Goal: Information Seeking & Learning: Learn about a topic

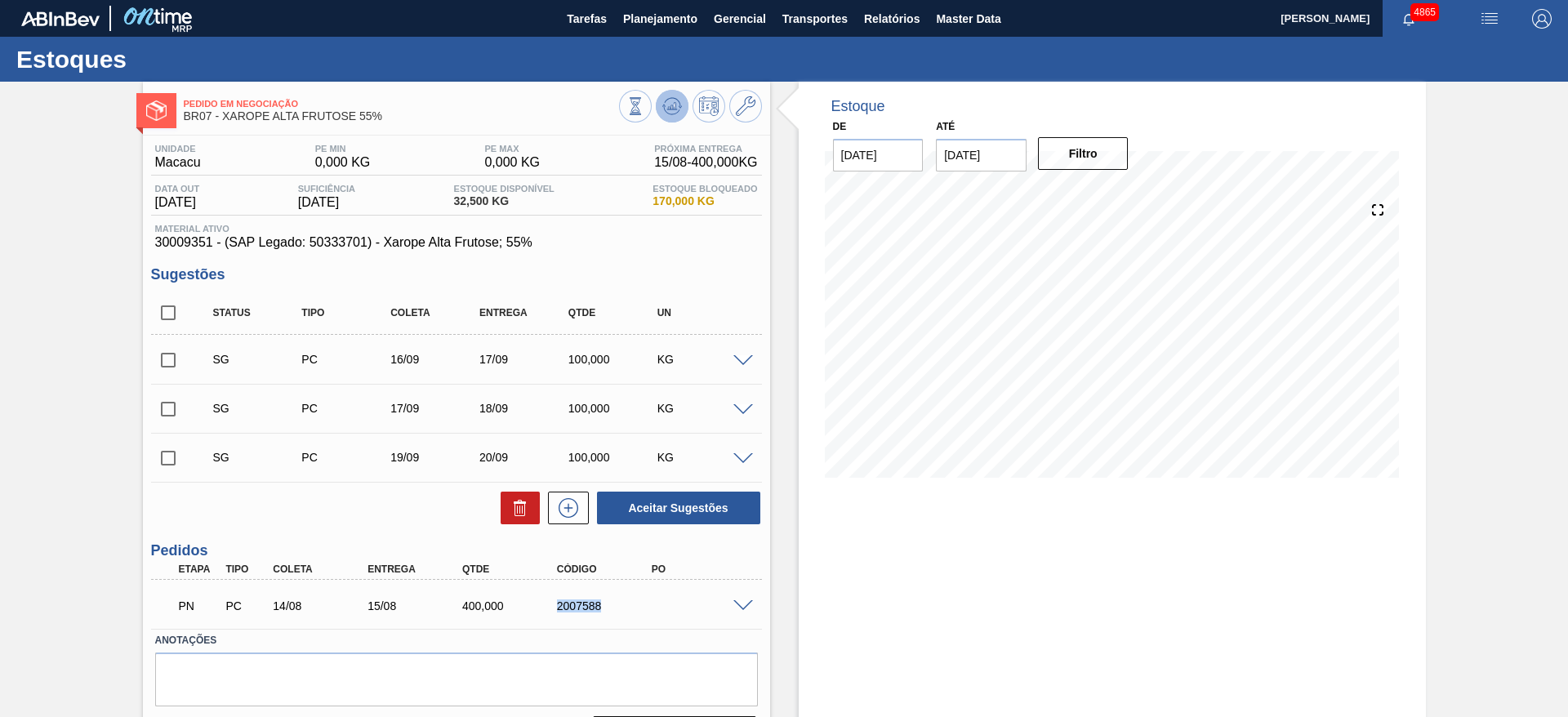
click at [645, 110] on icon at bounding box center [635, 106] width 18 height 18
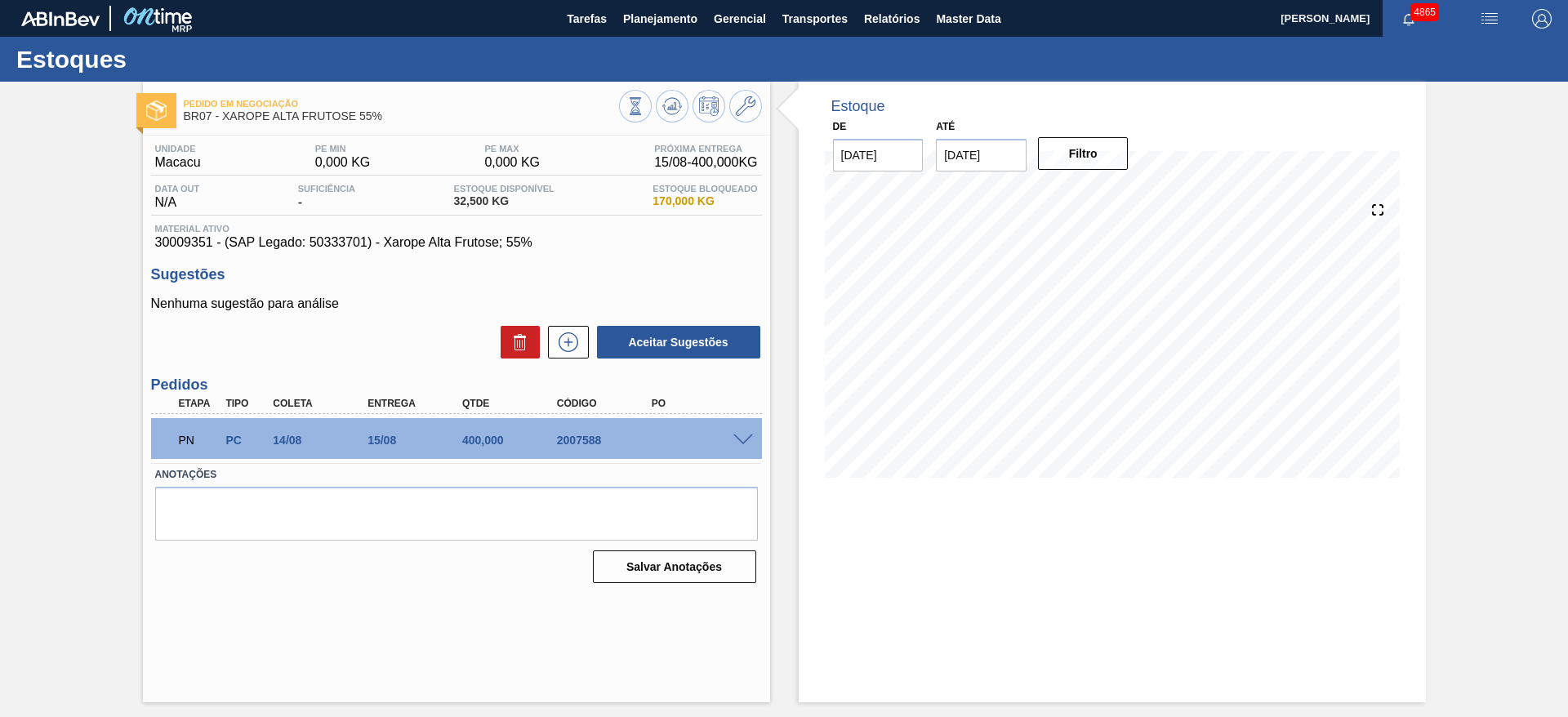
click at [745, 433] on div at bounding box center [745, 438] width 32 height 12
click at [741, 436] on span at bounding box center [743, 440] width 20 height 12
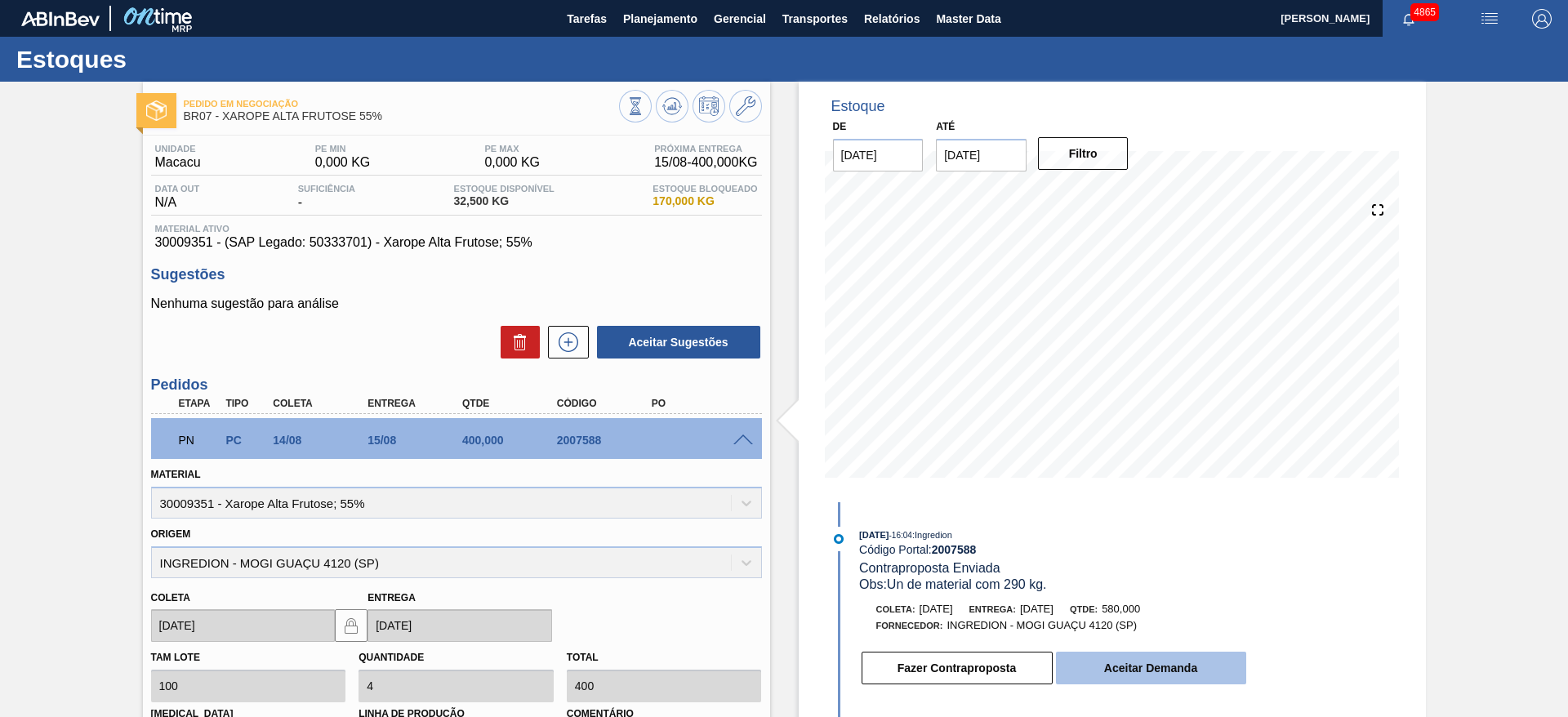
click at [1145, 667] on button "Aceitar Demanda" at bounding box center [1152, 668] width 190 height 32
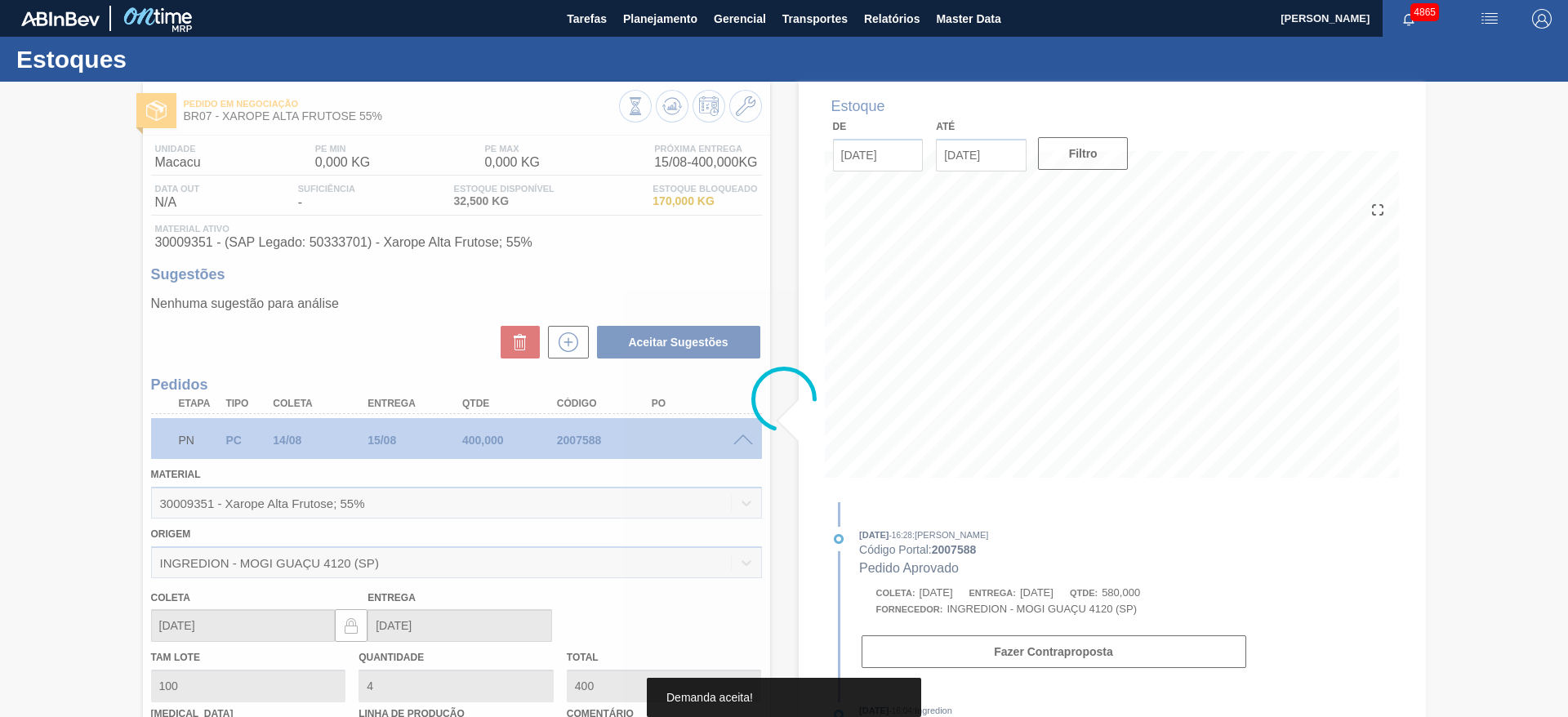
type input "5,8"
type input "580"
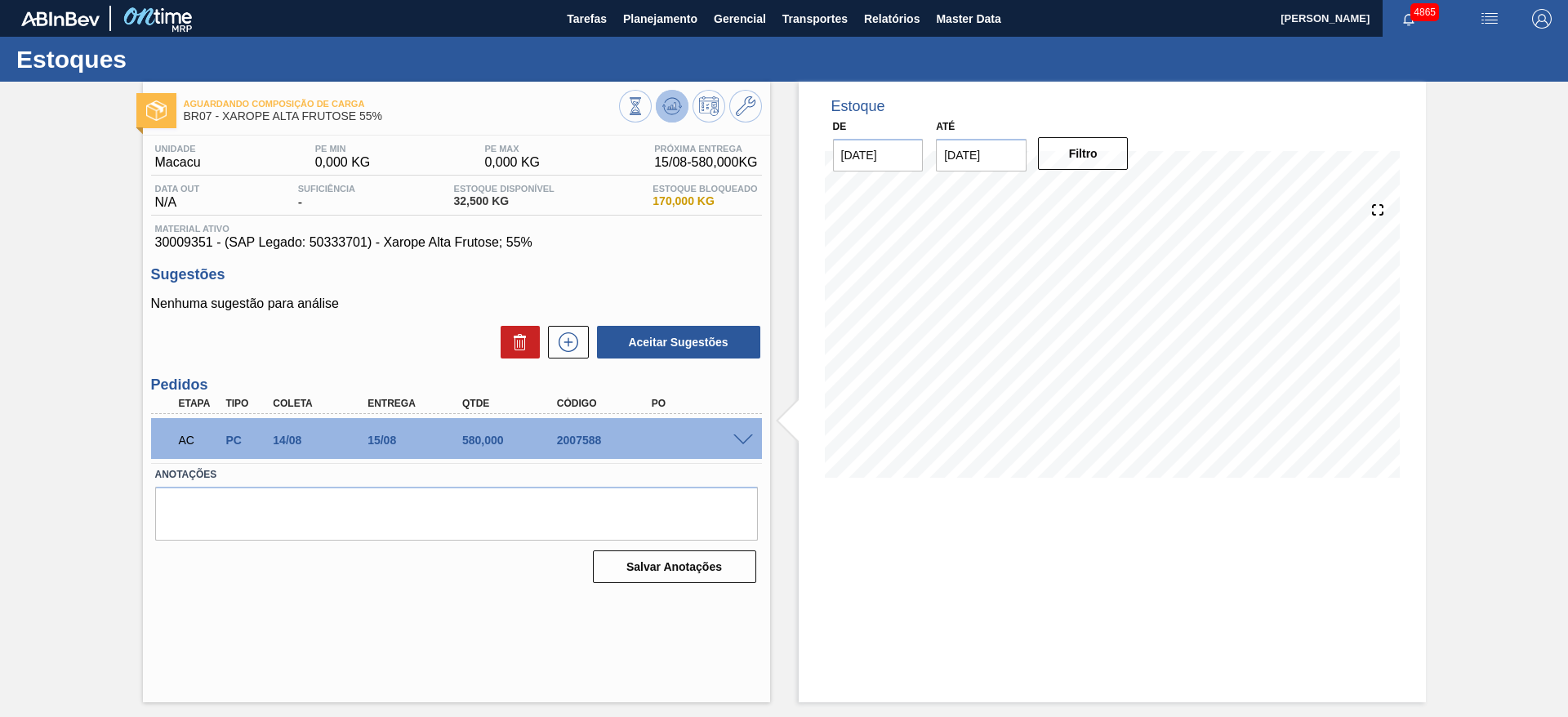
click at [645, 108] on icon at bounding box center [635, 106] width 18 height 18
click at [677, 6] on button "Planejamento" at bounding box center [660, 18] width 90 height 37
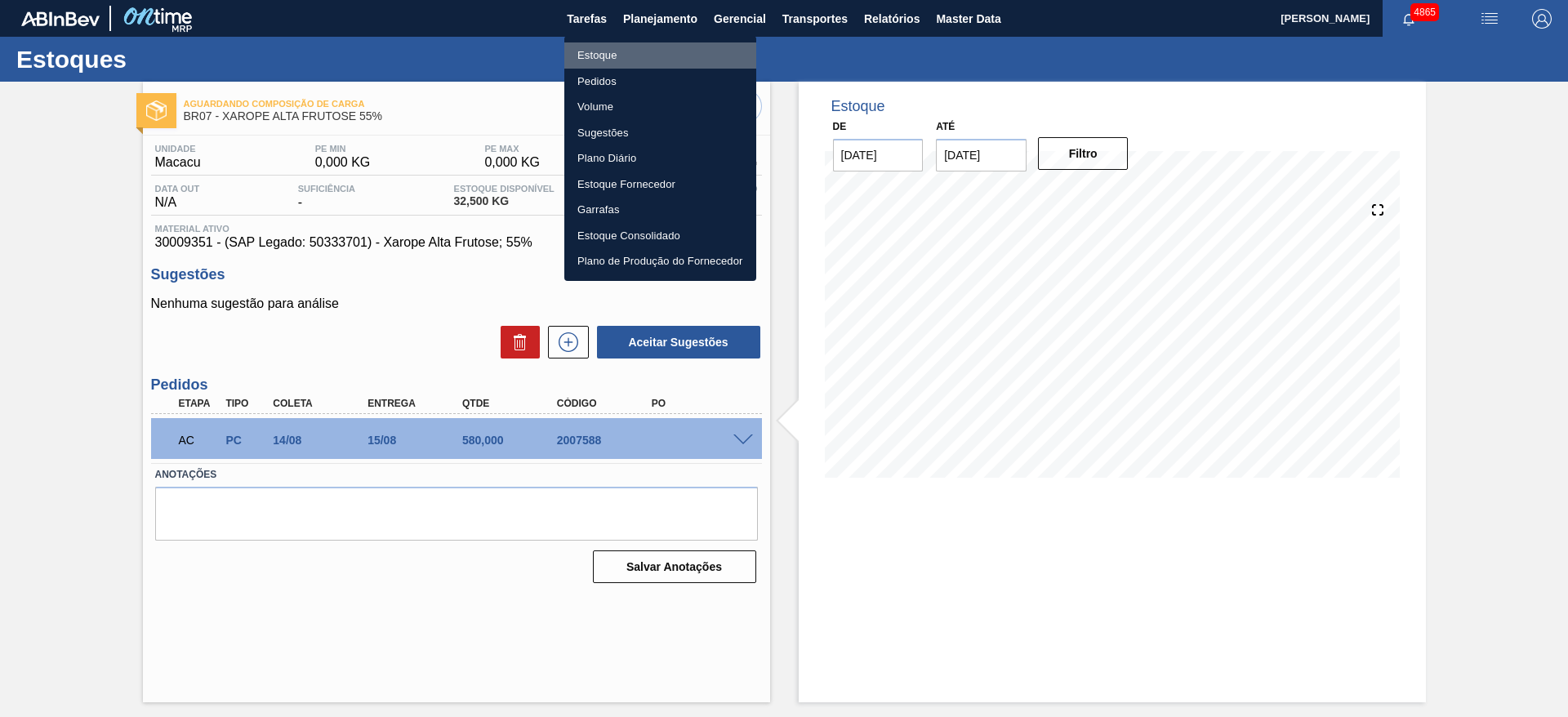
click at [632, 58] on li "Estoque" at bounding box center [661, 55] width 192 height 26
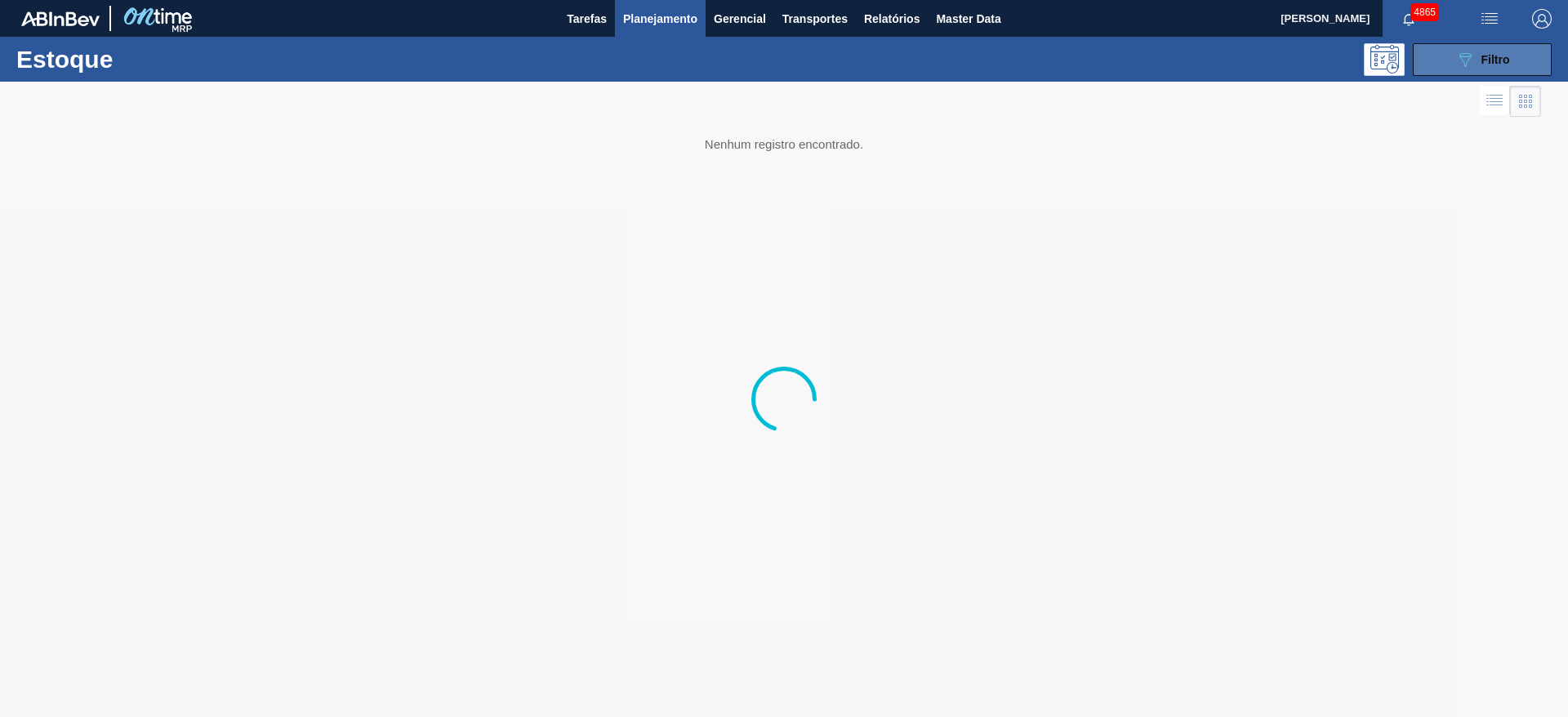
click at [1493, 47] on button "089F7B8B-B2A5-4AFE-B5C0-19BA573D28AC Filtro" at bounding box center [1482, 60] width 139 height 32
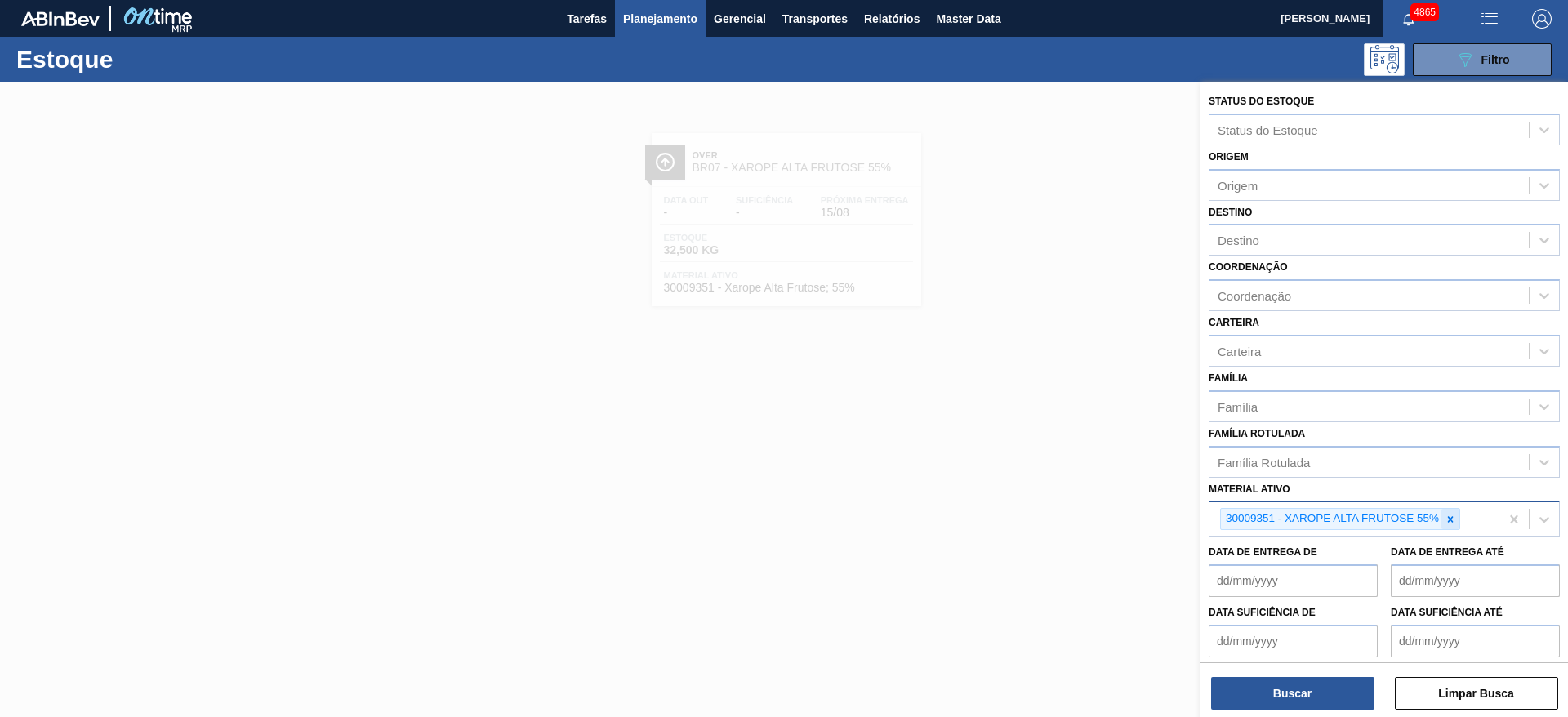
click at [1453, 521] on icon at bounding box center [1451, 519] width 6 height 6
click at [1275, 407] on div "Família" at bounding box center [1369, 406] width 319 height 24
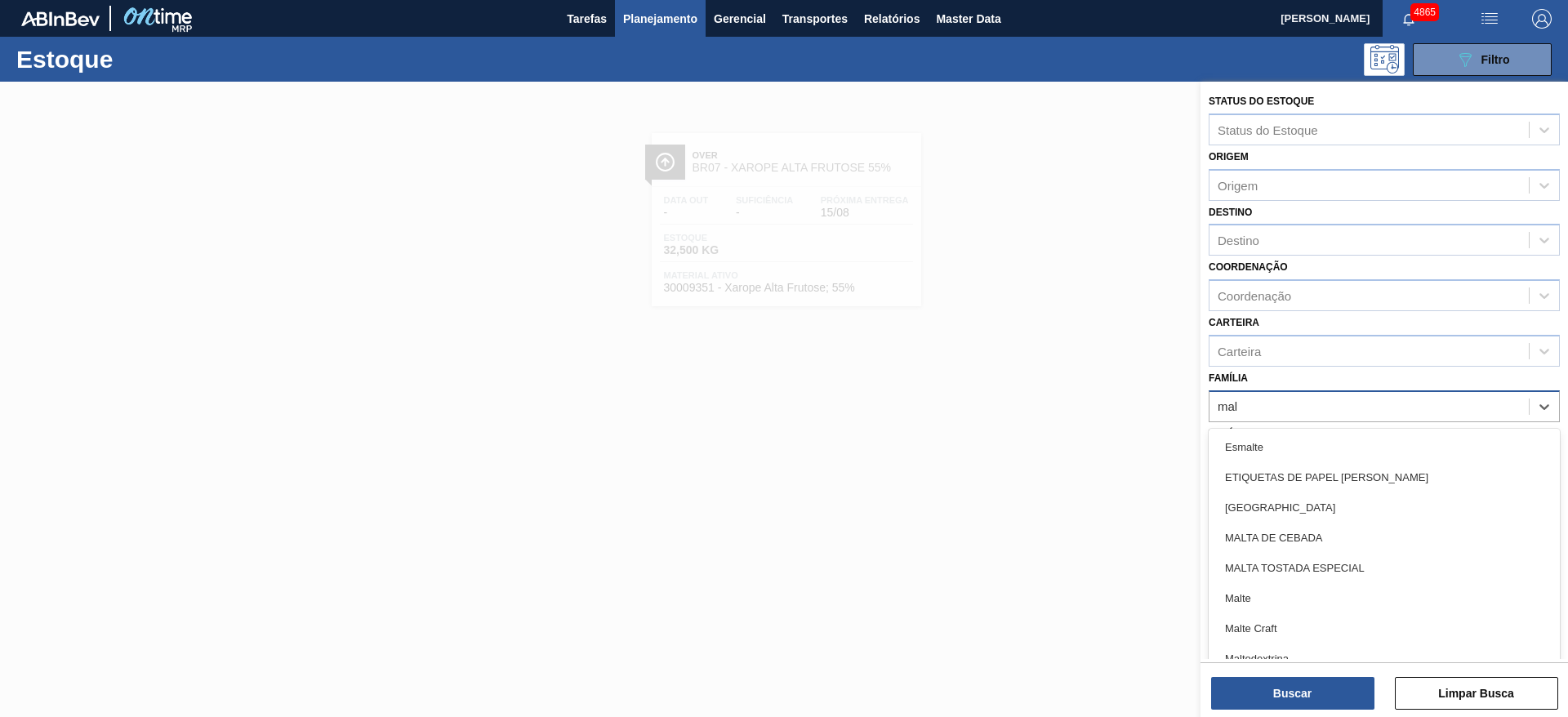
type input "malt"
click at [1319, 617] on div "Malte Craft" at bounding box center [1384, 629] width 351 height 30
type input "malte"
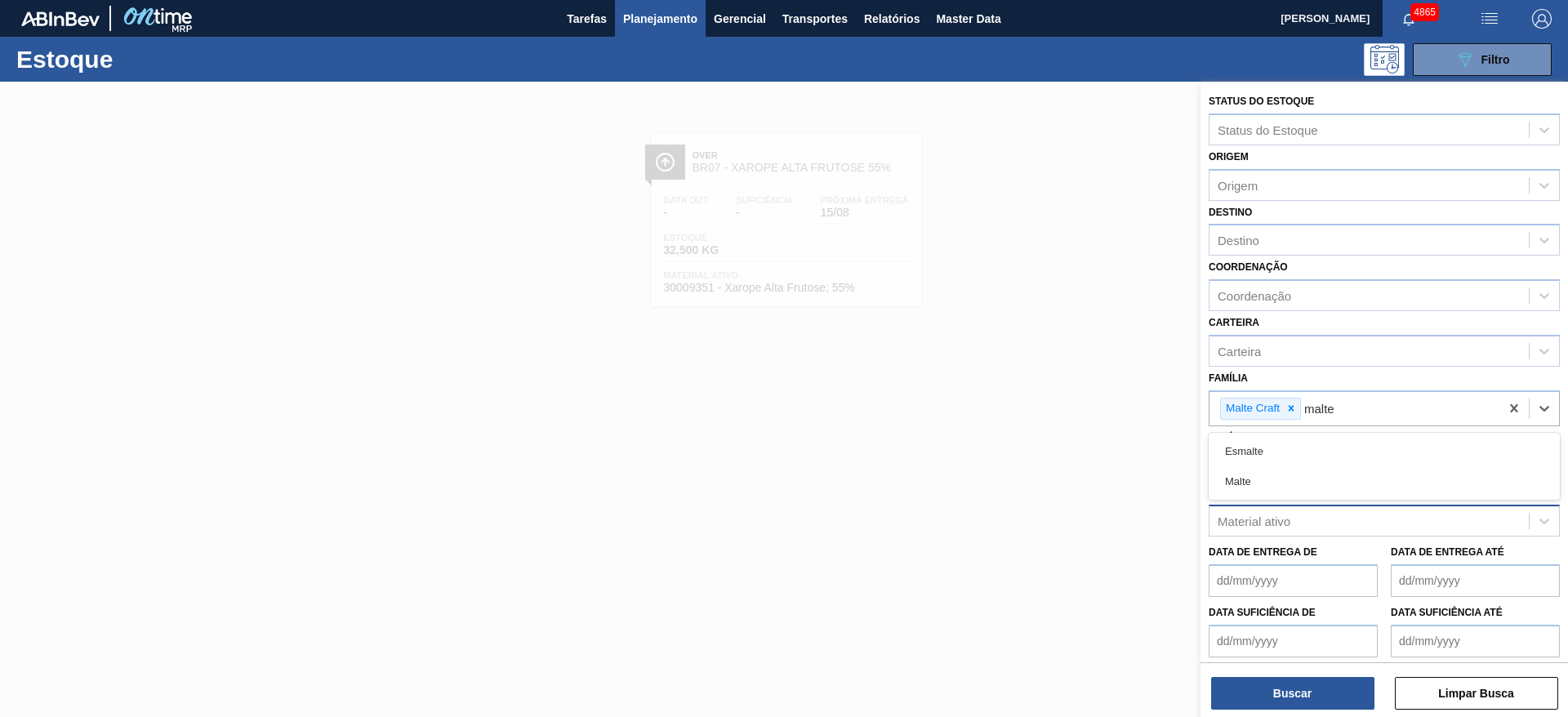
click at [1316, 476] on div "Malte" at bounding box center [1384, 481] width 351 height 30
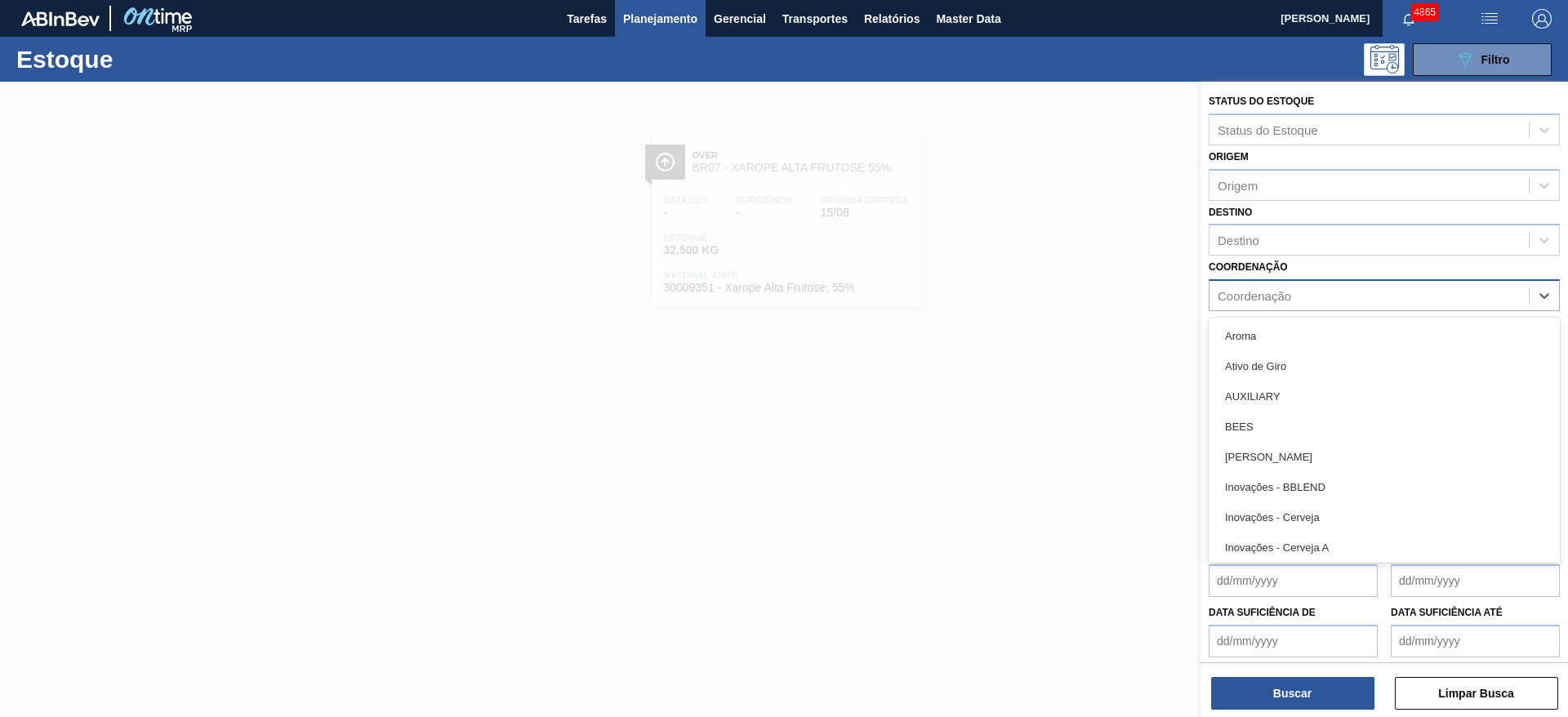
click at [1272, 301] on div "Coordenação" at bounding box center [1254, 296] width 73 height 14
type input "cr"
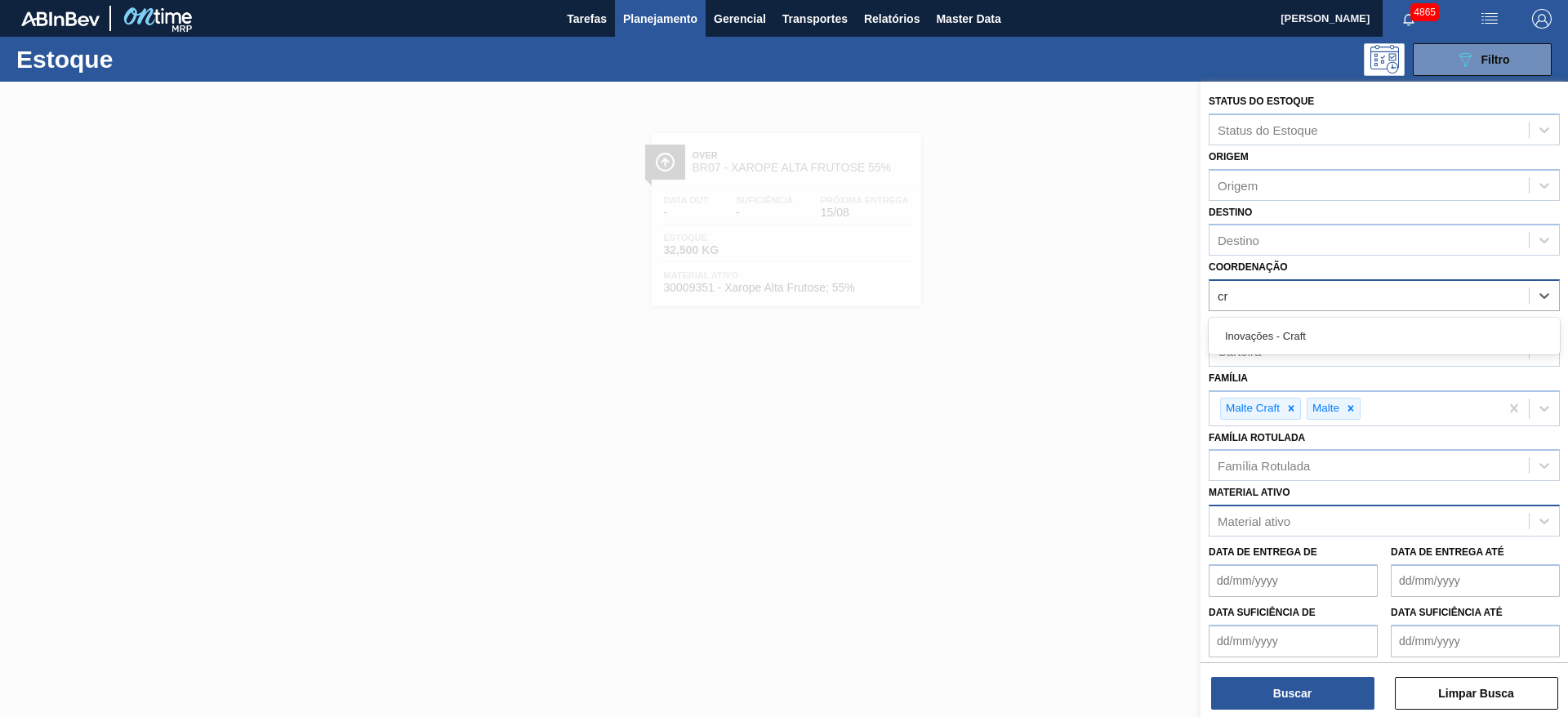
drag, startPoint x: 1288, startPoint y: 328, endPoint x: 1287, endPoint y: 311, distance: 17.0
click at [1288, 327] on div "Inovações - Craft" at bounding box center [1384, 337] width 351 height 30
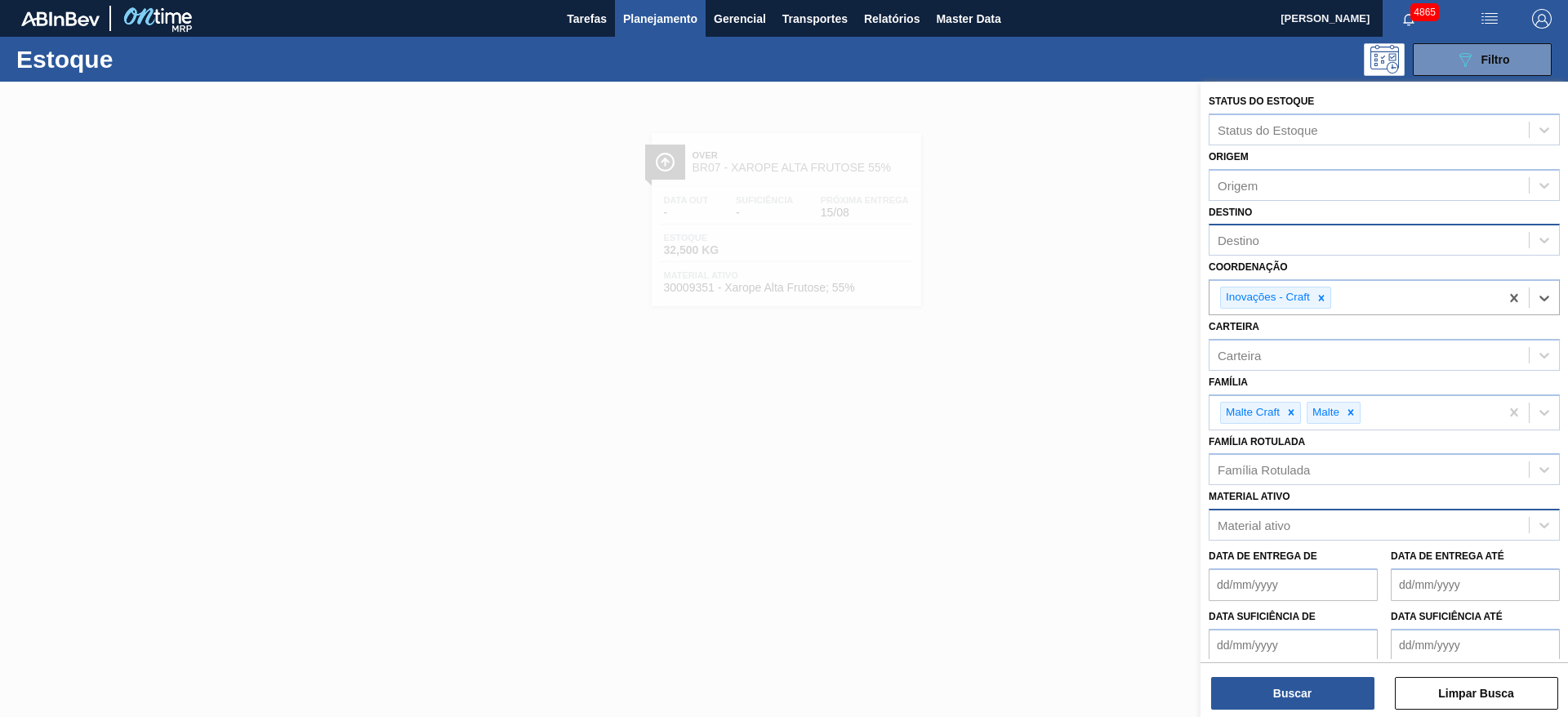
click at [1272, 241] on div "Destino" at bounding box center [1369, 241] width 319 height 24
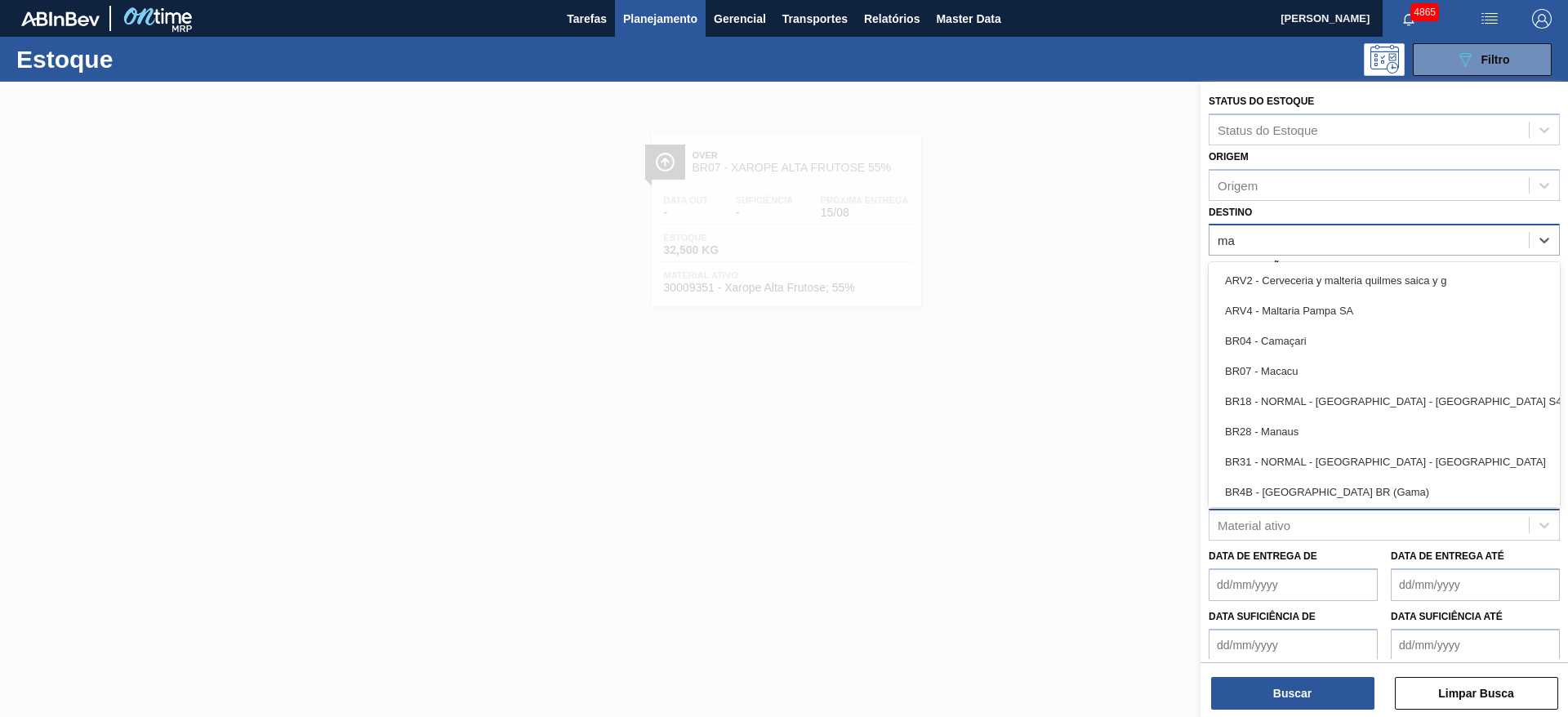
type input "mac"
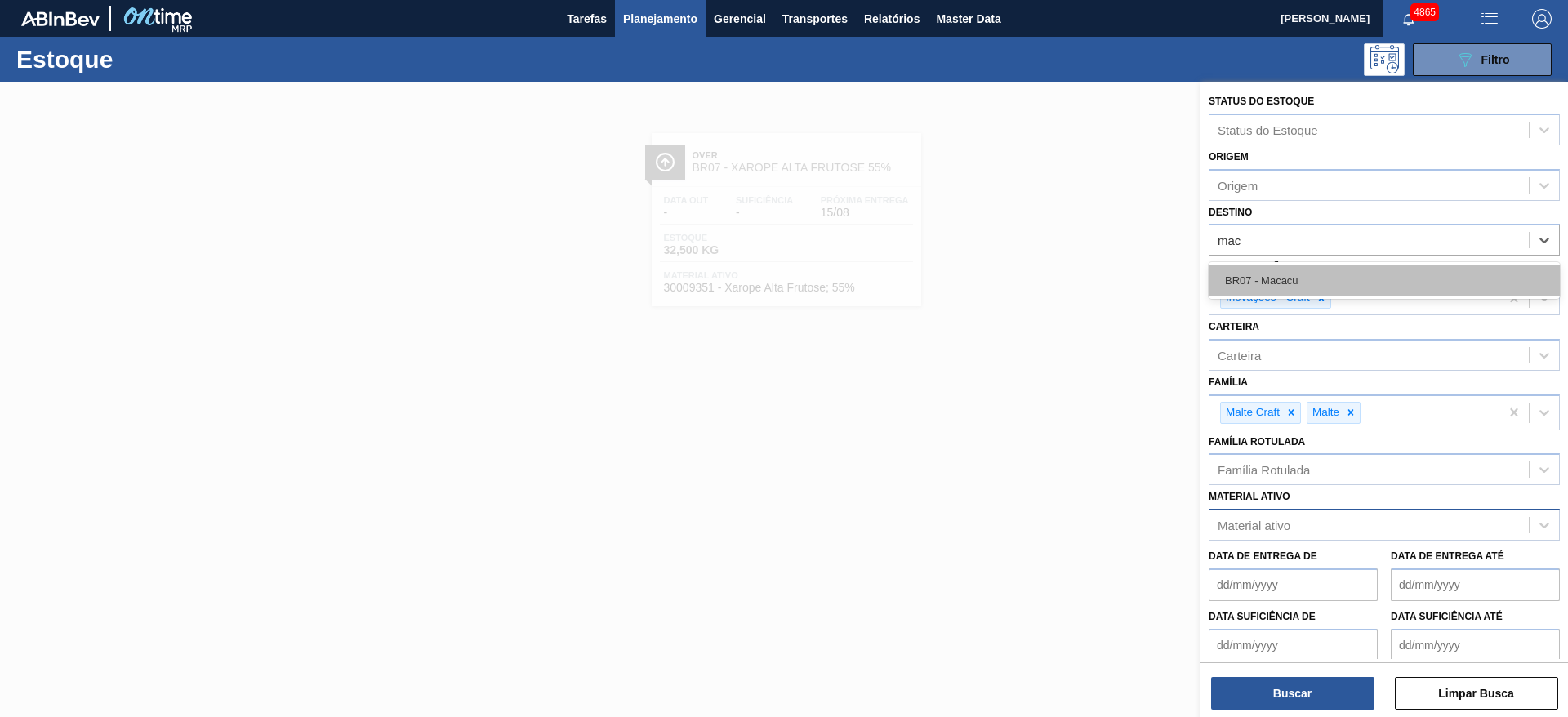
click at [1275, 274] on div "BR07 - Macacu" at bounding box center [1384, 281] width 351 height 30
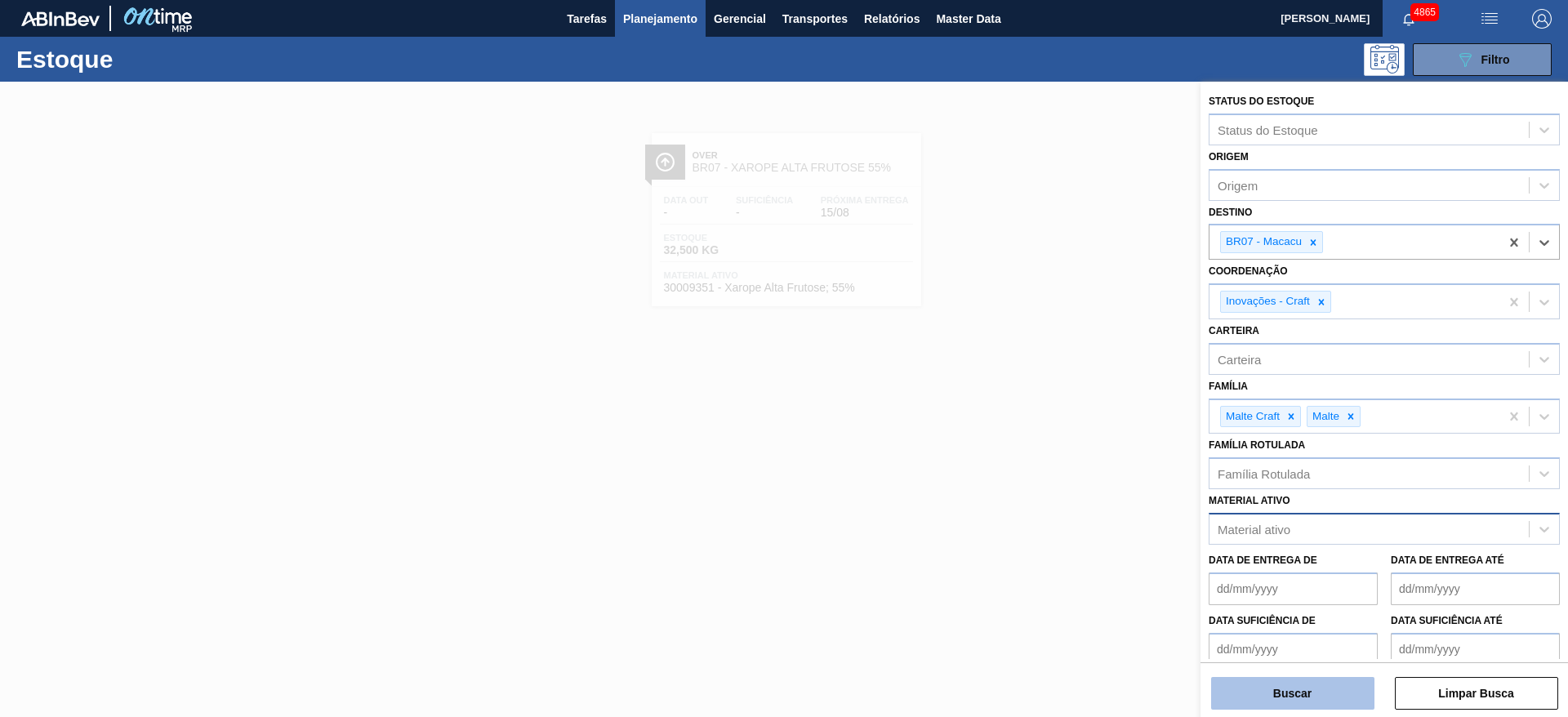
click at [1299, 686] on button "Buscar" at bounding box center [1293, 693] width 164 height 32
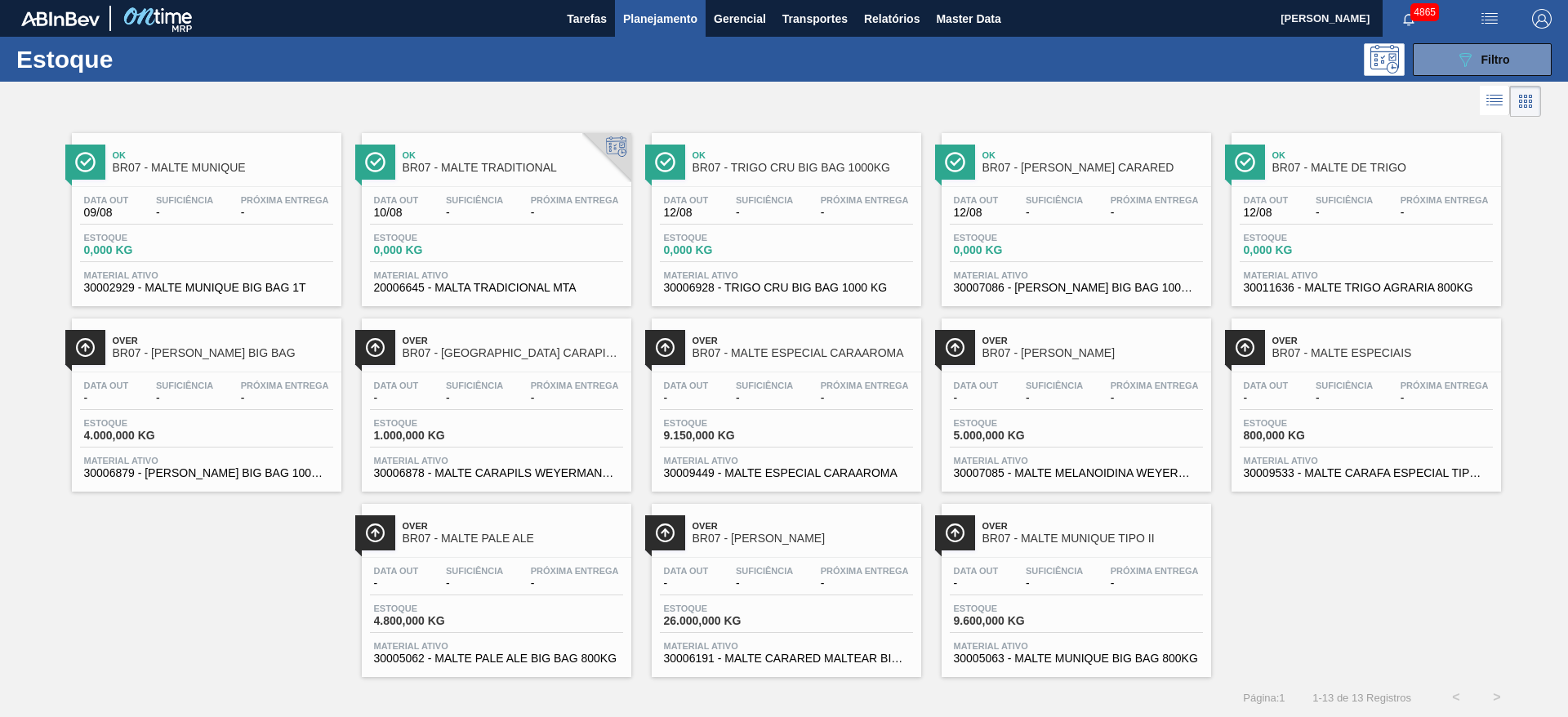
click at [1370, 262] on div "Estoque 0,000 KG" at bounding box center [1366, 247] width 253 height 29
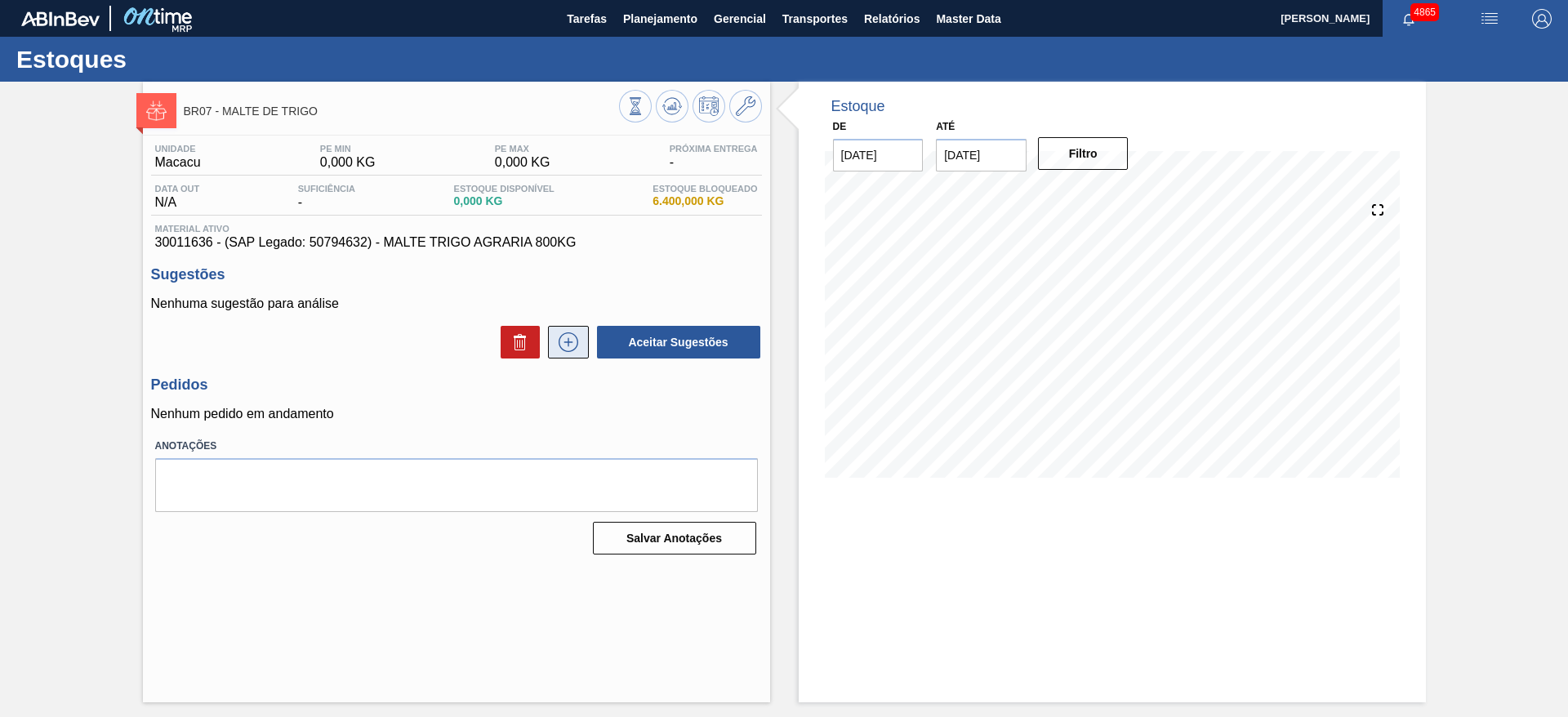
click at [579, 341] on icon at bounding box center [568, 342] width 26 height 20
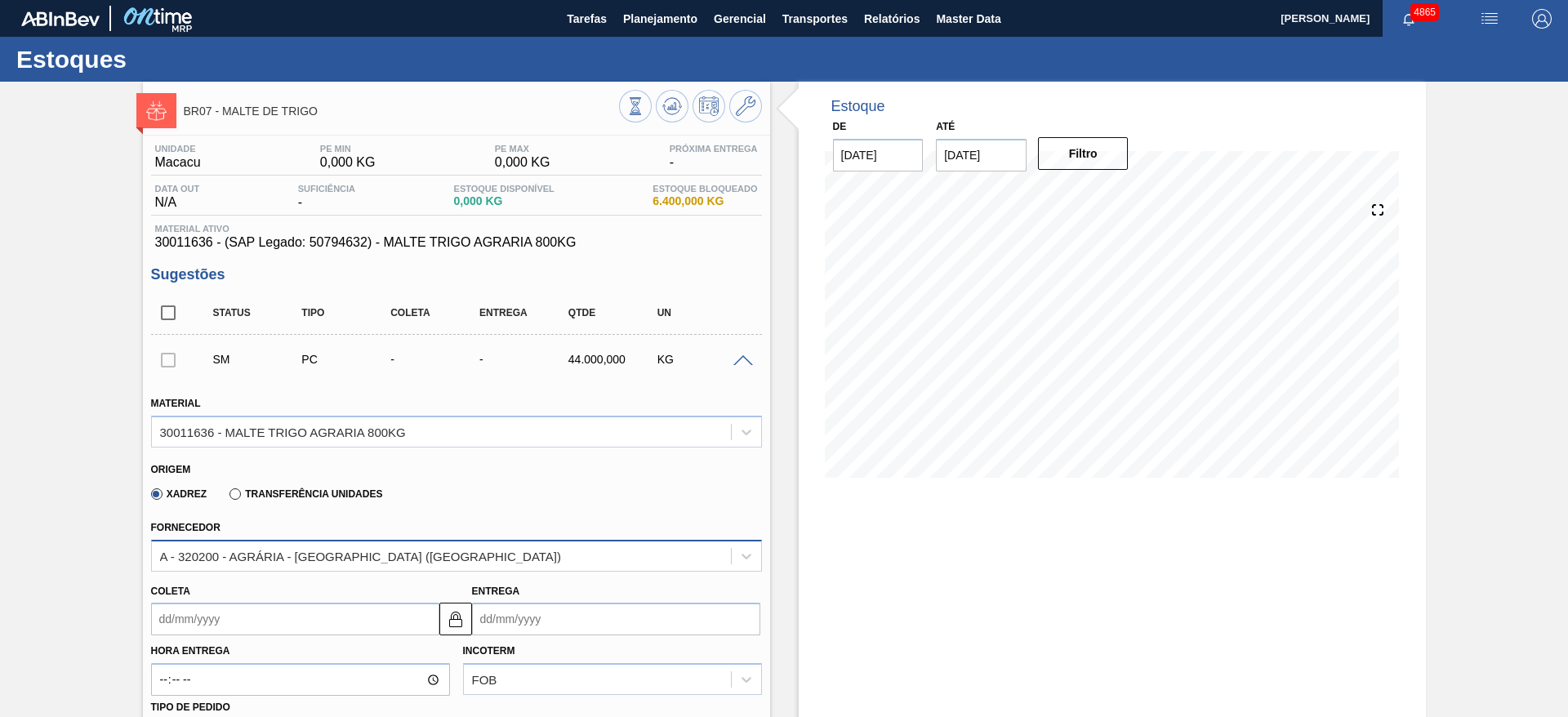
click at [553, 555] on div "A - 320200 - AGRÁRIA - [GEOGRAPHIC_DATA] ([GEOGRAPHIC_DATA])" at bounding box center [441, 555] width 579 height 24
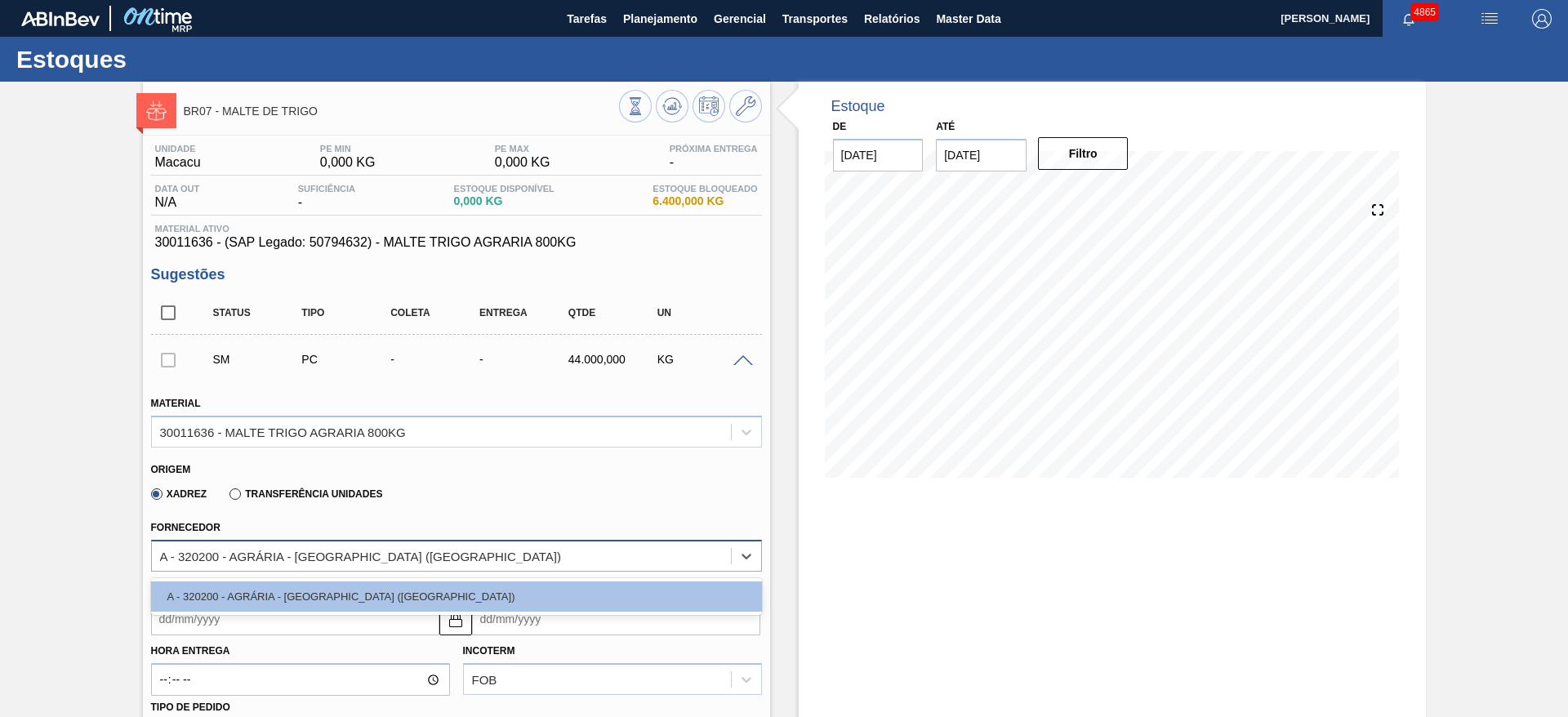
click at [553, 555] on div "A - 320200 - AGRÁRIA - [GEOGRAPHIC_DATA] ([GEOGRAPHIC_DATA])" at bounding box center [441, 555] width 579 height 24
click at [397, 551] on div "A - 320200 - AGRÁRIA - [GEOGRAPHIC_DATA] ([GEOGRAPHIC_DATA])" at bounding box center [360, 555] width 402 height 14
click at [755, 105] on button at bounding box center [745, 106] width 32 height 32
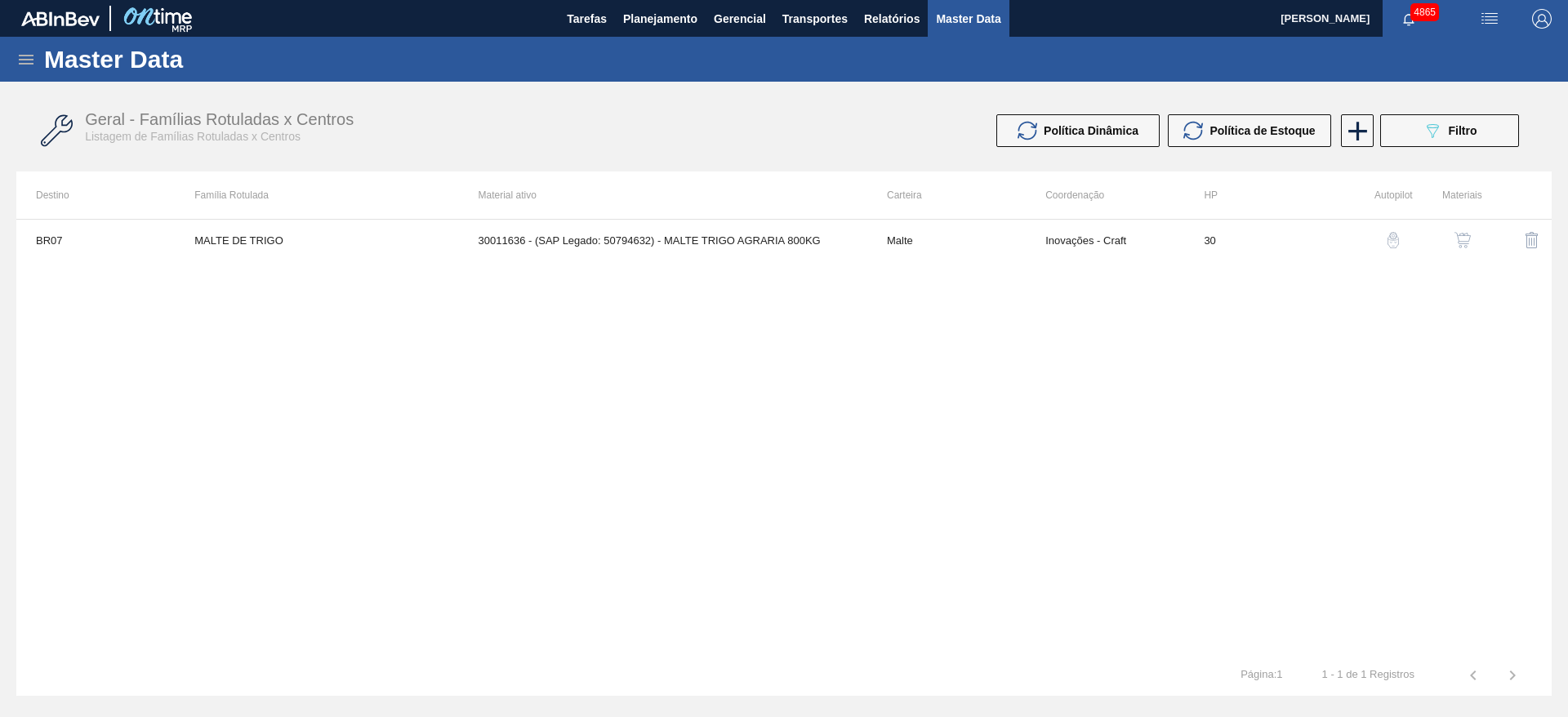
click at [1466, 244] on img "button" at bounding box center [1462, 240] width 16 height 16
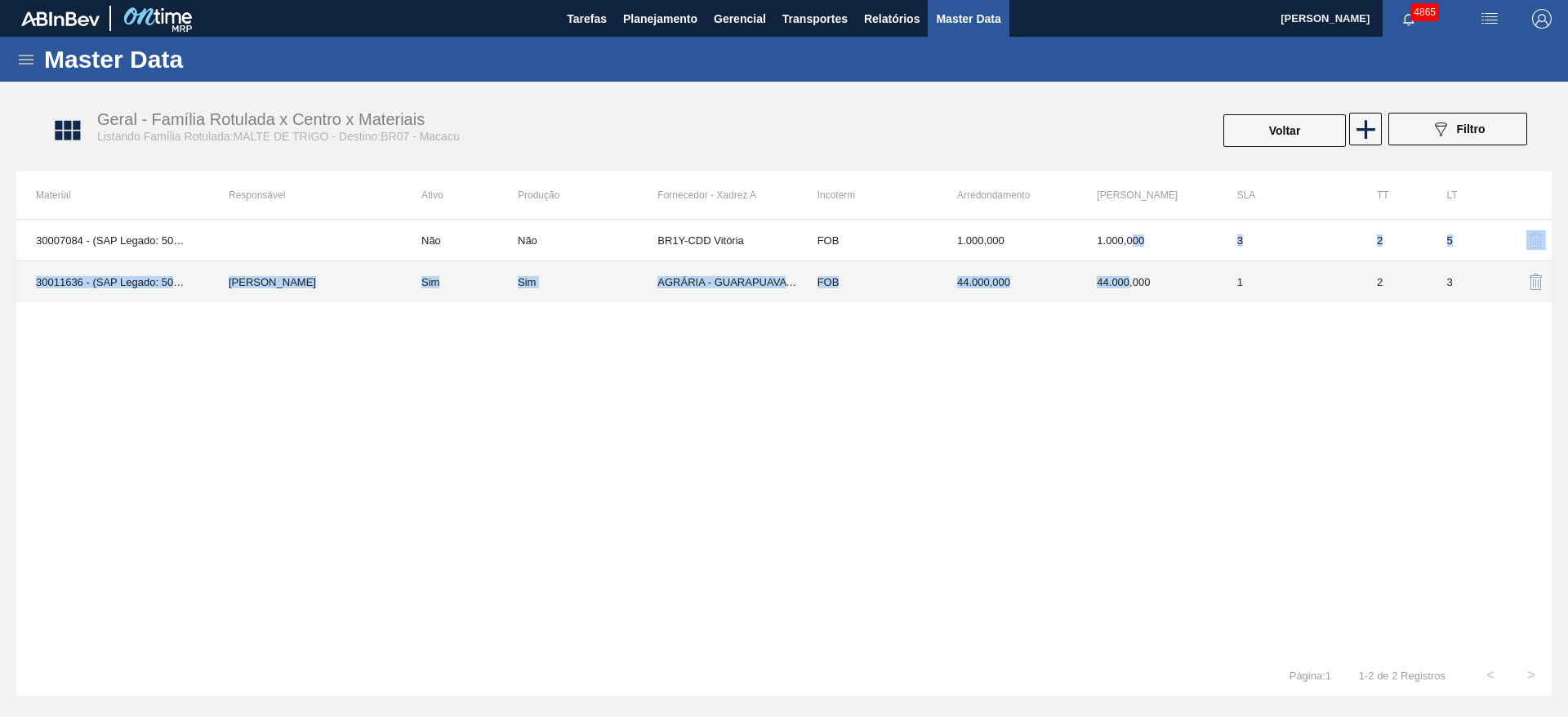
drag, startPoint x: 1135, startPoint y: 260, endPoint x: 1131, endPoint y: 278, distance: 18.4
click at [1131, 278] on tbody "30007084 - (SAP Legado: 50466382) - [PERSON_NAME] WEYERMANN BIG BAG 1000 KG Não…" at bounding box center [784, 261] width 1536 height 83
click at [1131, 278] on td "44.000,000" at bounding box center [1147, 282] width 140 height 42
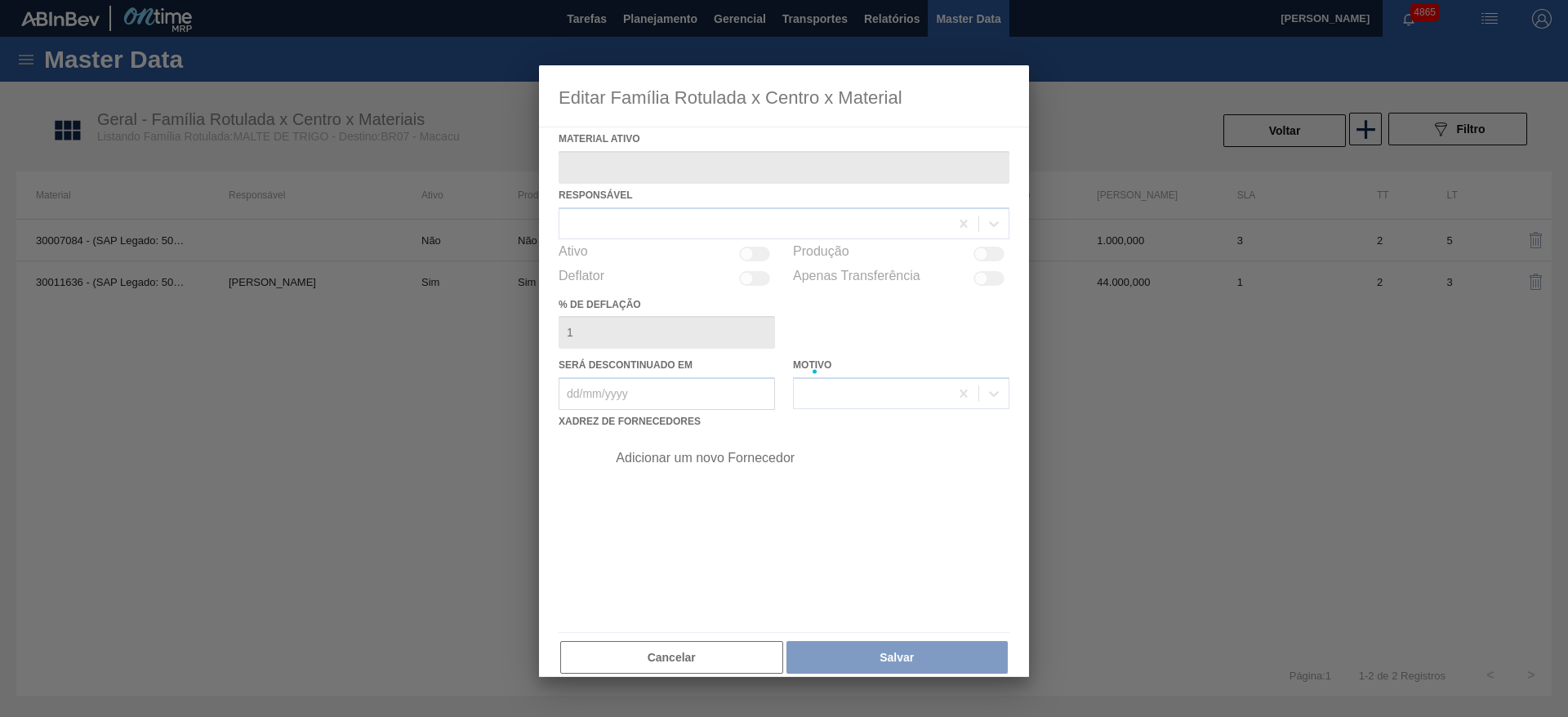
type ativo "30011636 - (SAP Legado: 50794632) - MALTE TRIGO AGRARIA 800KG"
checkbox input "true"
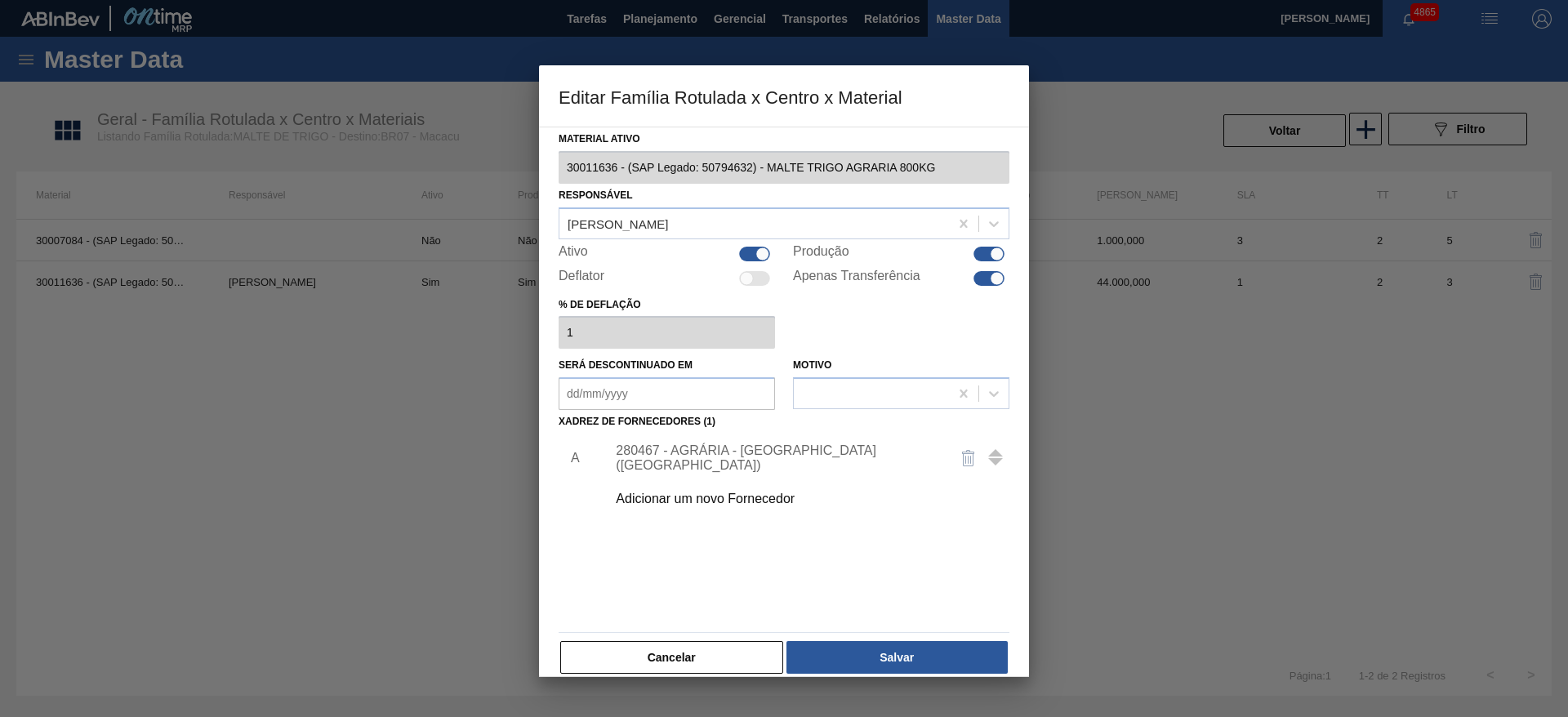
click at [808, 454] on div "280467 - AGRÁRIA - [GEOGRAPHIC_DATA] ([GEOGRAPHIC_DATA])" at bounding box center [776, 457] width 320 height 29
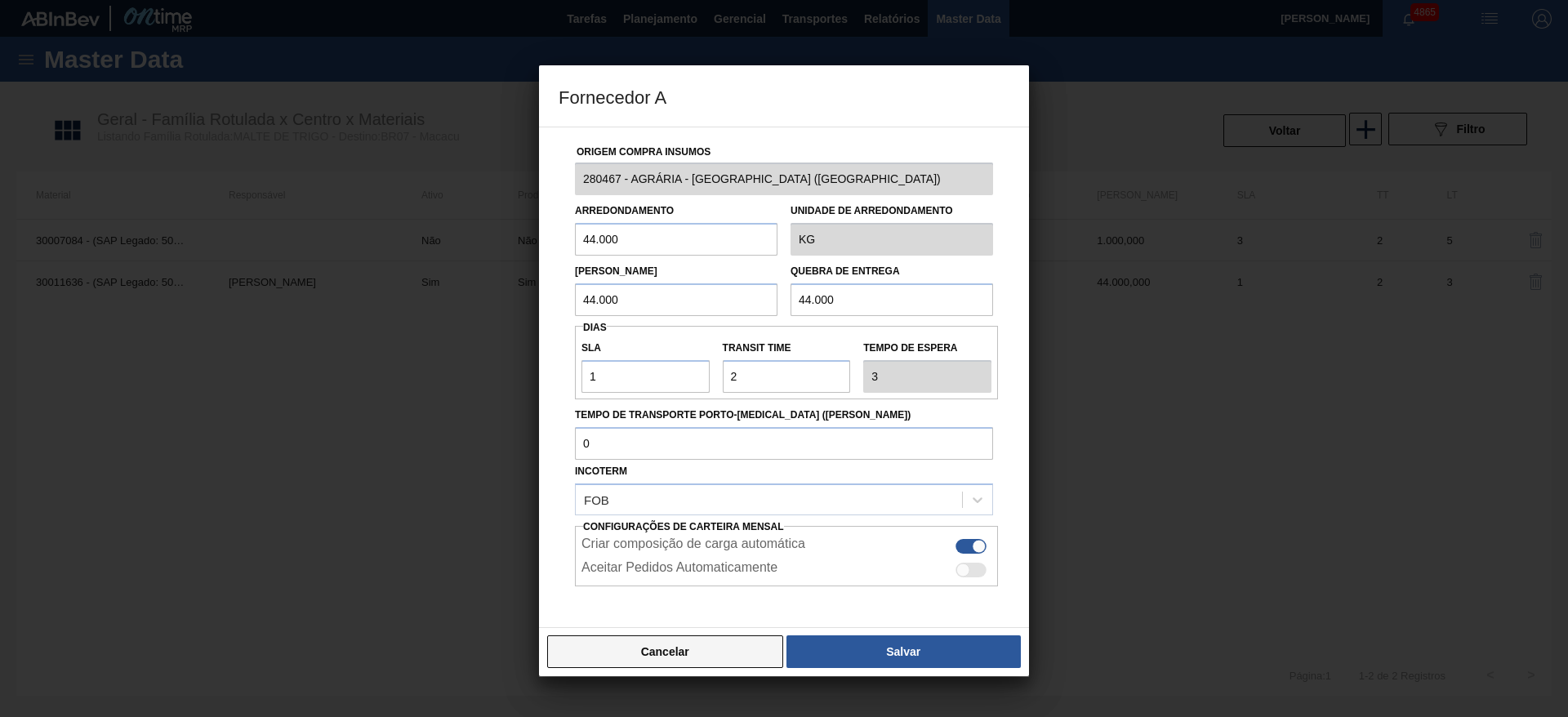
click at [694, 649] on button "Cancelar" at bounding box center [666, 651] width 236 height 32
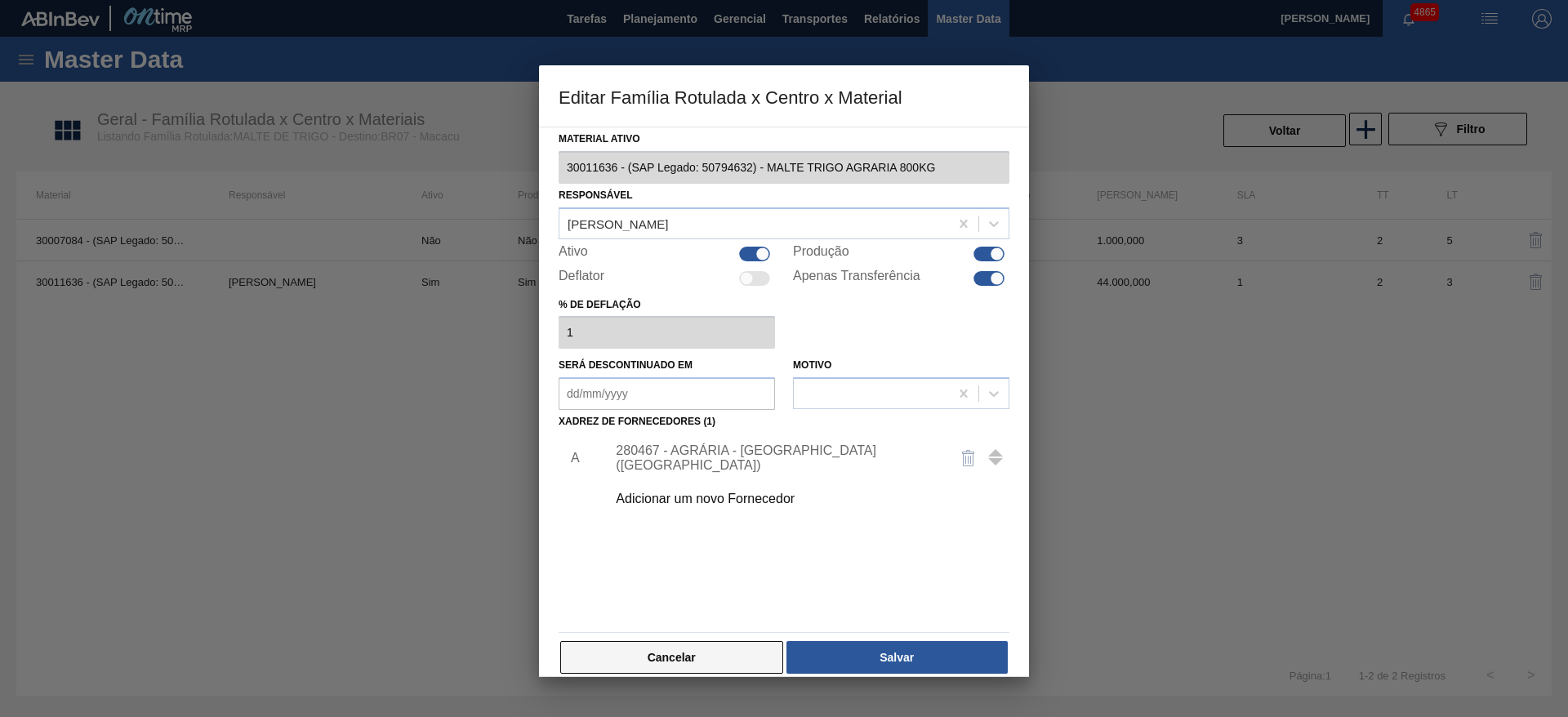
click at [694, 657] on button "Cancelar" at bounding box center [671, 657] width 223 height 32
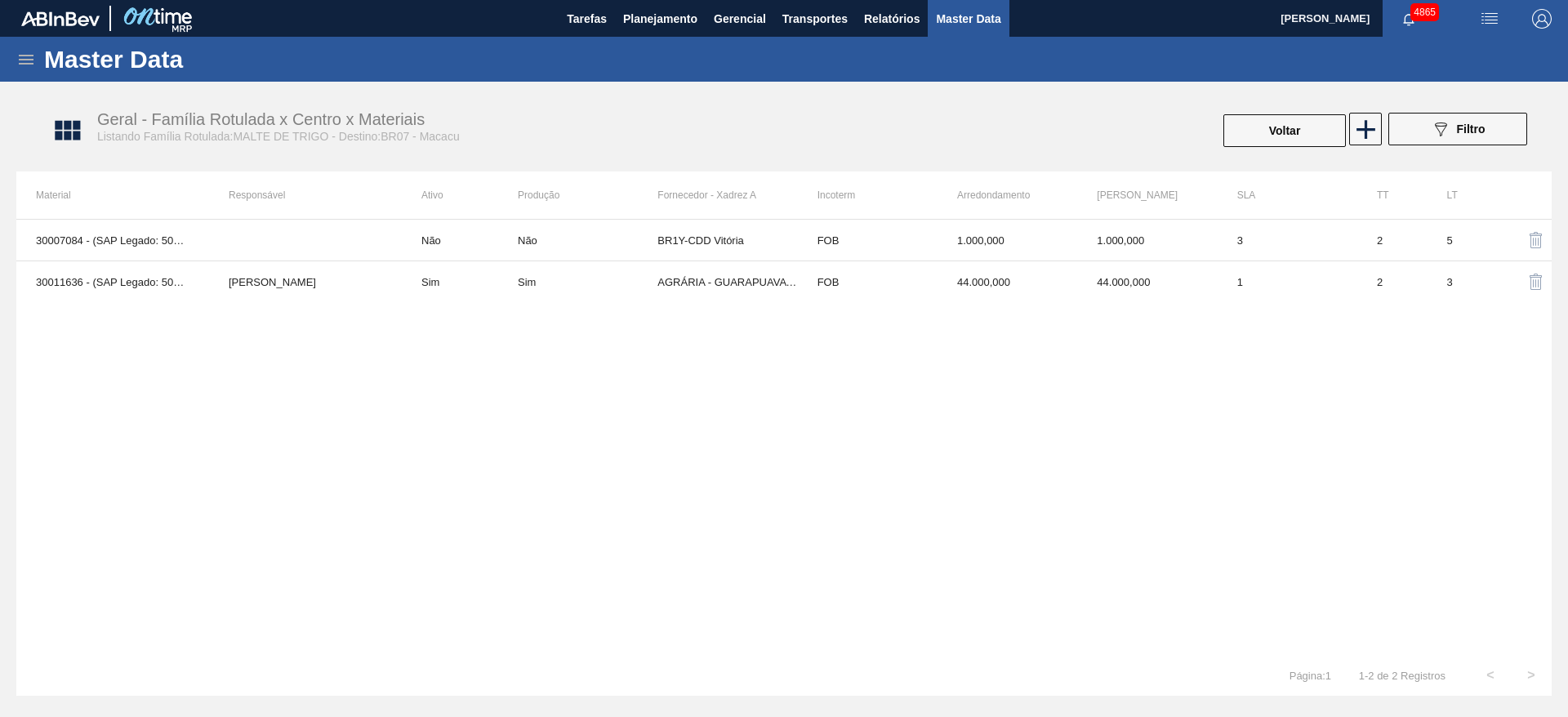
click at [32, 51] on icon at bounding box center [26, 59] width 20 height 20
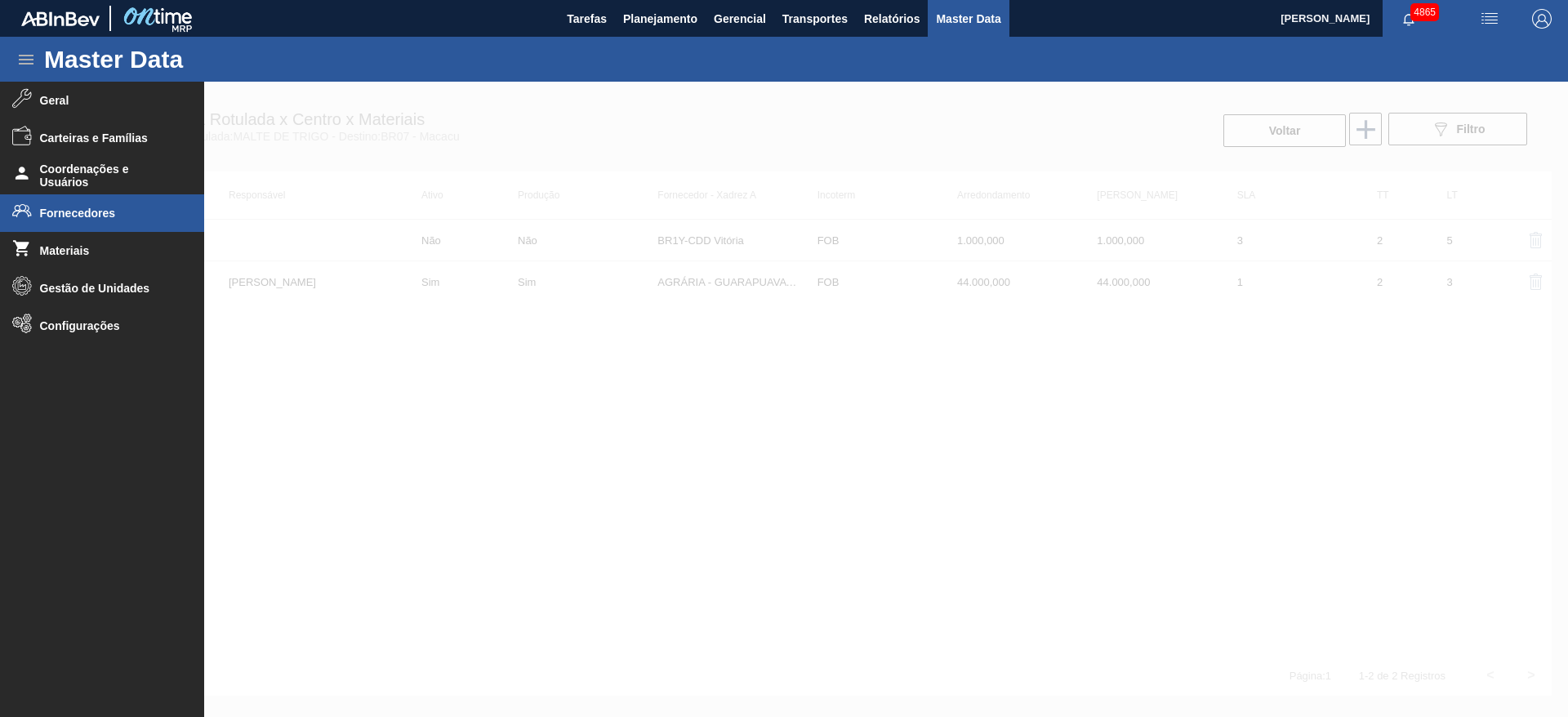
click at [77, 222] on li "Fornecedores" at bounding box center [102, 213] width 204 height 38
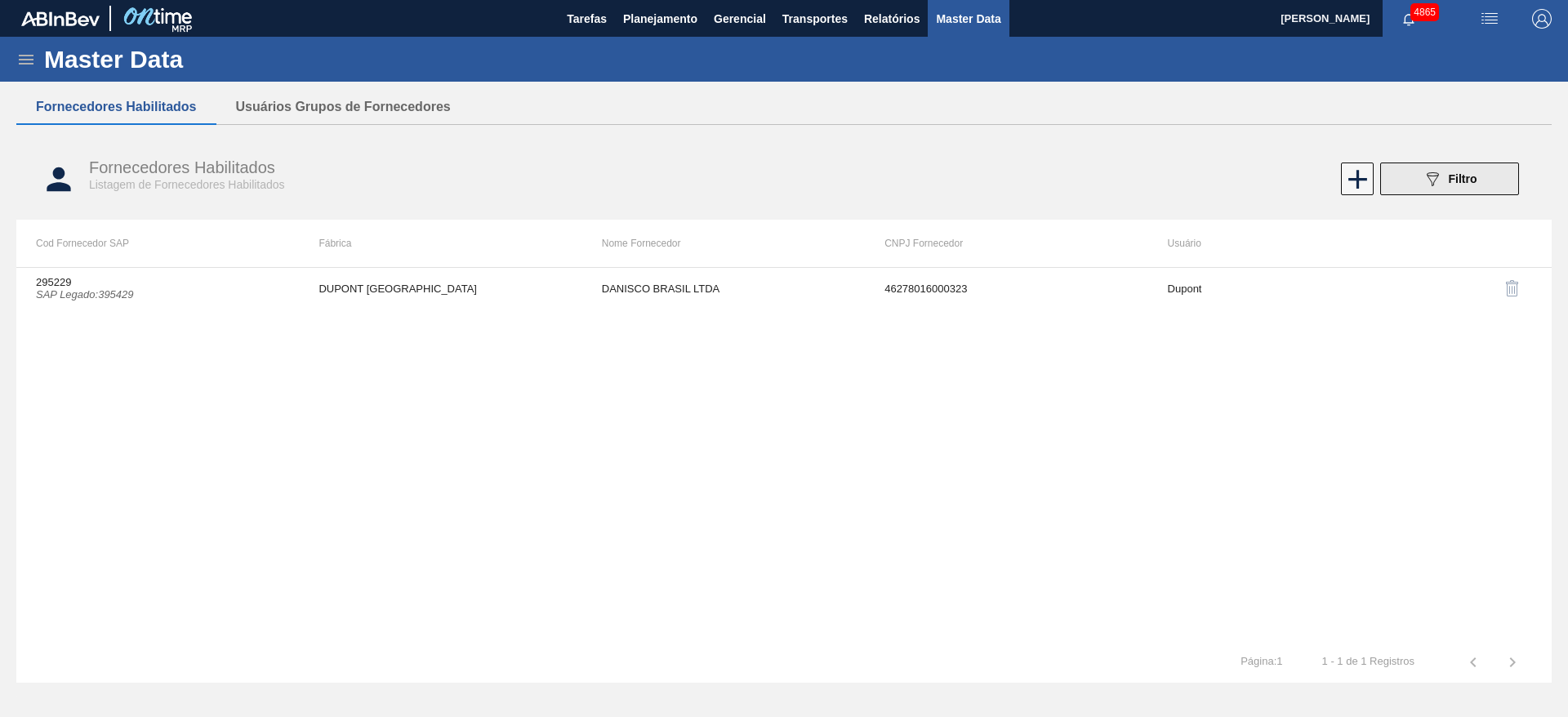
click at [1481, 168] on button "089F7B8B-B2A5-4AFE-B5C0-19BA573D28AC Filtro" at bounding box center [1450, 179] width 139 height 32
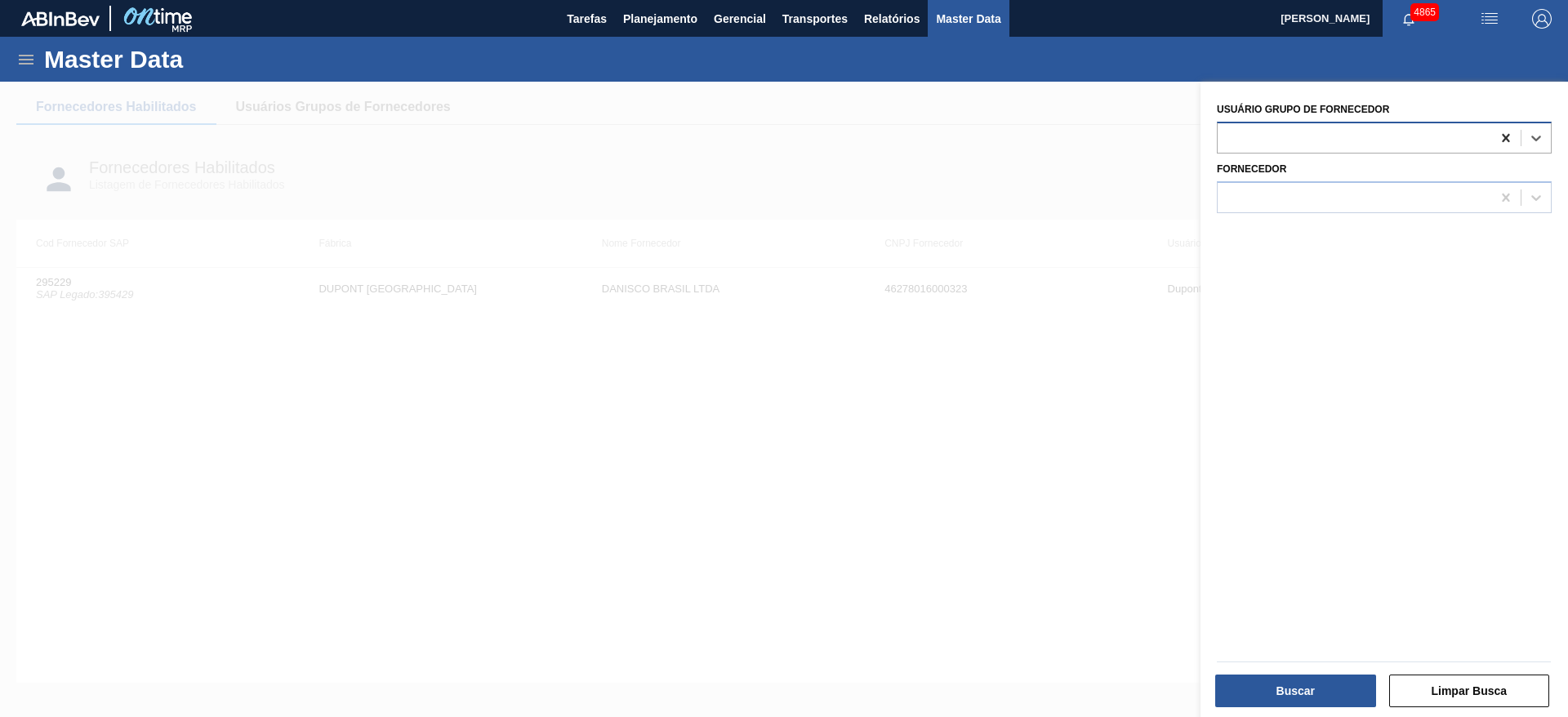
click at [1499, 133] on icon at bounding box center [1505, 138] width 16 height 16
click at [1465, 193] on div at bounding box center [1355, 197] width 274 height 24
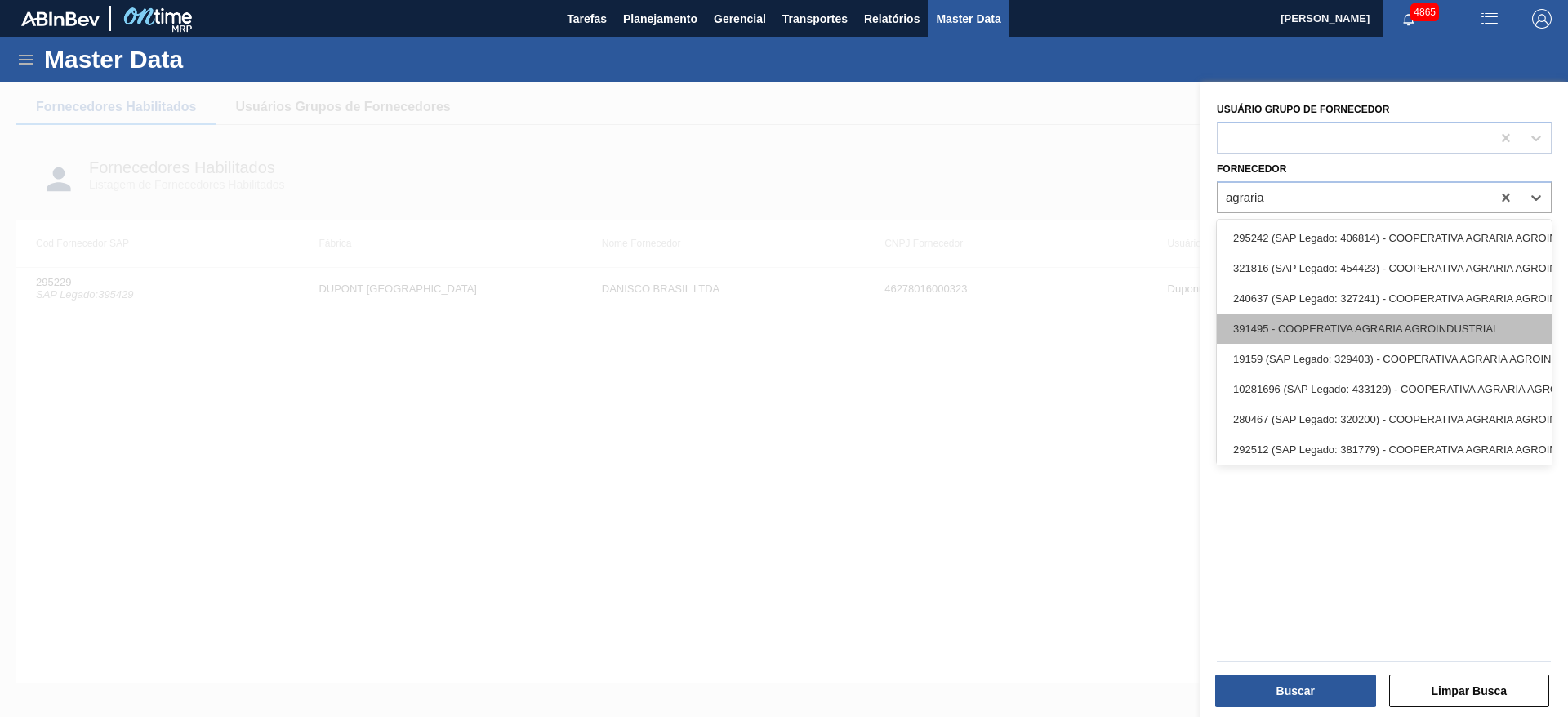
scroll to position [113, 0]
type input "agraria"
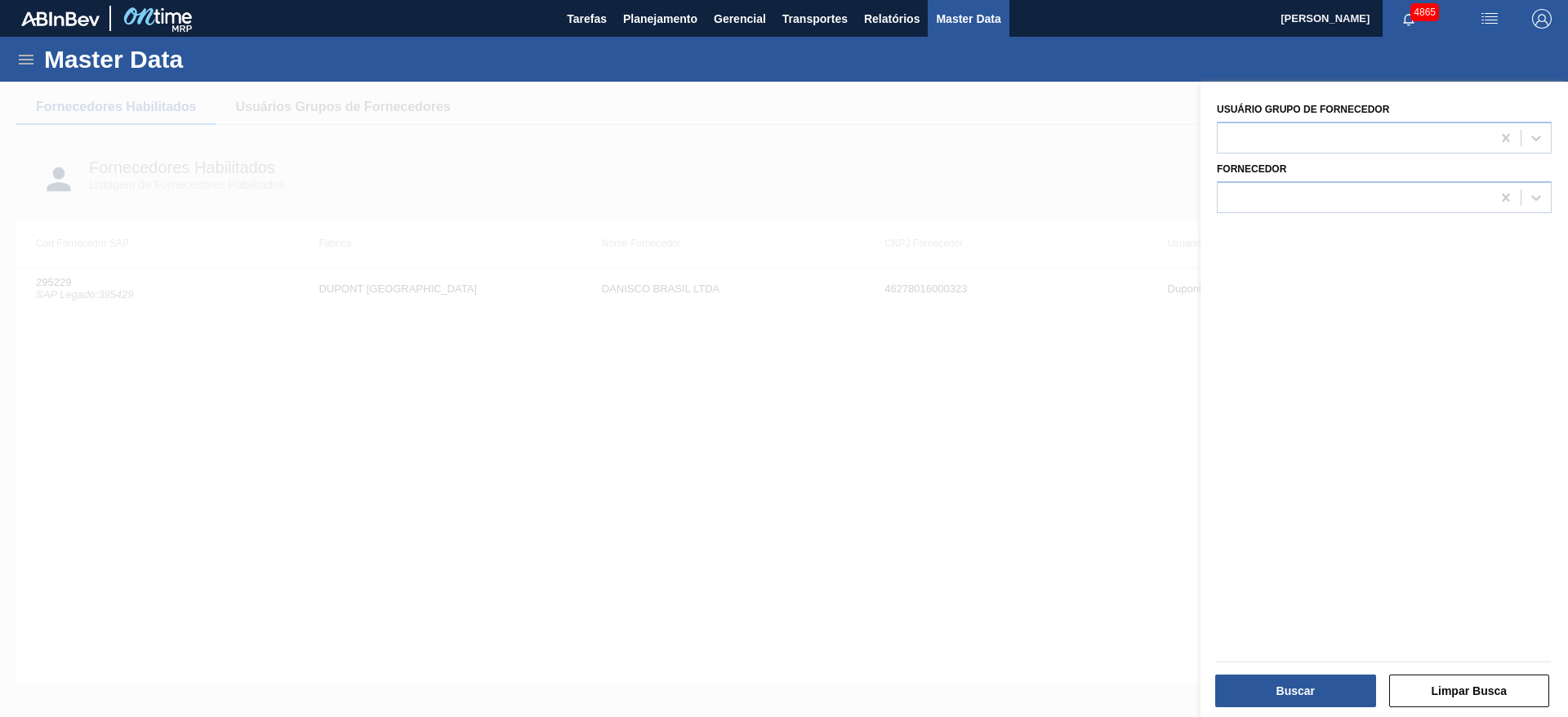
drag, startPoint x: 1416, startPoint y: 464, endPoint x: 1442, endPoint y: 456, distance: 27.2
click at [1442, 456] on div "Usuário Grupo de Fornecedor Fornecedor" at bounding box center [1384, 401] width 368 height 640
click at [1316, 130] on div at bounding box center [1355, 137] width 274 height 24
type Fornecedor "agr"
drag, startPoint x: 1284, startPoint y: 165, endPoint x: 1321, endPoint y: 224, distance: 69.6
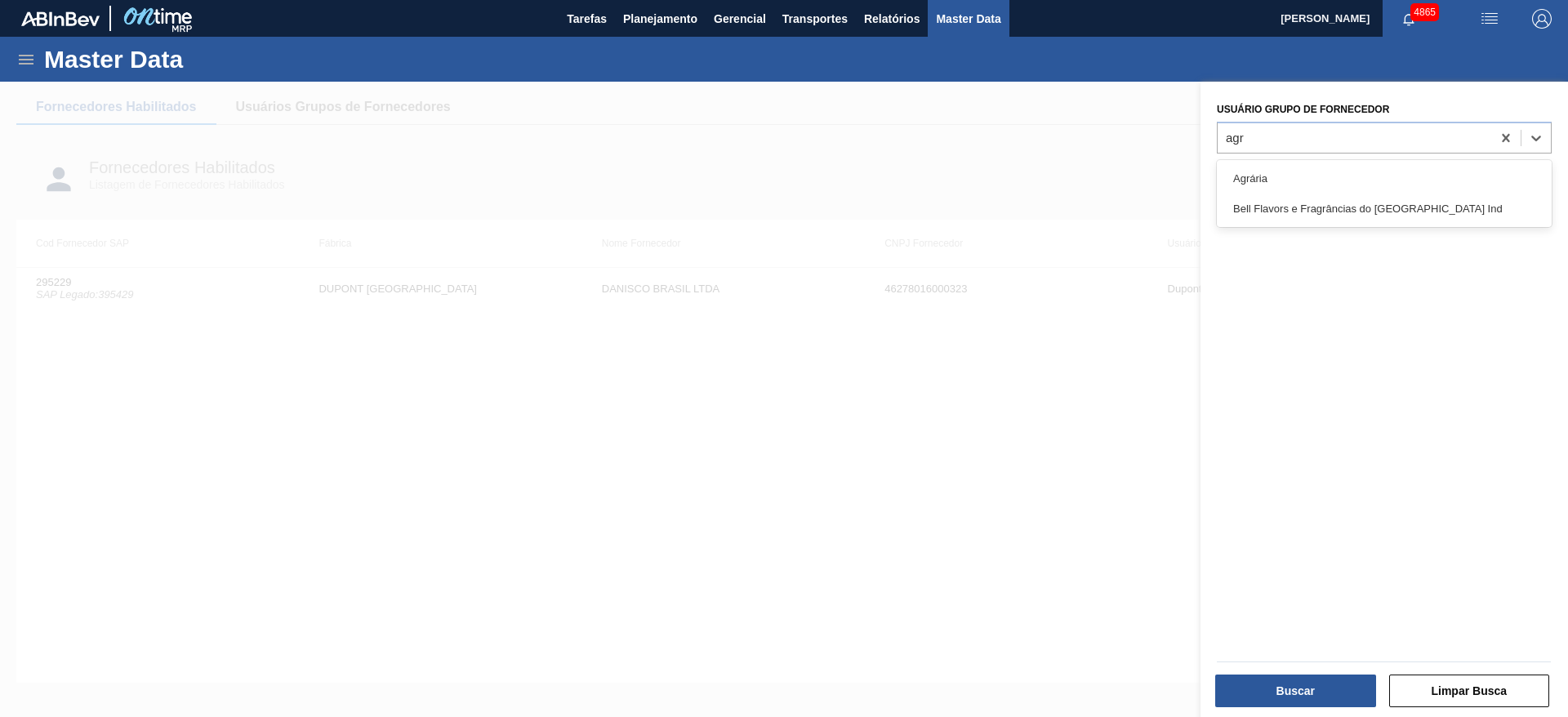
click at [1285, 165] on div "Agrária" at bounding box center [1384, 179] width 335 height 30
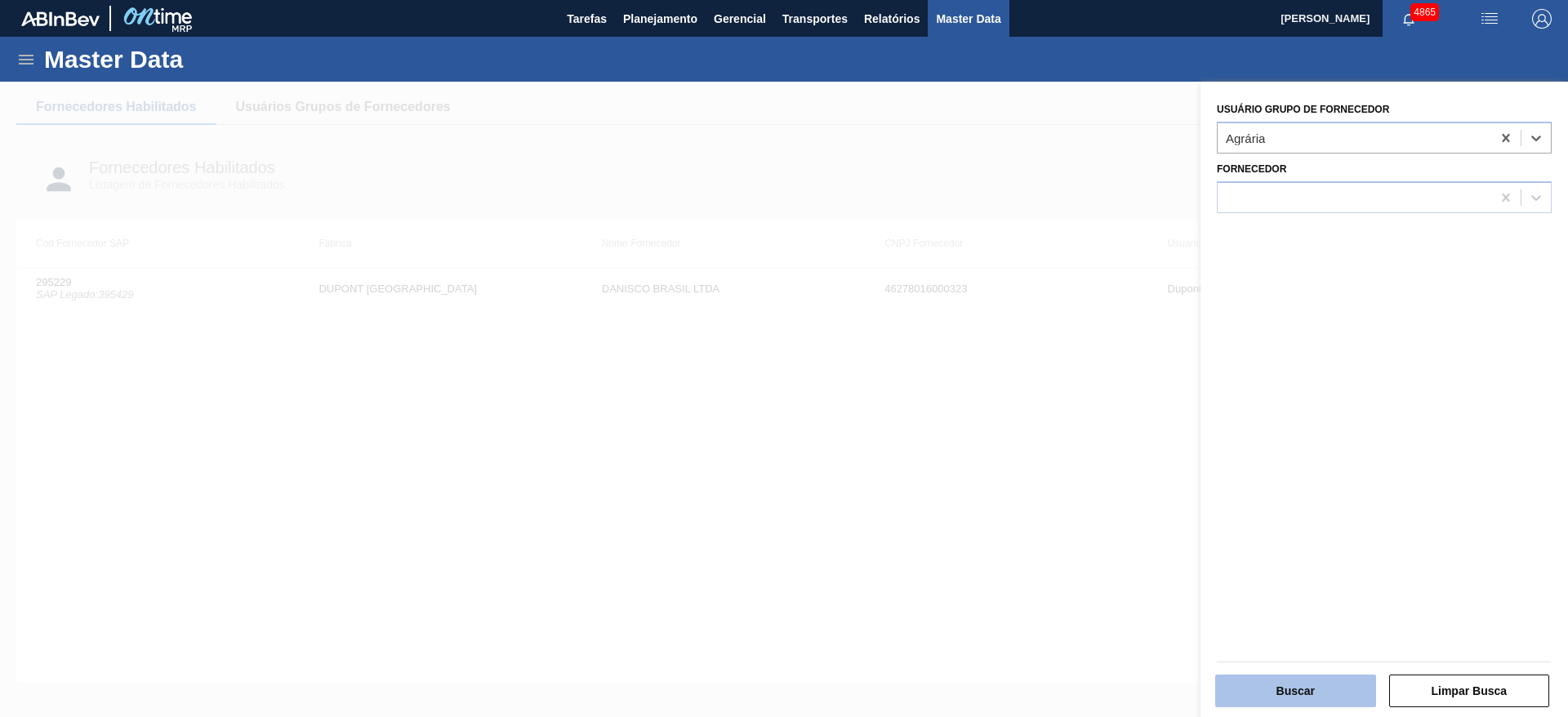
click at [1251, 692] on button "Buscar" at bounding box center [1295, 690] width 161 height 32
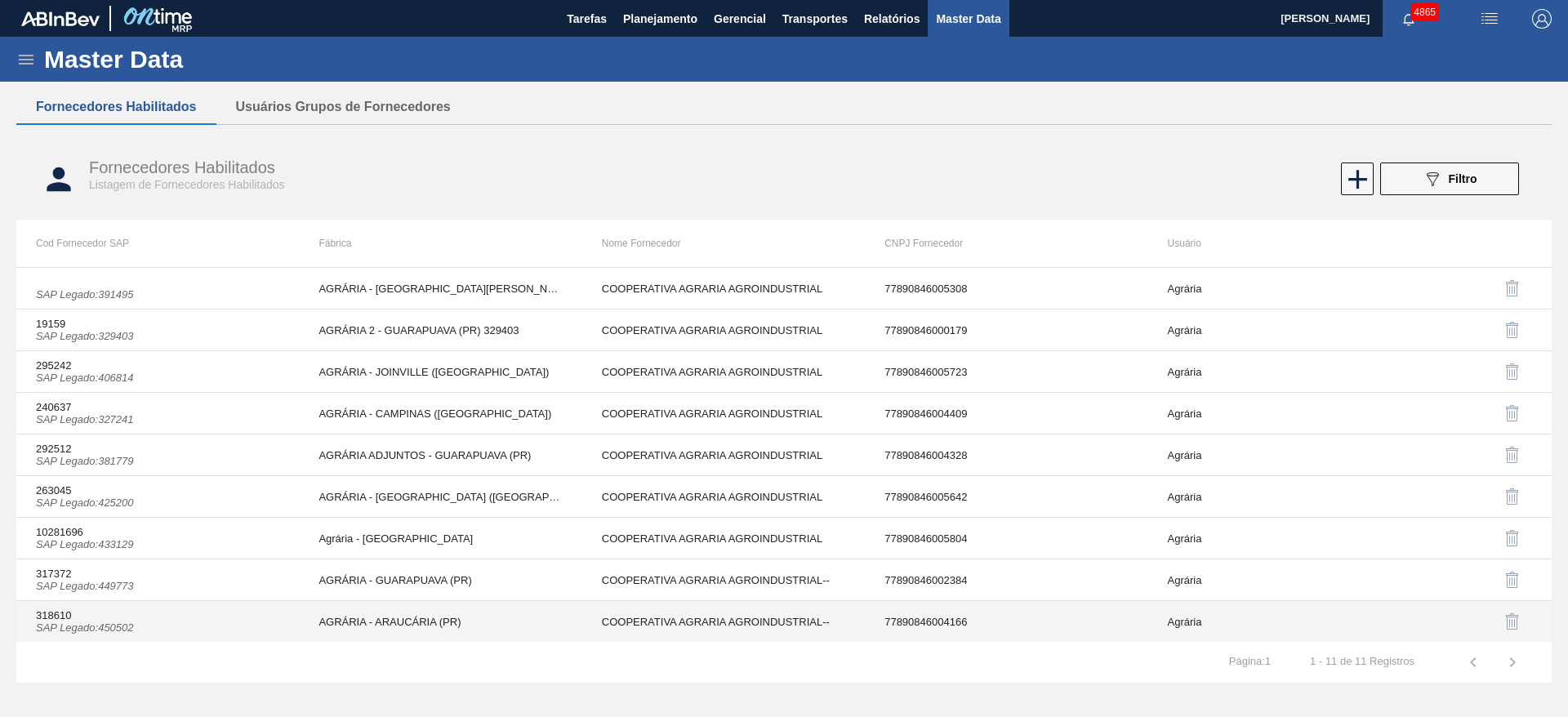
scroll to position [0, 0]
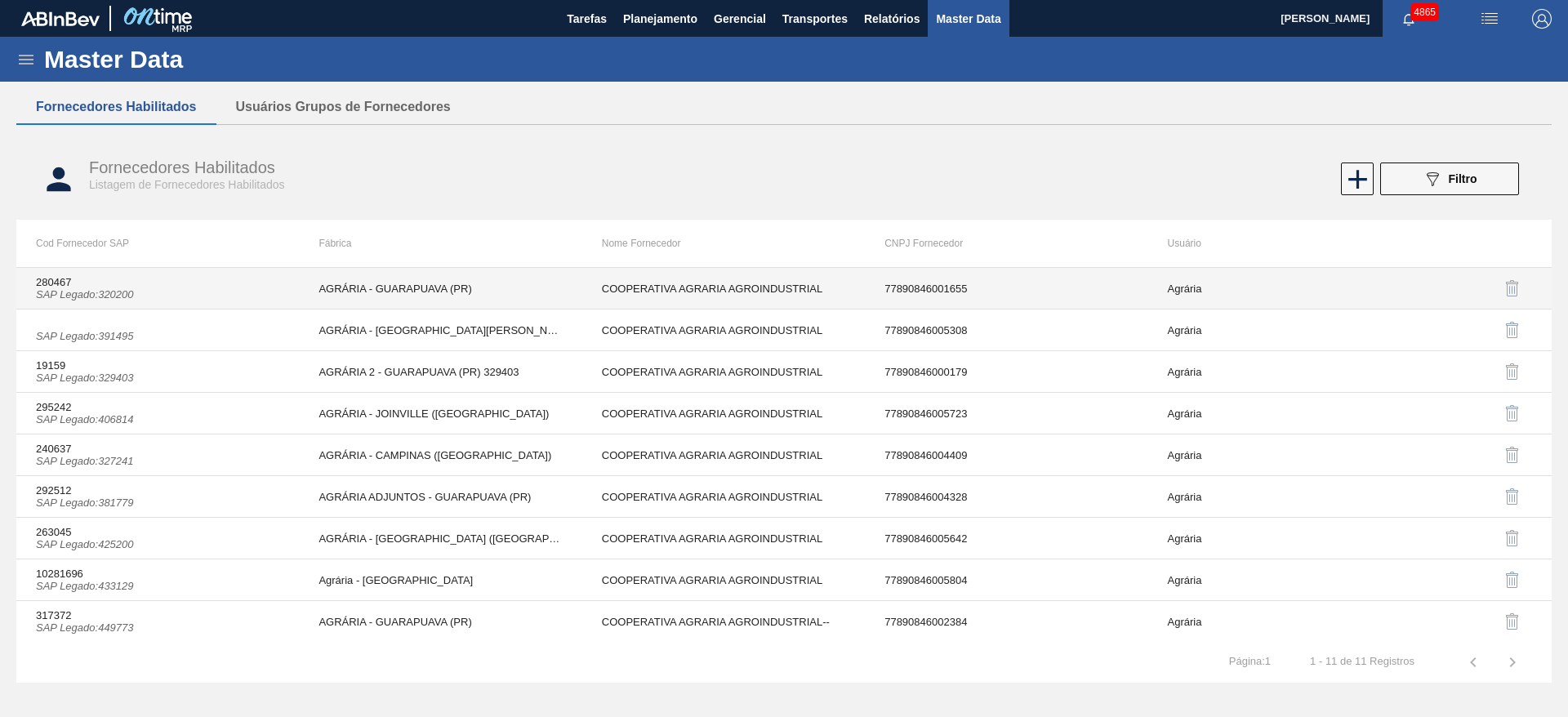
click at [414, 294] on td "AGRÁRIA - GUARAPUAVA (PR)" at bounding box center [439, 289] width 282 height 42
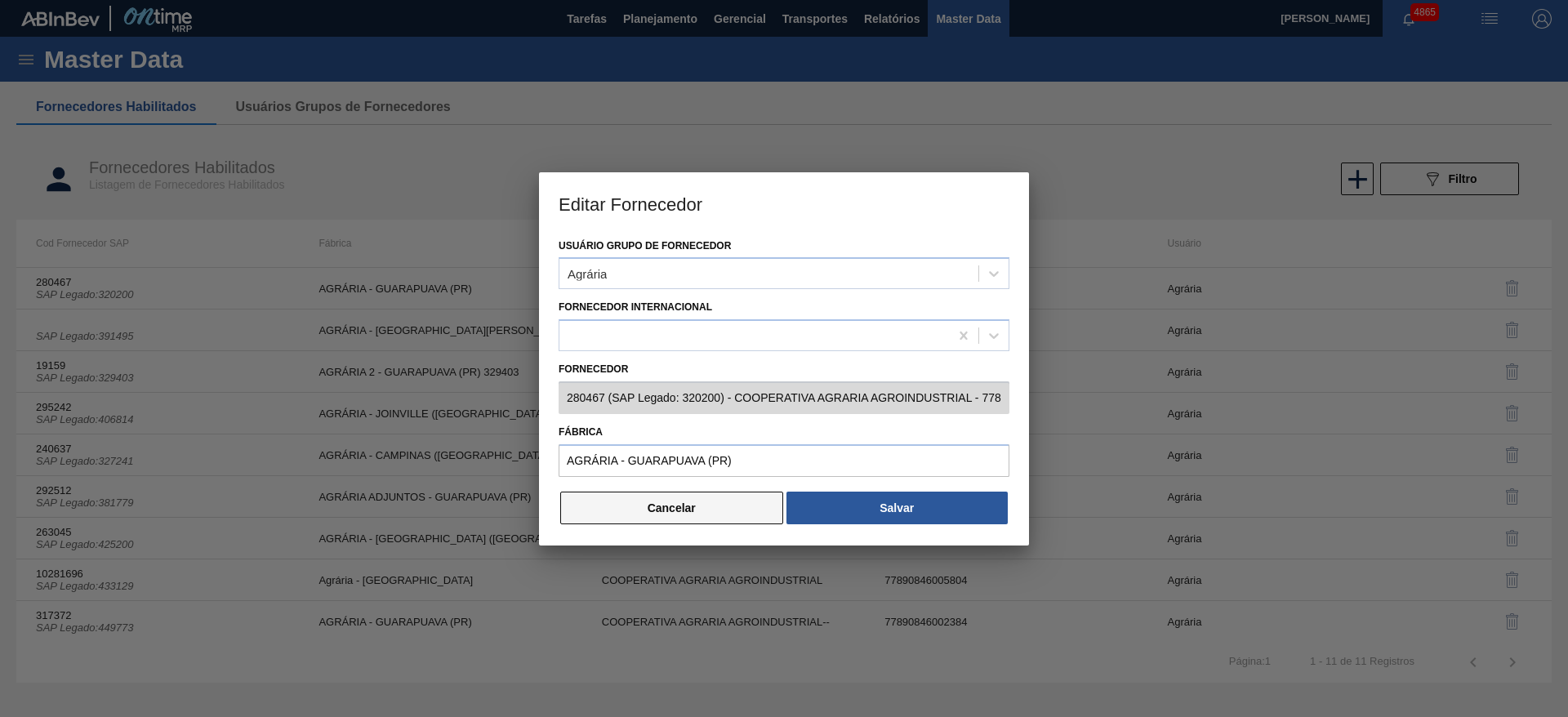
click at [732, 511] on button "Cancelar" at bounding box center [671, 508] width 223 height 32
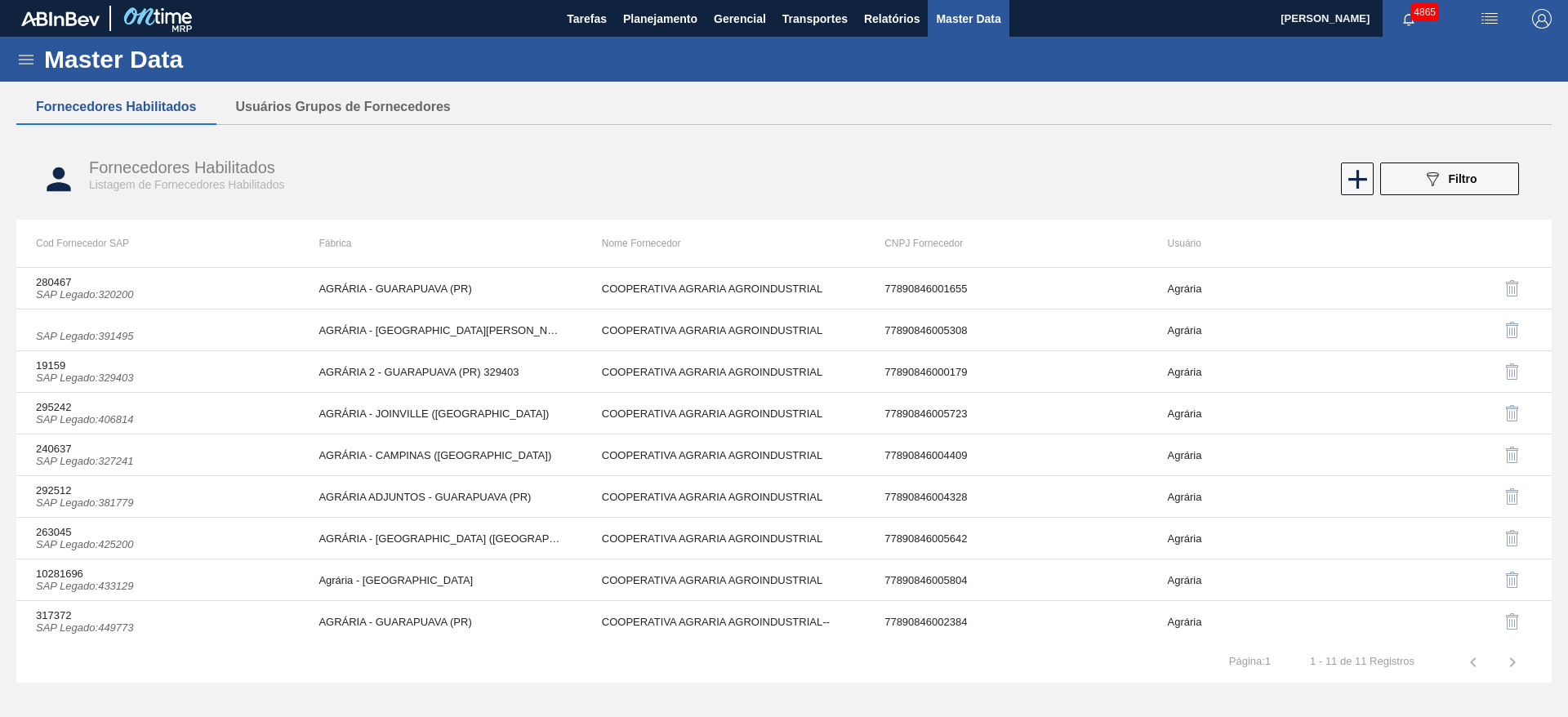
drag, startPoint x: 657, startPoint y: 12, endPoint x: 611, endPoint y: 134, distance: 130.4
click at [611, 136] on div "Fornecedores Habilitados Usuários Grupos de Fornecedores Fornecedores Habilitad…" at bounding box center [784, 345] width 1536 height 513
click at [638, 31] on button "Planejamento" at bounding box center [660, 18] width 90 height 37
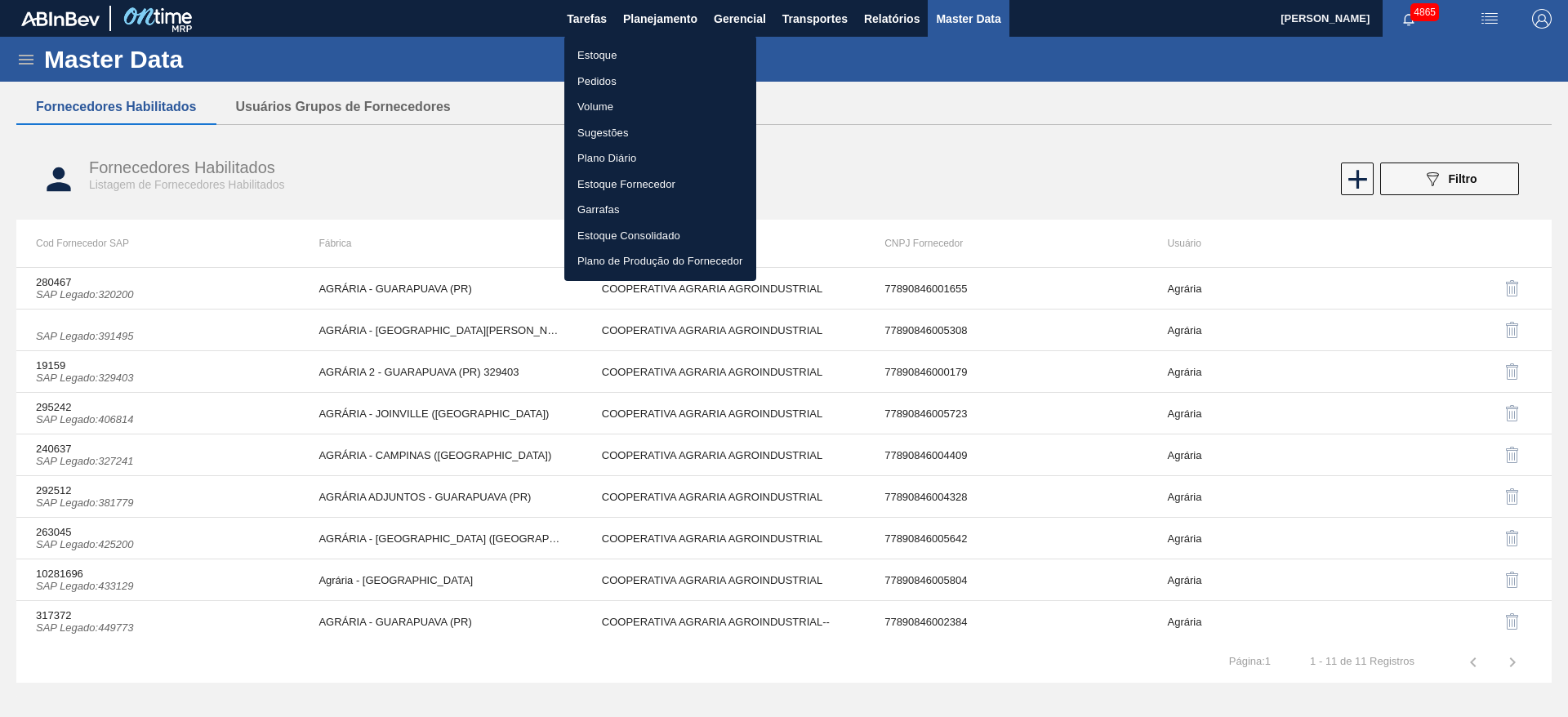
click at [652, 21] on div at bounding box center [784, 358] width 1568 height 717
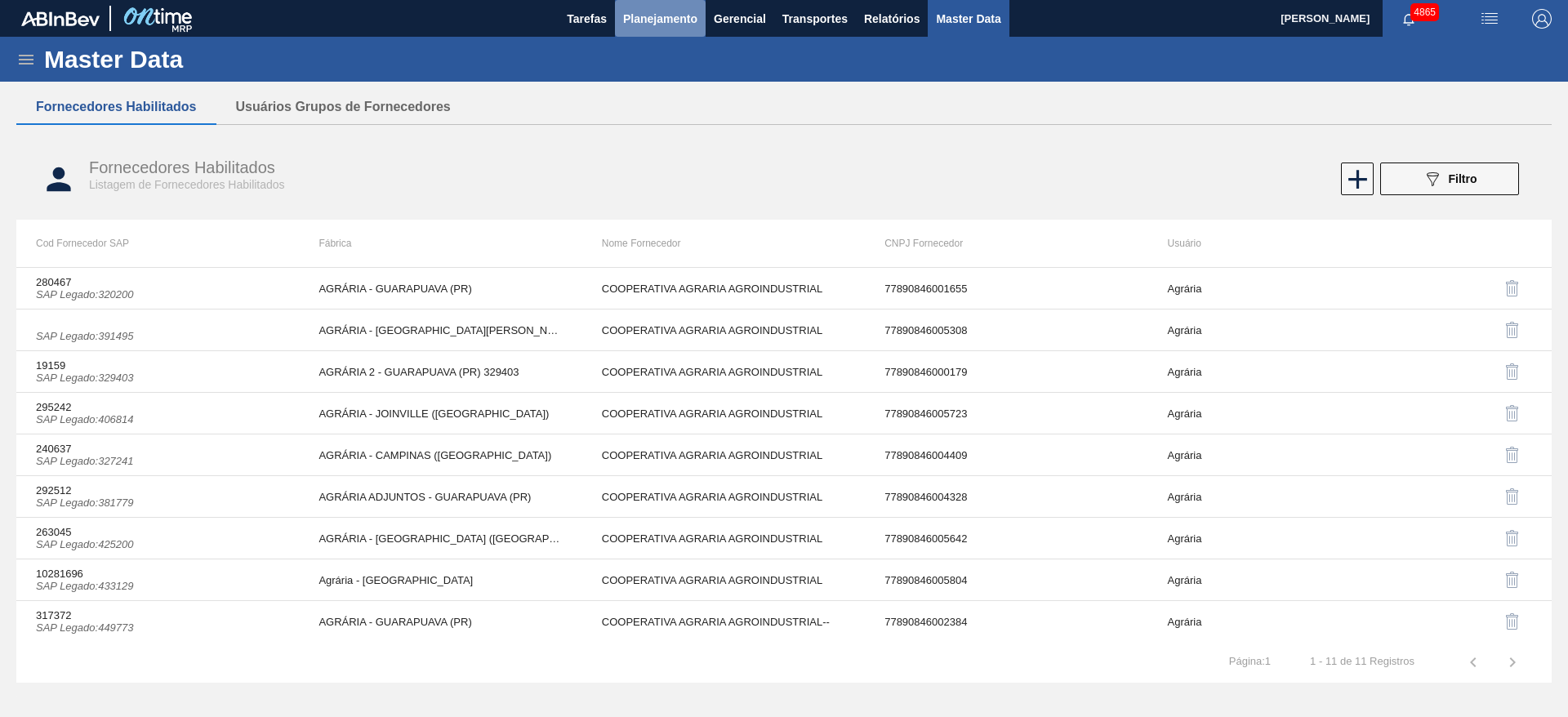
click at [640, 20] on span "Planejamento" at bounding box center [660, 18] width 74 height 20
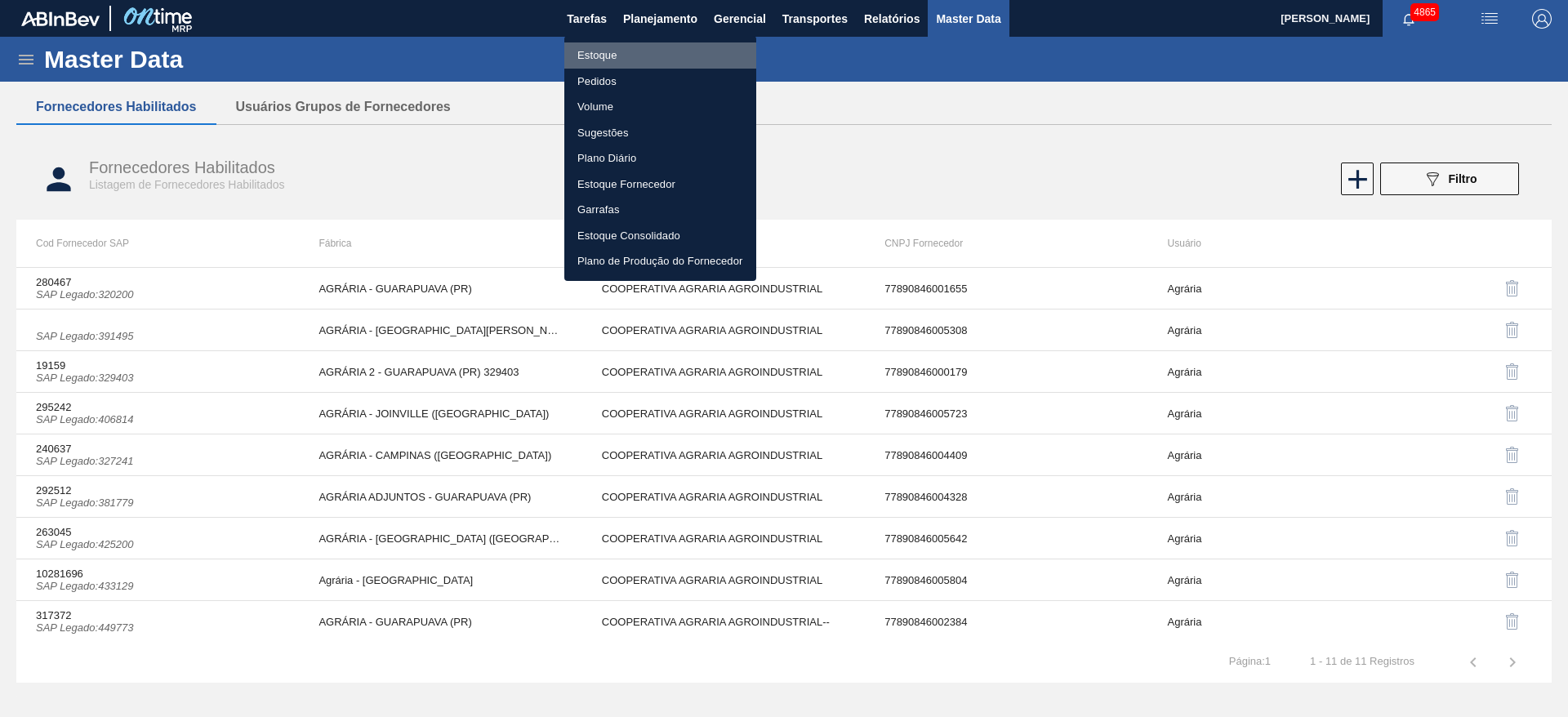
click at [629, 53] on li "Estoque" at bounding box center [661, 55] width 192 height 26
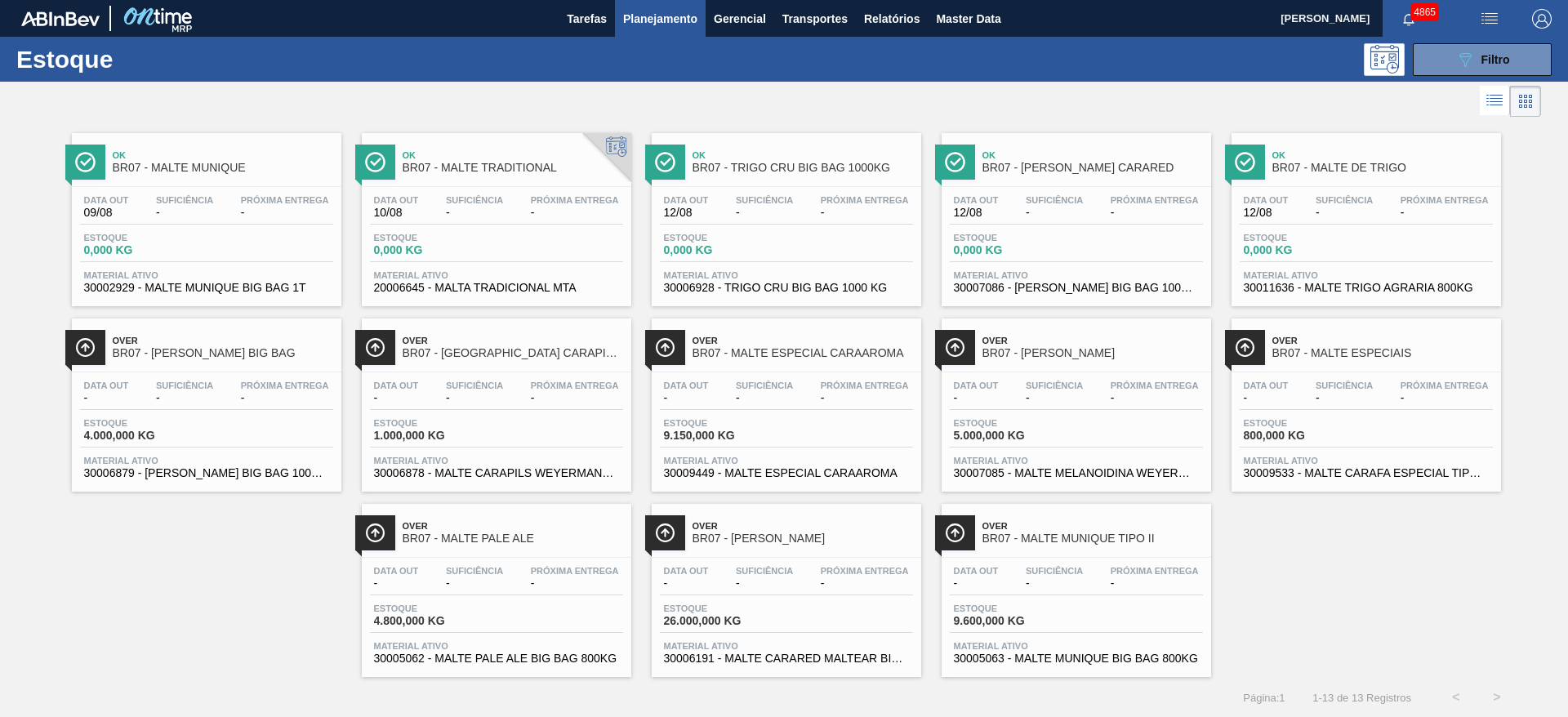
click at [1360, 238] on div "Estoque 0,000 KG" at bounding box center [1301, 244] width 123 height 24
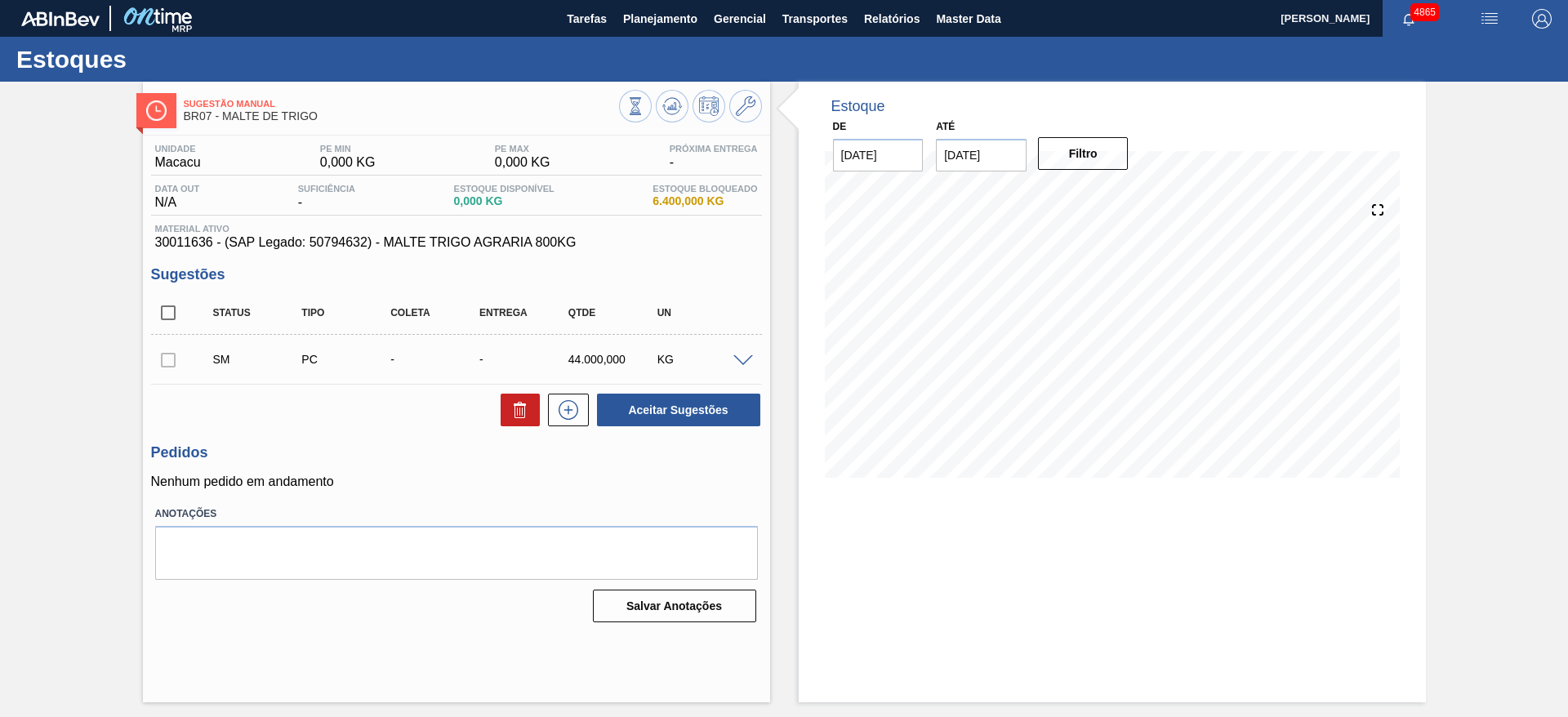
click at [744, 359] on span at bounding box center [743, 361] width 20 height 12
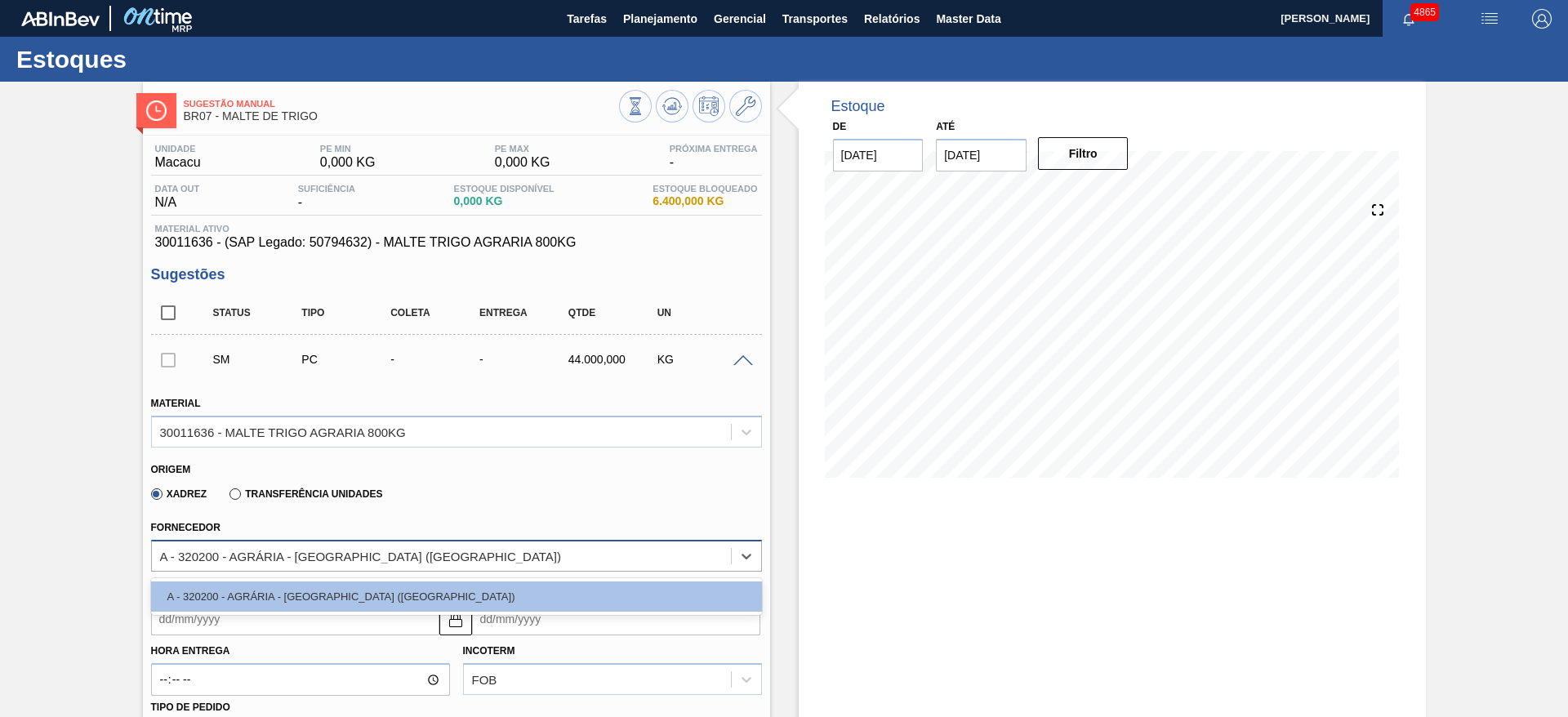
click at [508, 562] on div "A - 320200 - AGRÁRIA - [GEOGRAPHIC_DATA] ([GEOGRAPHIC_DATA])" at bounding box center [441, 555] width 579 height 24
click at [509, 562] on div "A - 320200 - AGRÁRIA - [GEOGRAPHIC_DATA] ([GEOGRAPHIC_DATA])" at bounding box center [441, 555] width 579 height 24
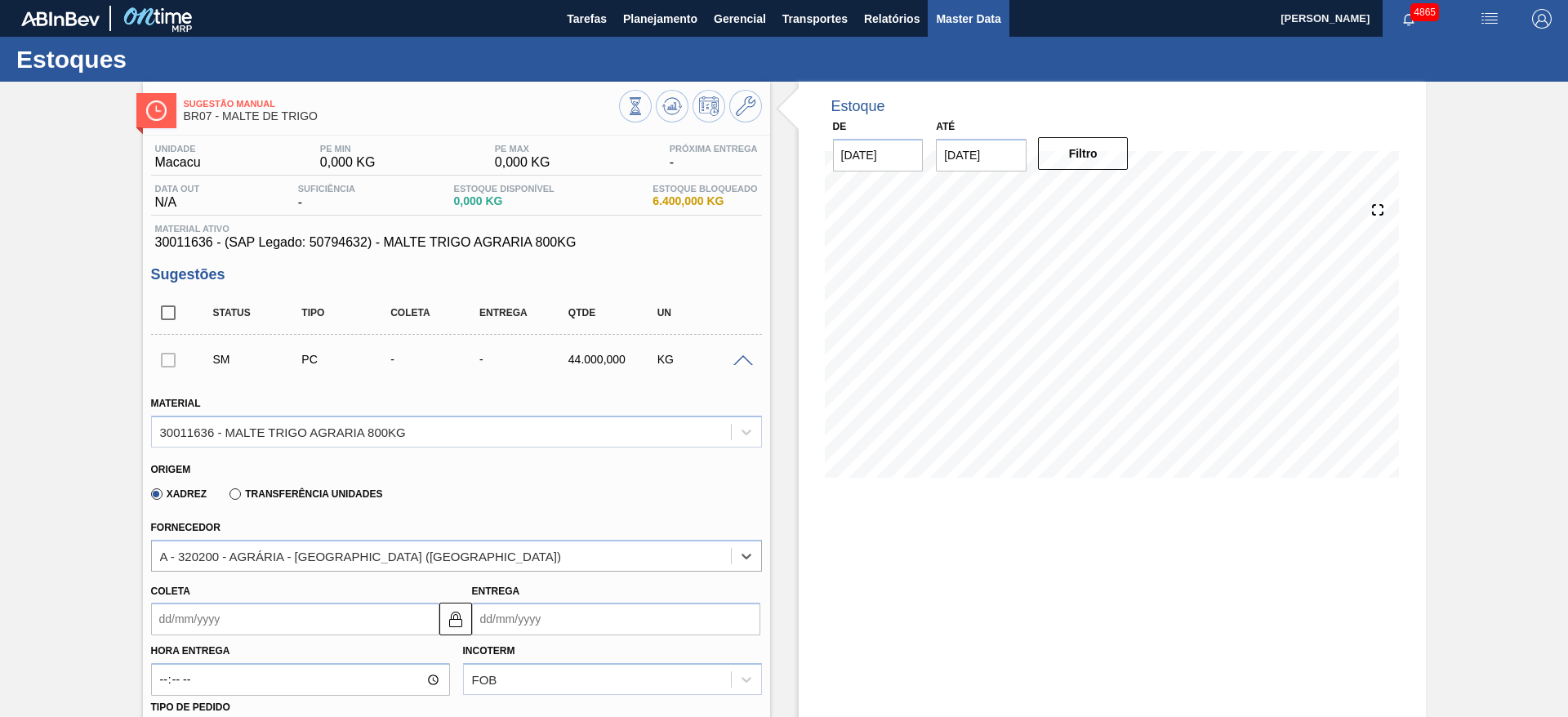
click at [974, 7] on button "Master Data" at bounding box center [968, 18] width 81 height 37
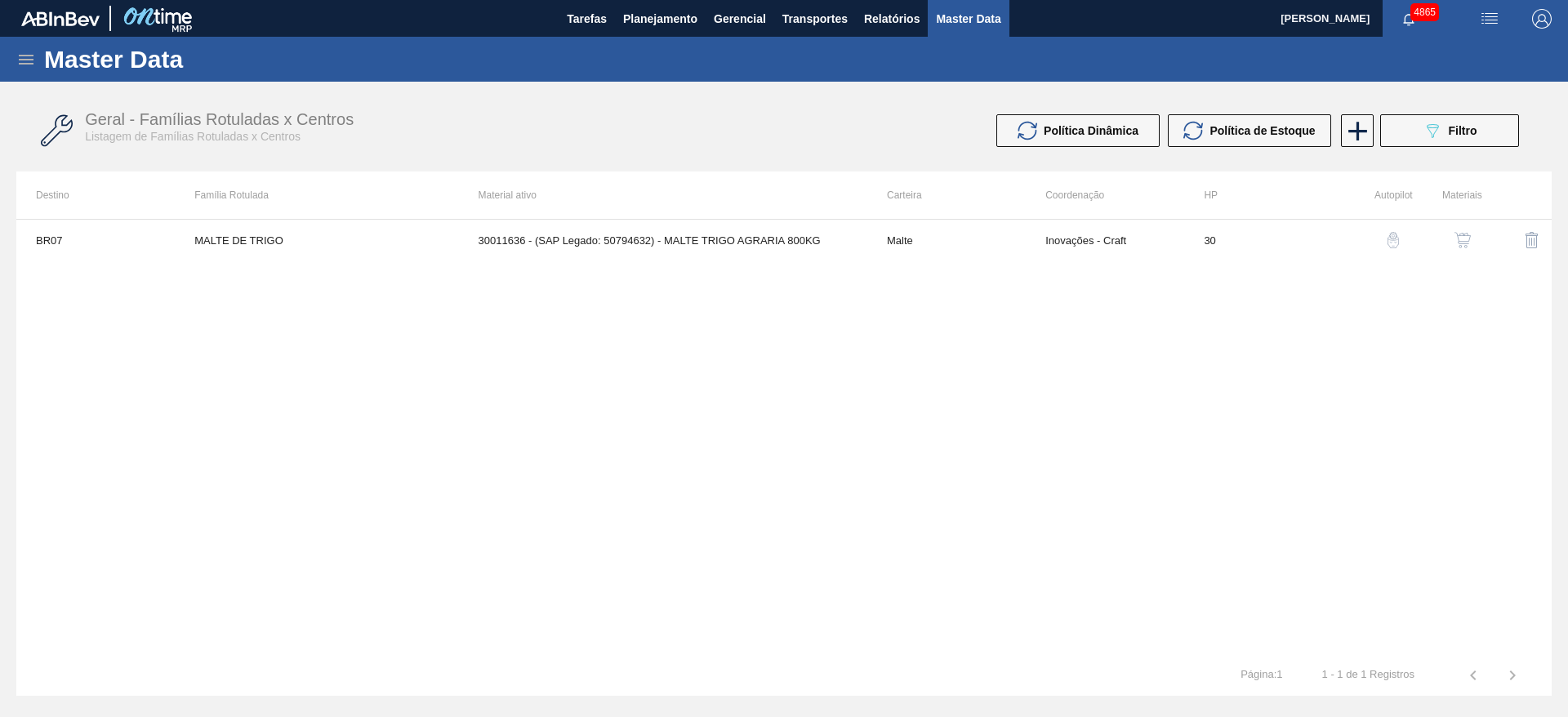
click at [24, 52] on icon at bounding box center [26, 59] width 20 height 20
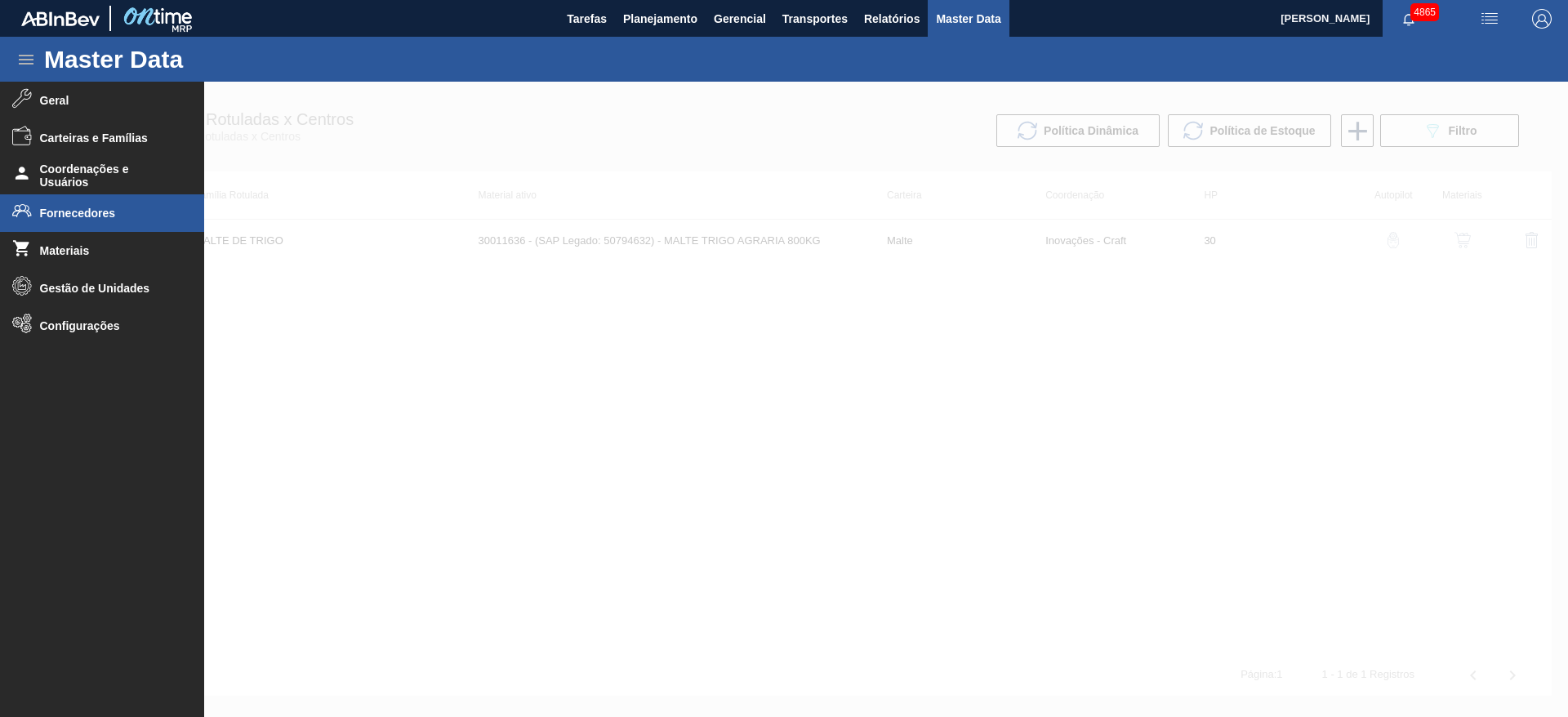
click at [67, 222] on li "Fornecedores" at bounding box center [102, 213] width 204 height 38
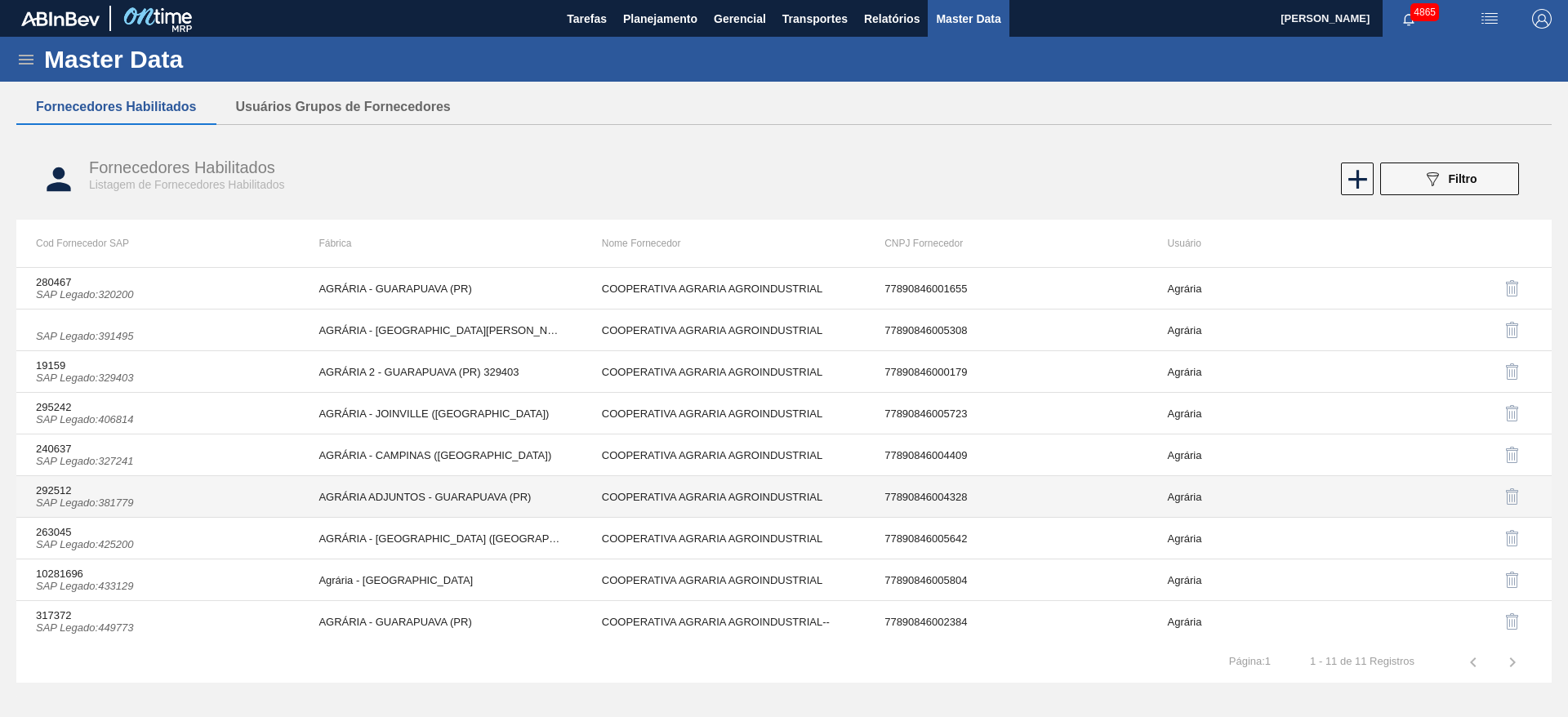
click at [484, 512] on td "AGRÁRIA ADJUNTOS - GUARAPUAVA (PR)" at bounding box center [439, 497] width 282 height 42
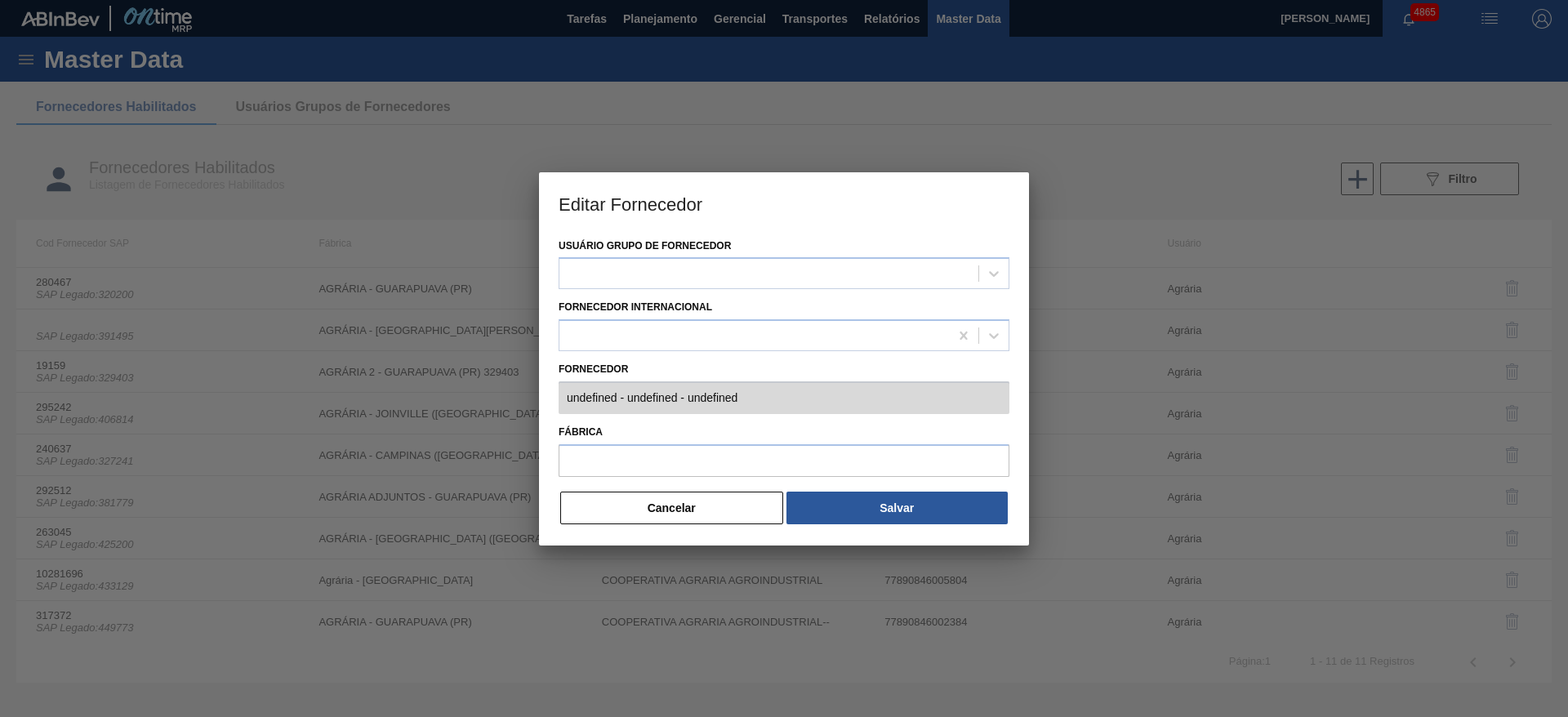
type input "292512 (SAP Legado: 381779) - COOPERATIVA AGRARIA AGROINDUSTRIAL - 778908460043…"
type input "AGRÁRIA ADJUNTOS - GUARAPUAVA (PR)"
click at [1058, 392] on div "Editar Fornecedor Usuário Grupo de Fornecedor Agrária Fornecedor Internacional …" at bounding box center [784, 358] width 1568 height 717
click at [673, 503] on button "Cancelar" at bounding box center [671, 508] width 223 height 32
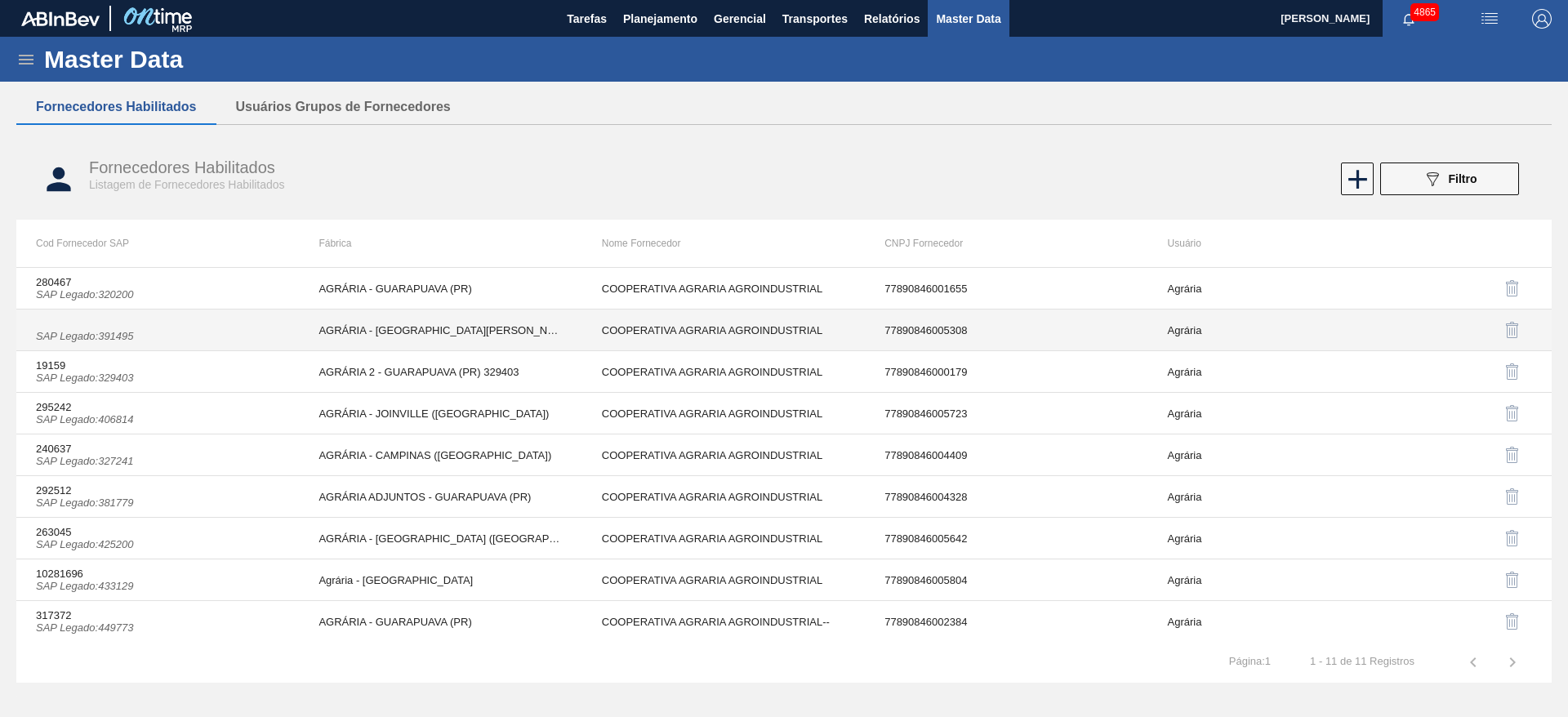
scroll to position [84, 0]
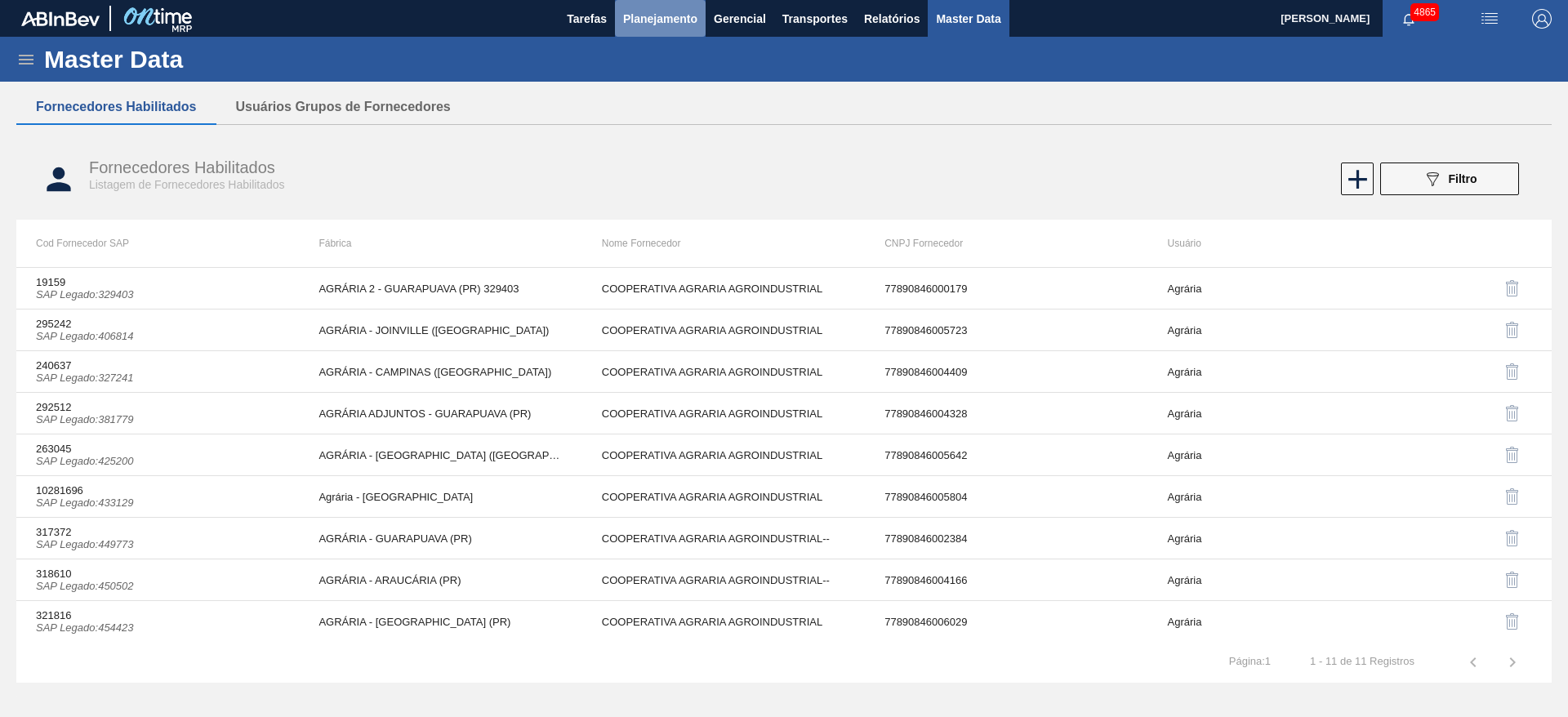
click at [664, 14] on span "Planejamento" at bounding box center [660, 18] width 74 height 20
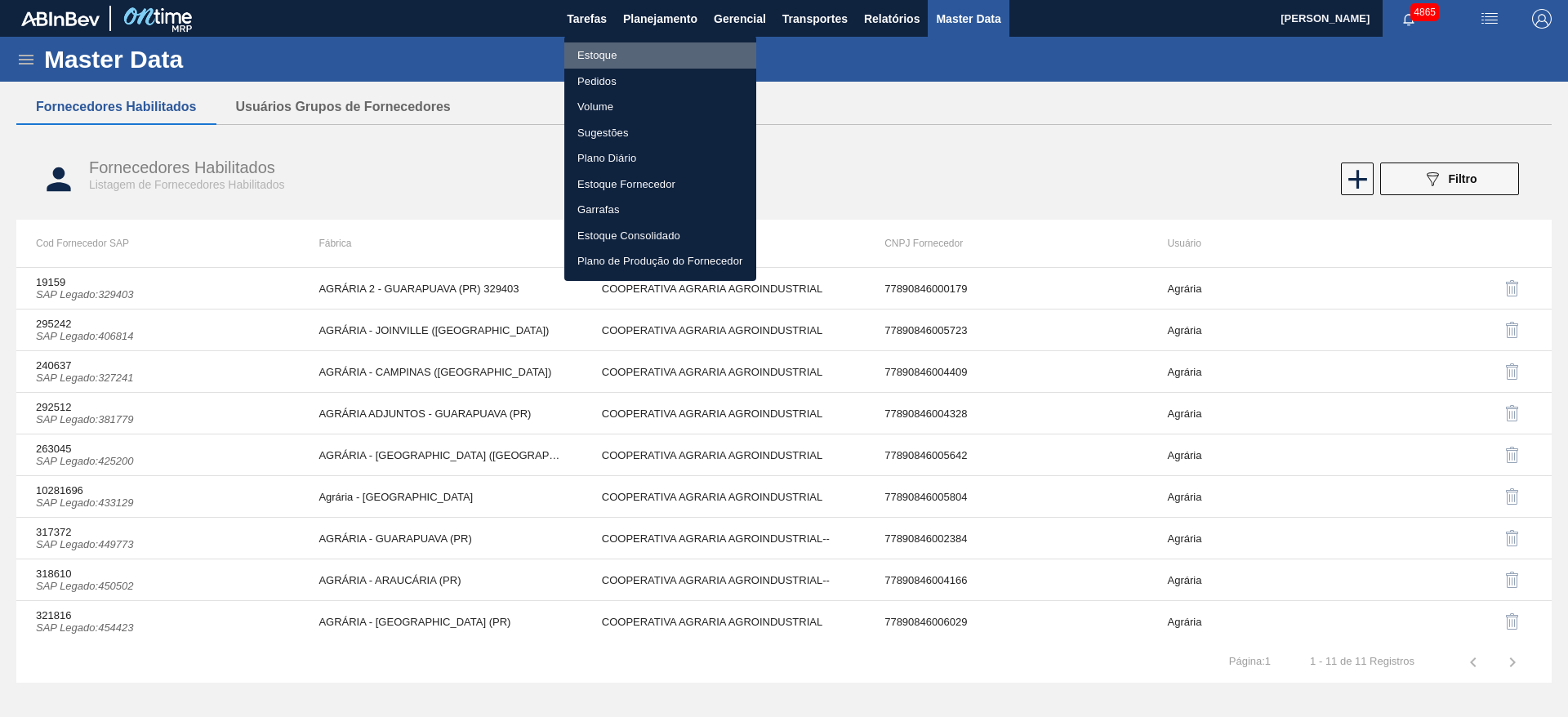
click at [669, 46] on li "Estoque" at bounding box center [661, 55] width 192 height 26
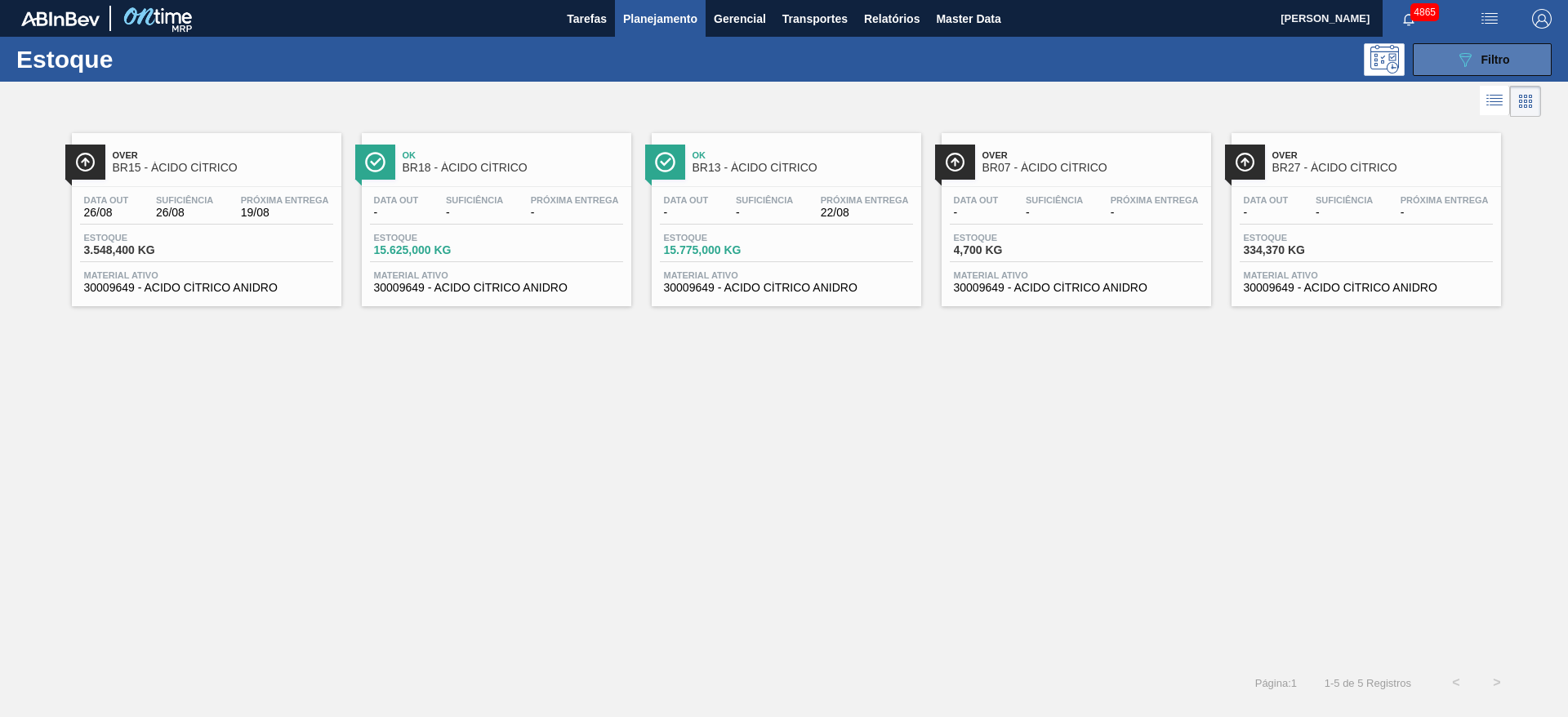
click at [1526, 50] on button "089F7B8B-B2A5-4AFE-B5C0-19BA573D28AC Filtro" at bounding box center [1482, 60] width 139 height 32
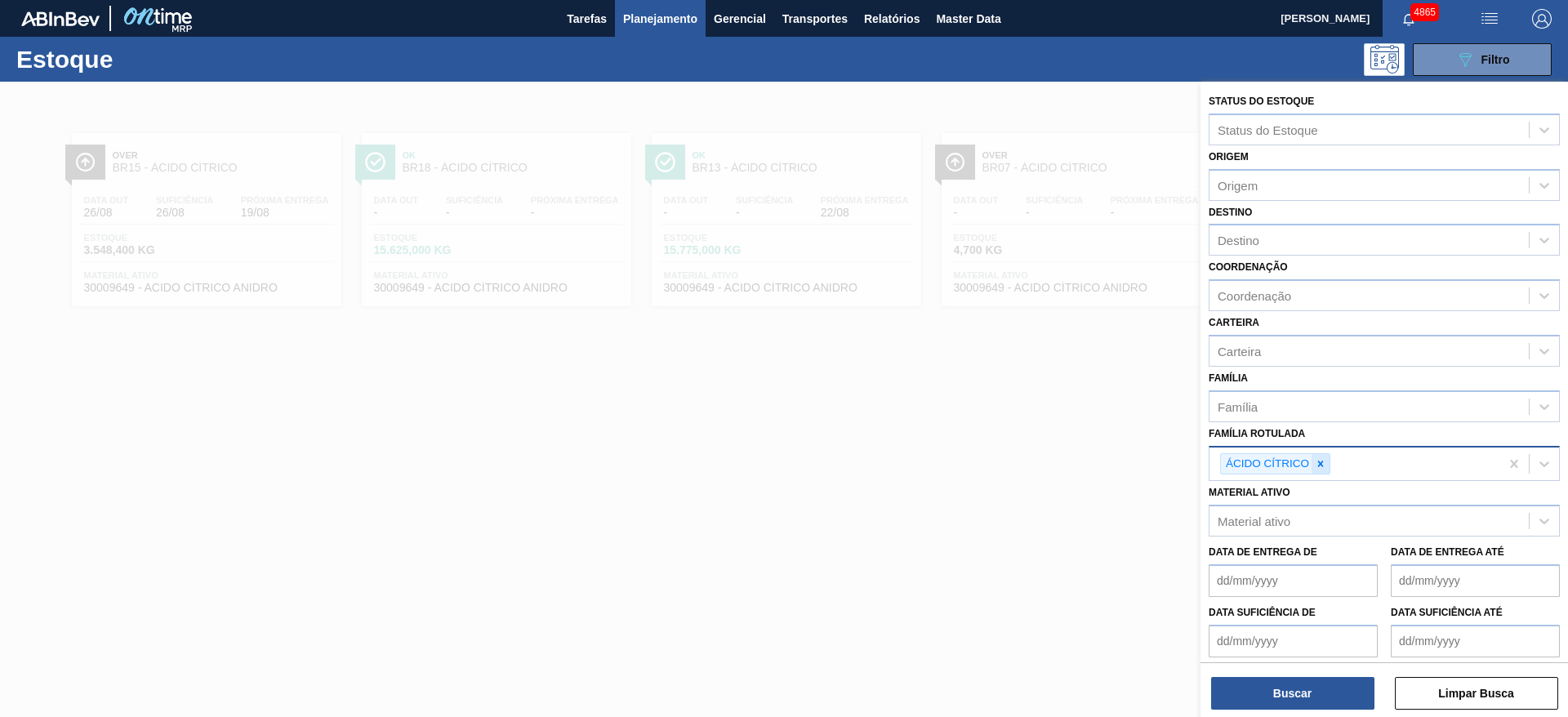
click at [1319, 466] on icon at bounding box center [1321, 463] width 6 height 6
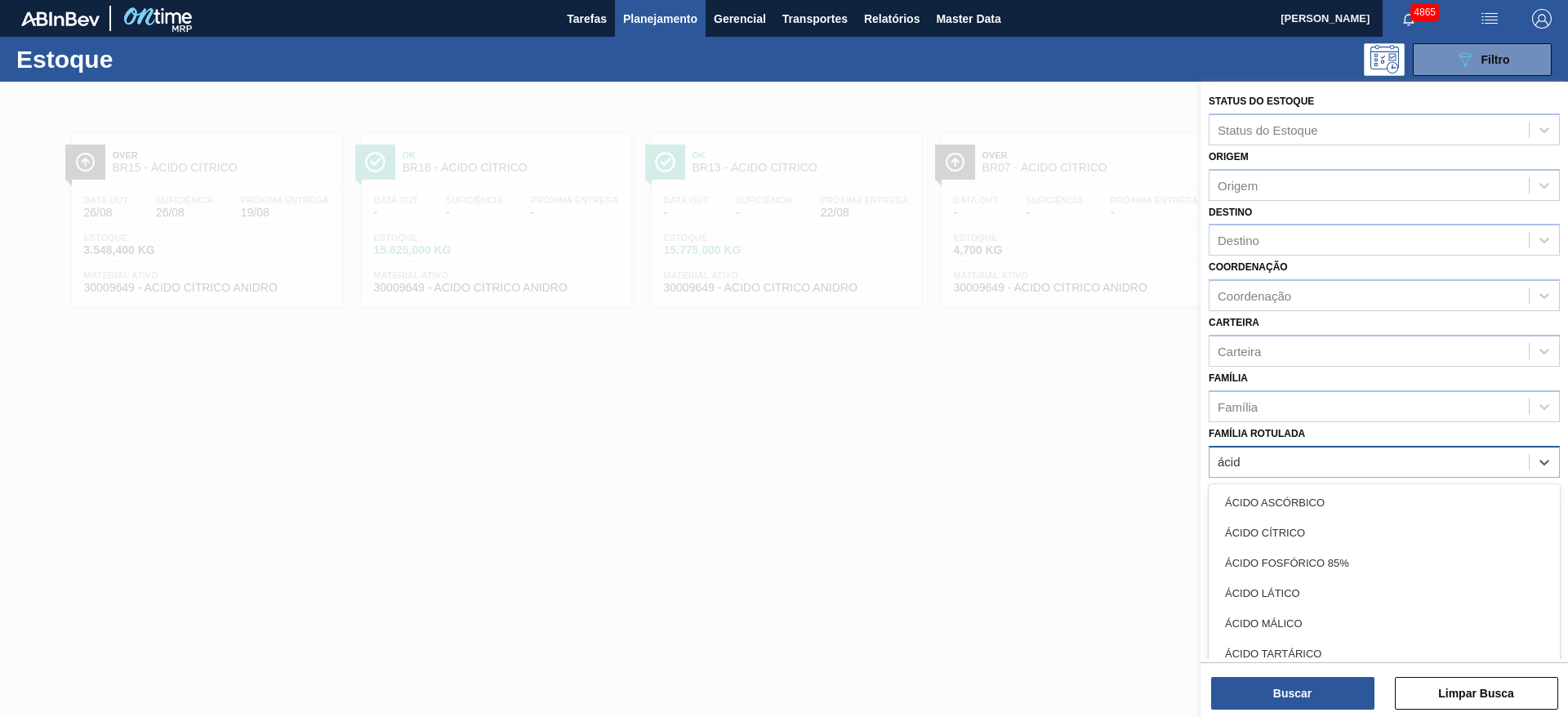
type Rotulada "ácido"
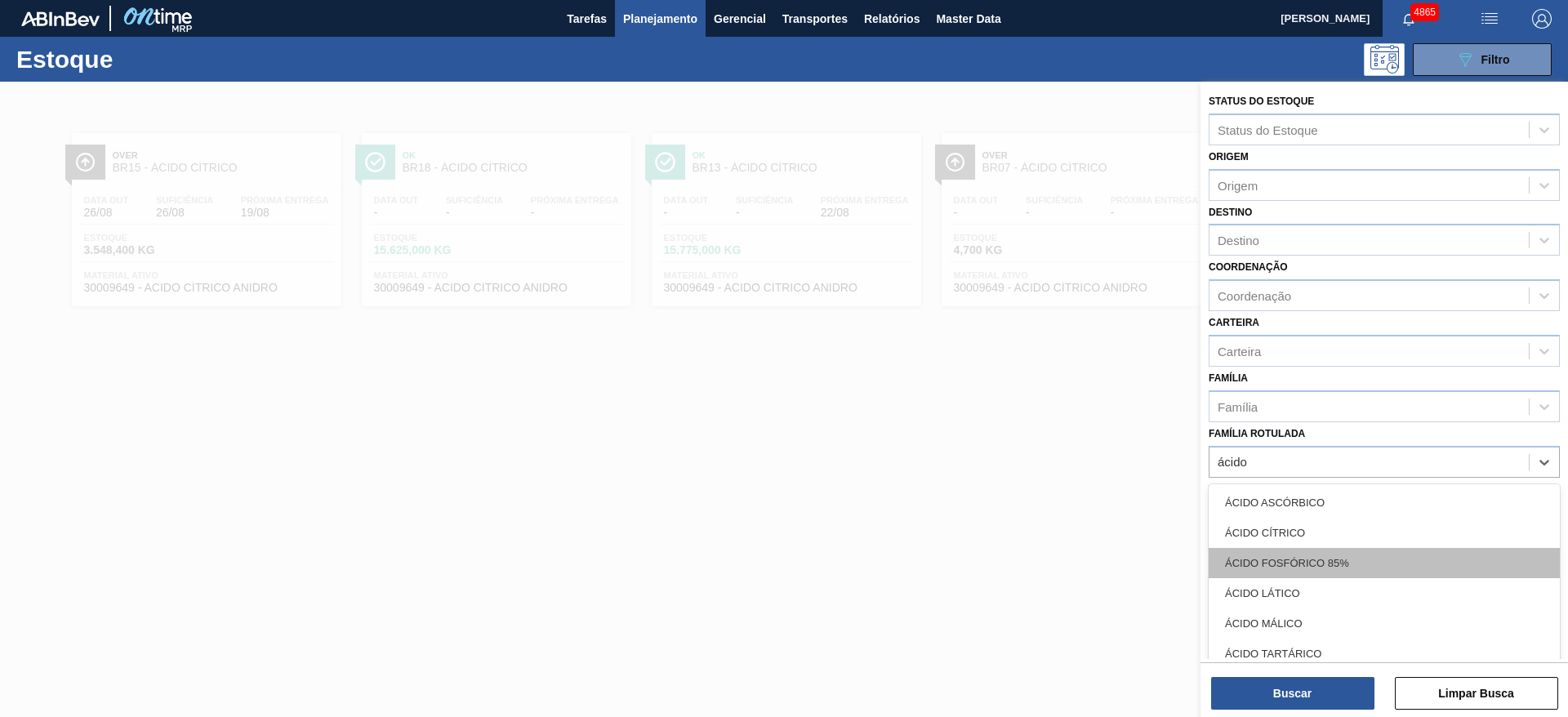
click at [1308, 552] on div "ÁCIDO FOSFÓRICO 85%" at bounding box center [1384, 563] width 351 height 30
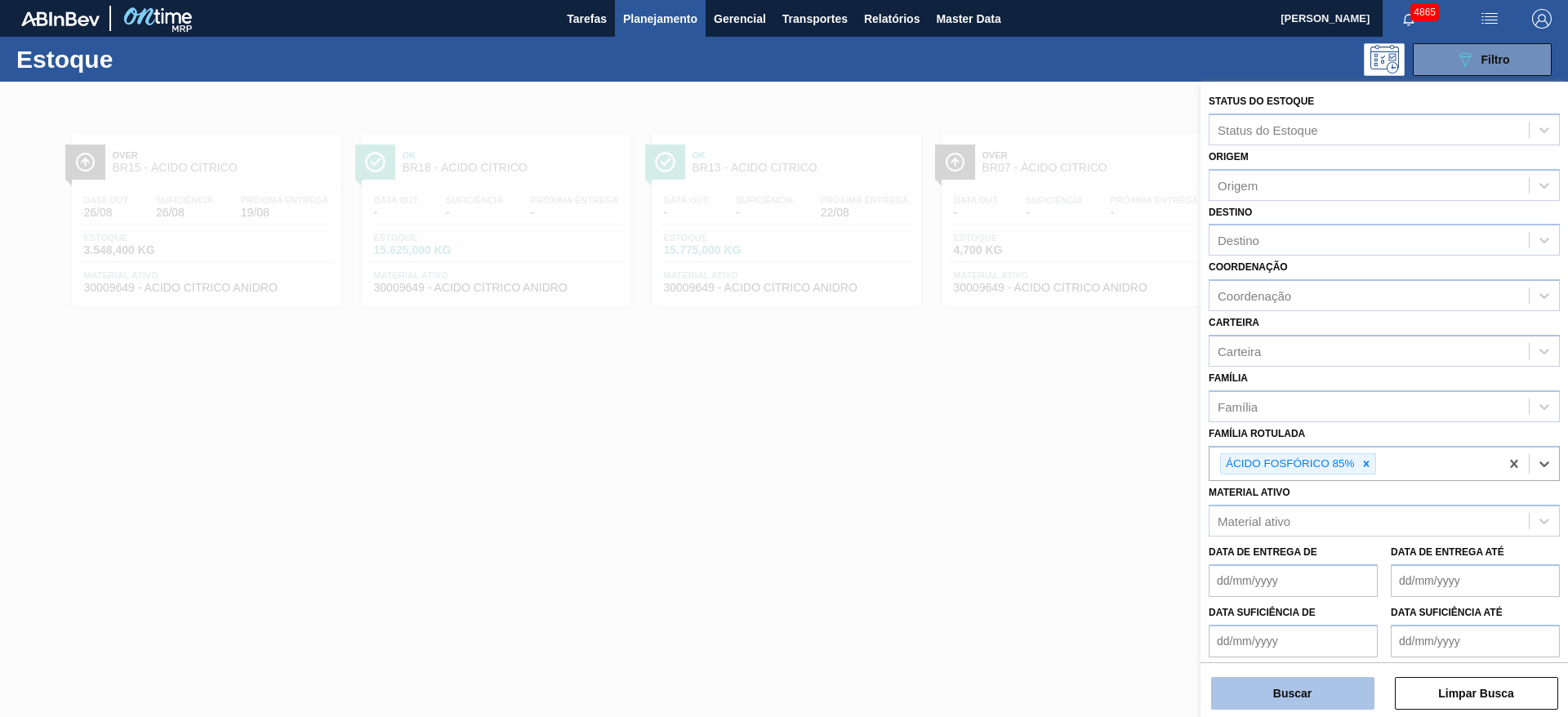
click at [1262, 690] on button "Buscar" at bounding box center [1293, 693] width 164 height 32
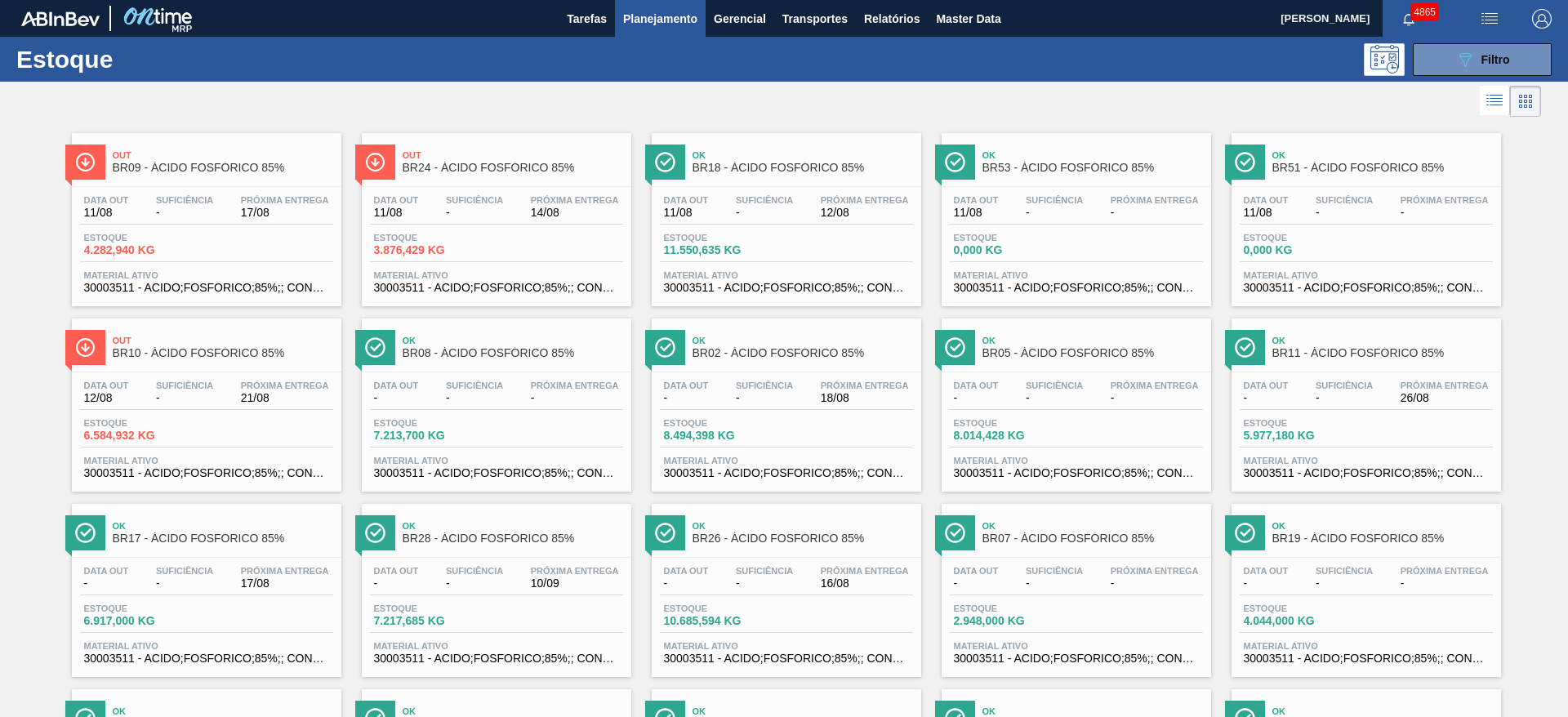
click at [525, 257] on div "Estoque 3.876,429 KG" at bounding box center [496, 247] width 253 height 29
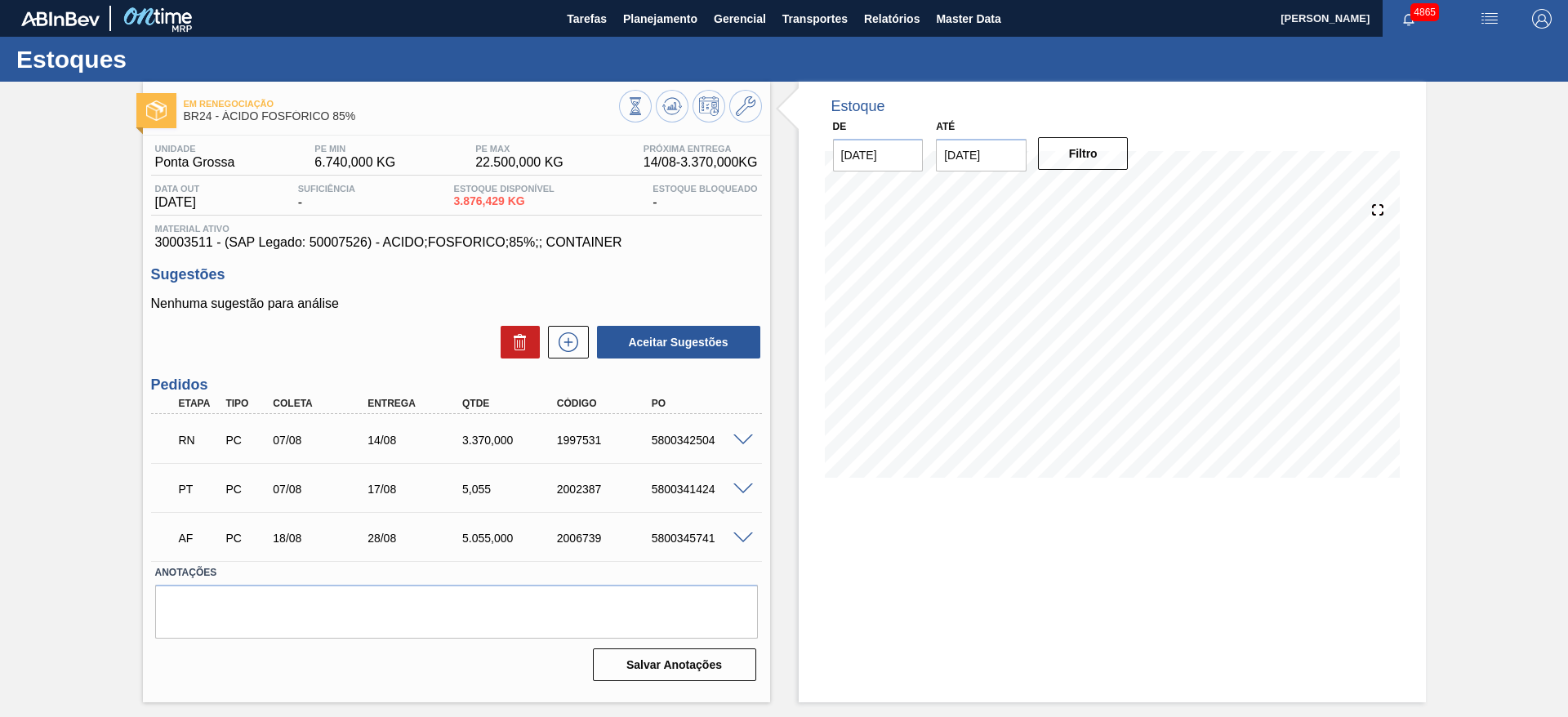
click at [745, 437] on span at bounding box center [743, 440] width 20 height 12
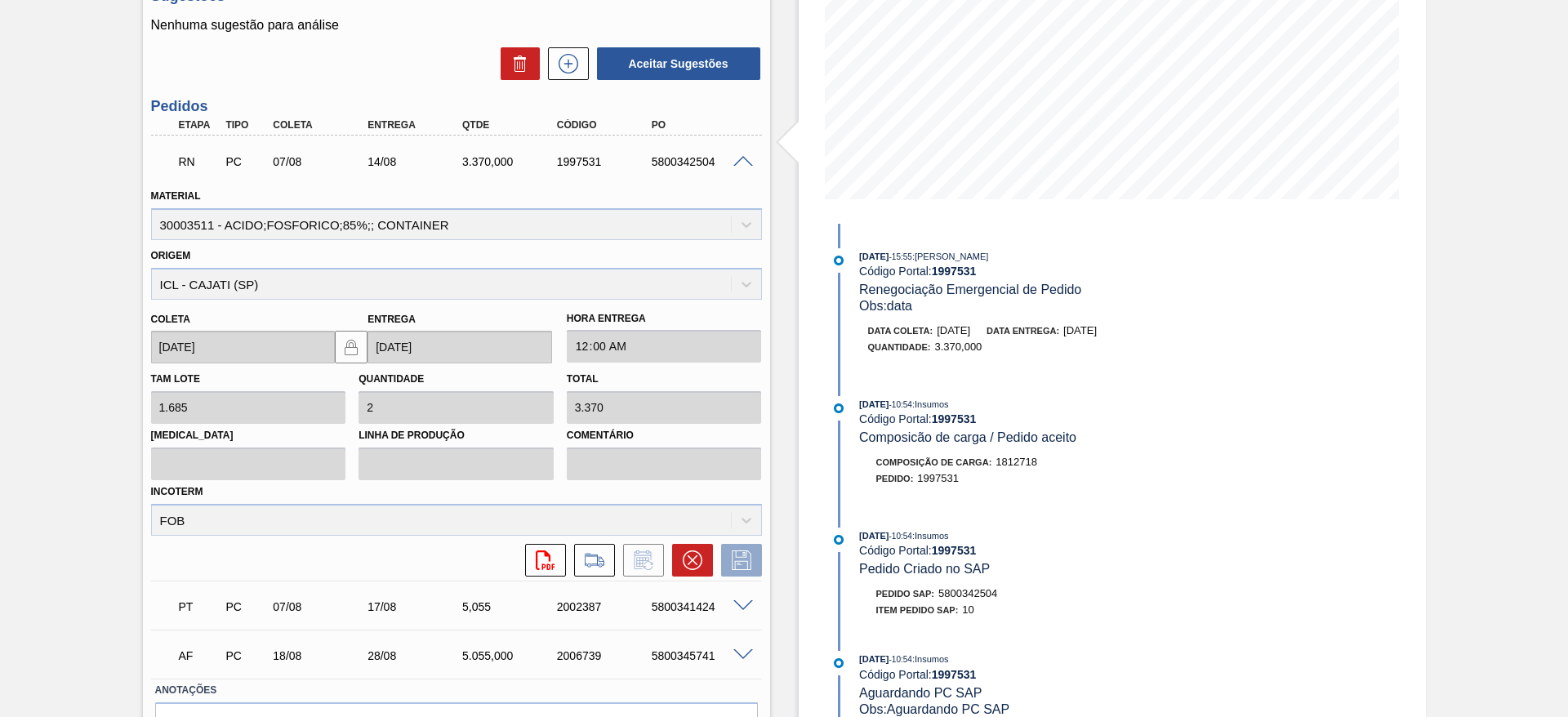
scroll to position [245, 0]
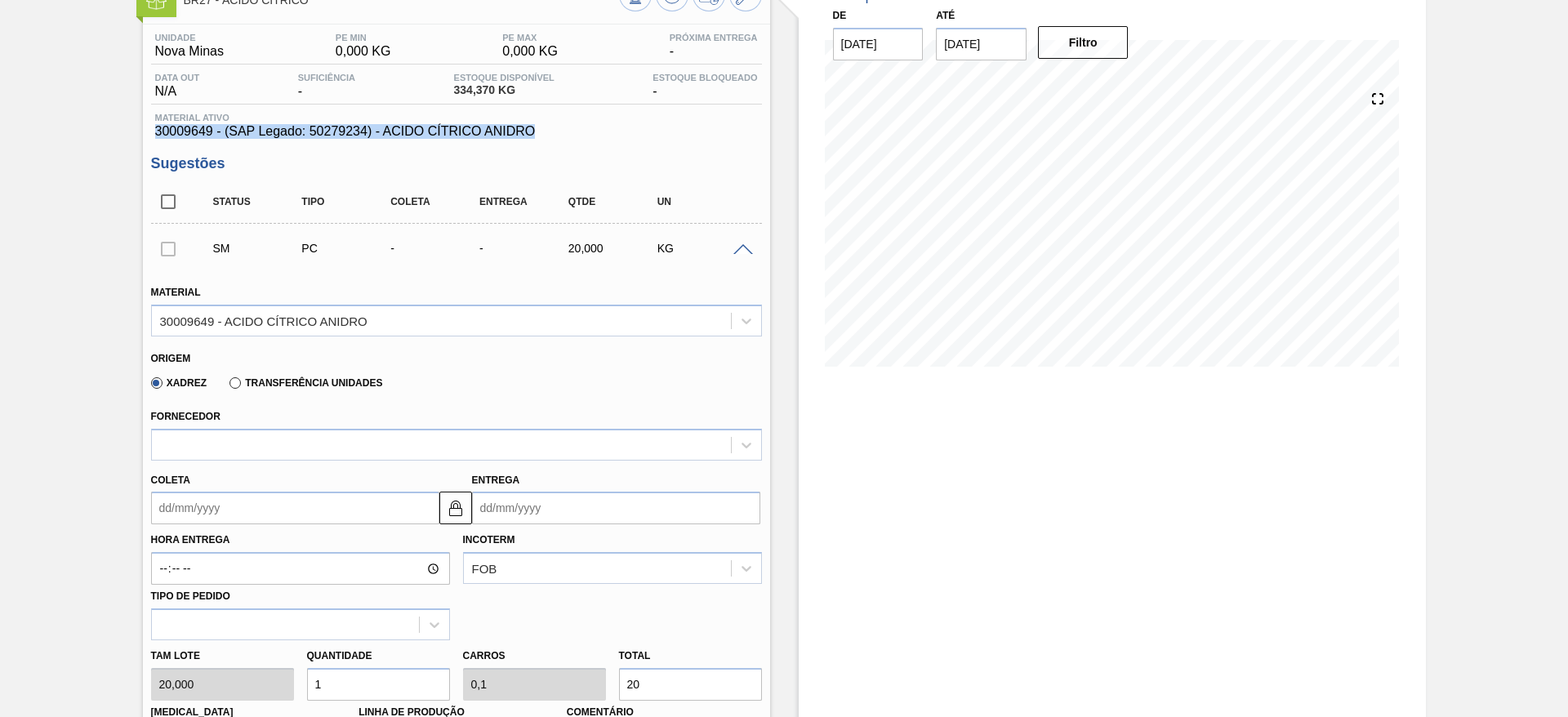
scroll to position [123, 0]
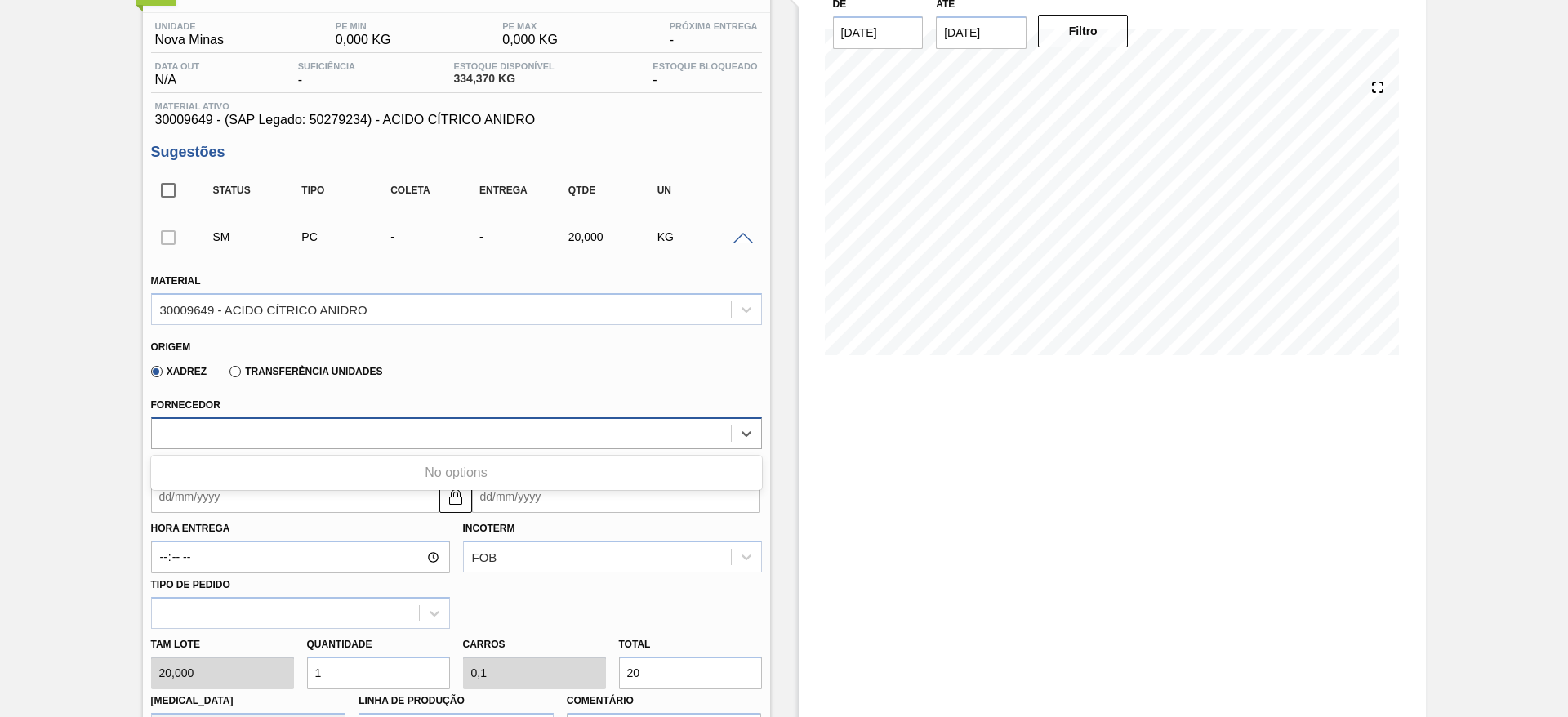
click at [382, 423] on div at bounding box center [441, 433] width 579 height 24
click at [383, 423] on div at bounding box center [441, 433] width 579 height 24
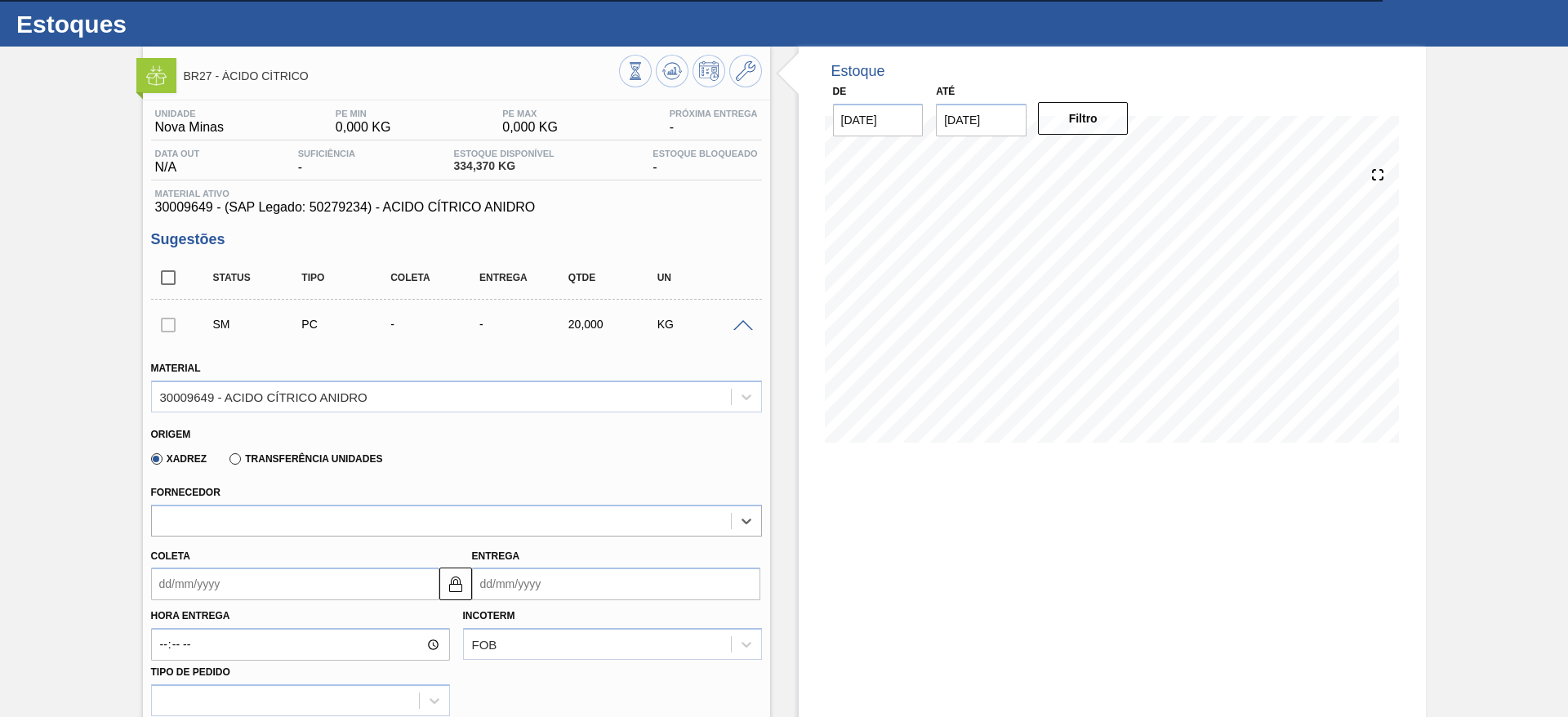
scroll to position [0, 0]
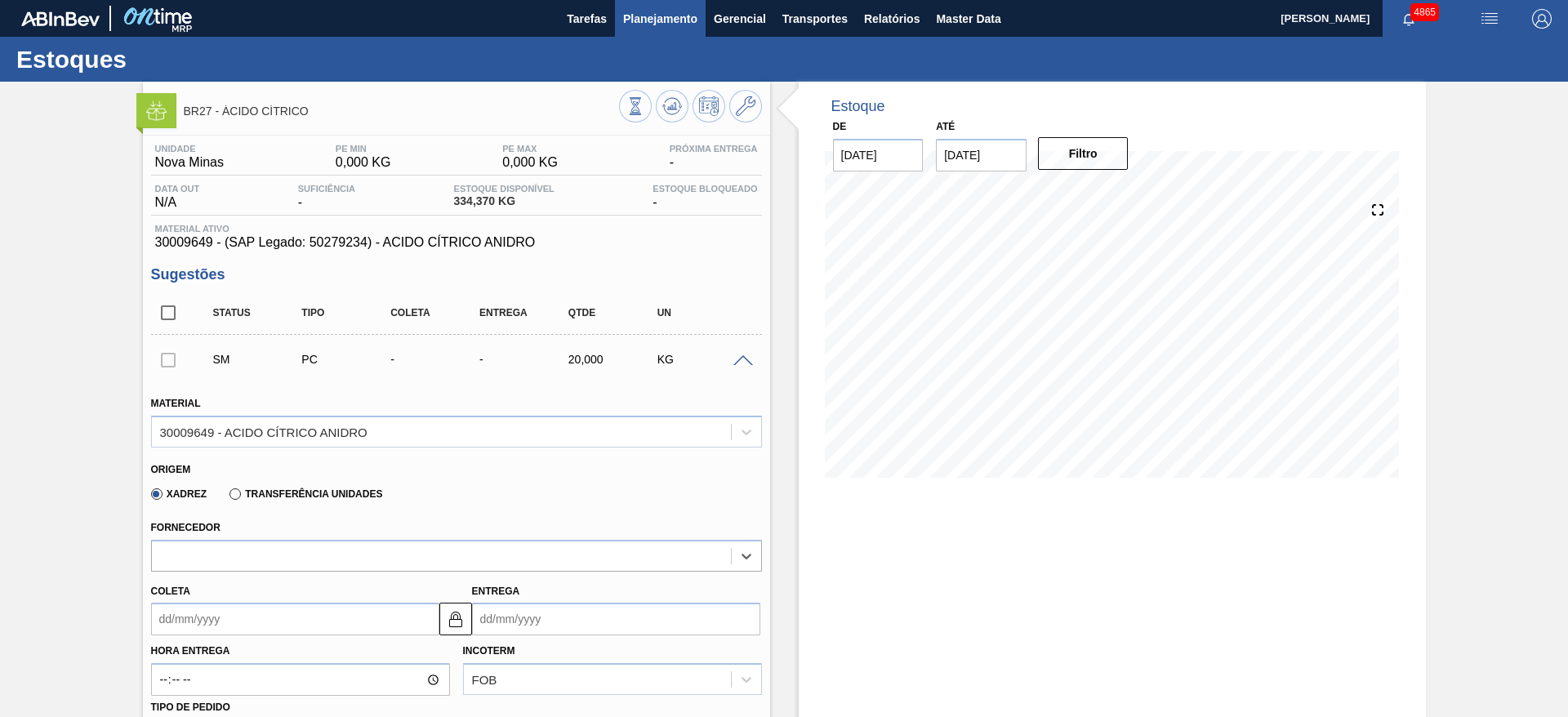
click at [668, 14] on span "Planejamento" at bounding box center [660, 18] width 74 height 20
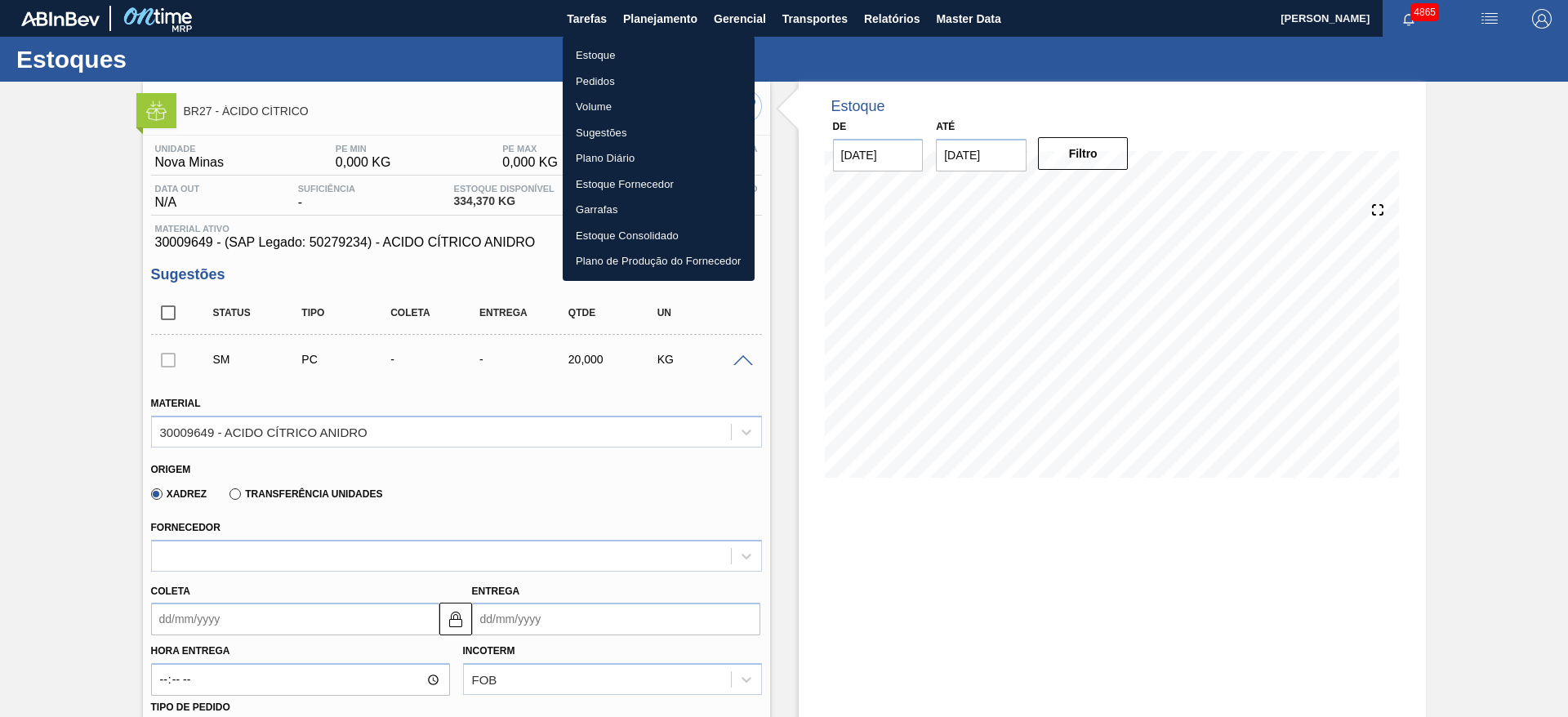
click at [611, 50] on li "Estoque" at bounding box center [659, 55] width 192 height 26
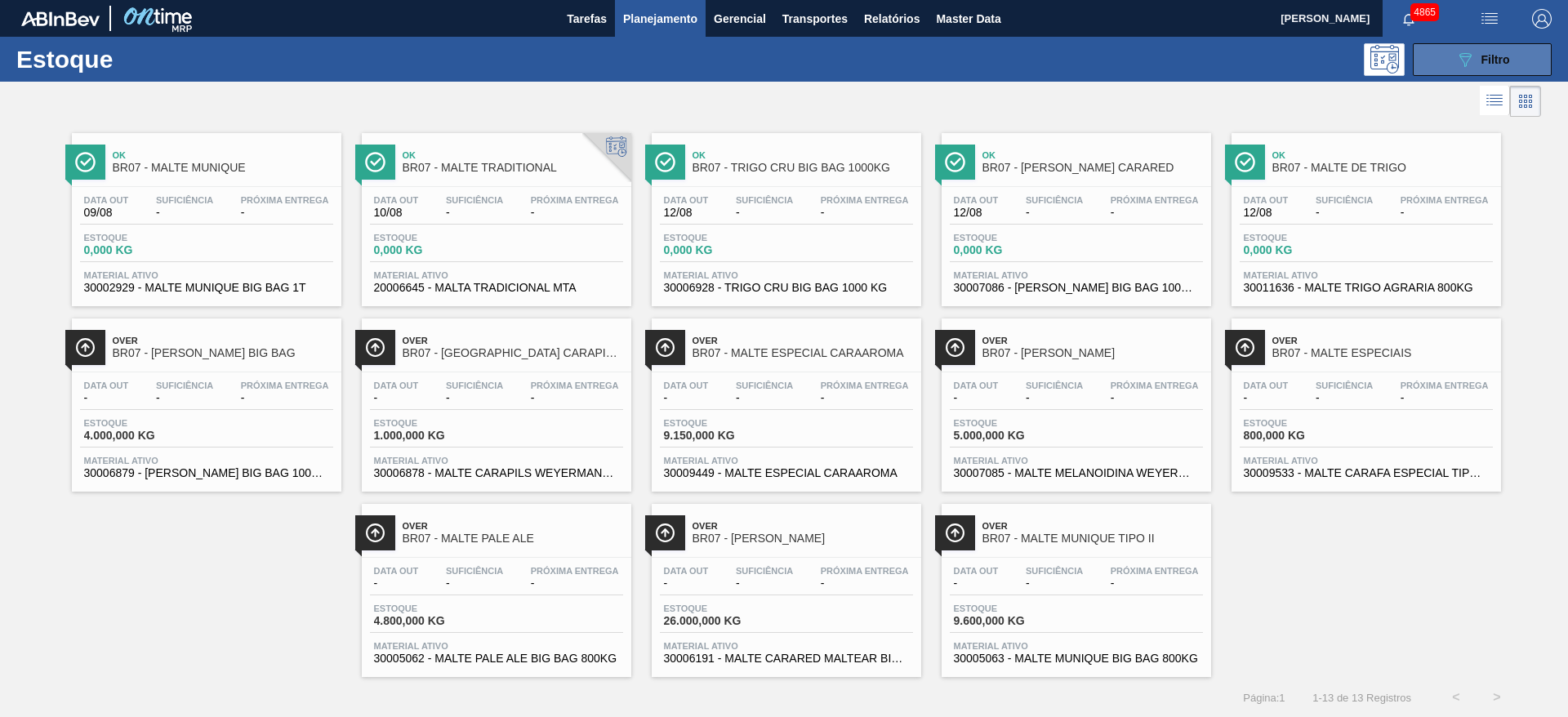
click at [1459, 51] on icon "089F7B8B-B2A5-4AFE-B5C0-19BA573D28AC" at bounding box center [1465, 59] width 20 height 20
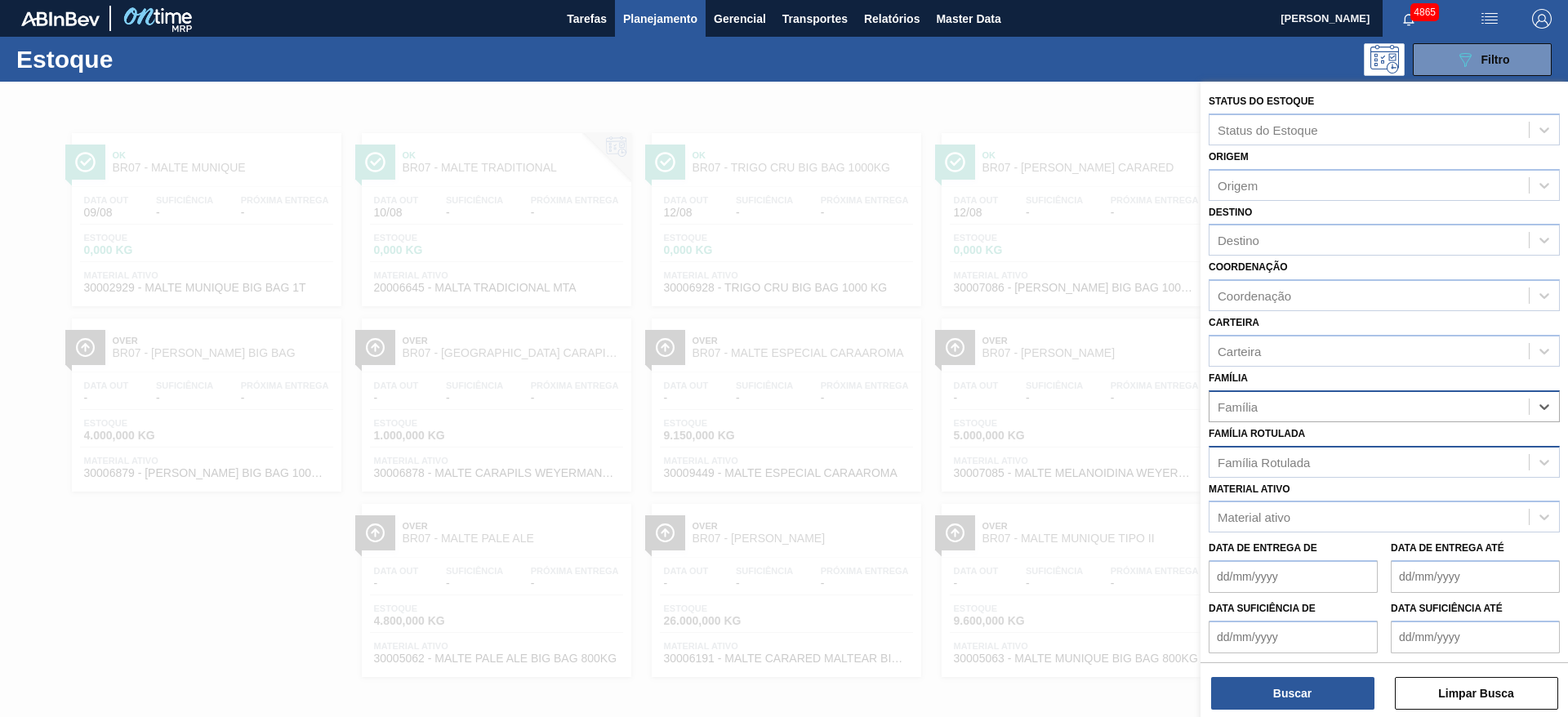
scroll to position [1, 0]
click at [1403, 460] on div "Família Rotulada" at bounding box center [1369, 461] width 319 height 24
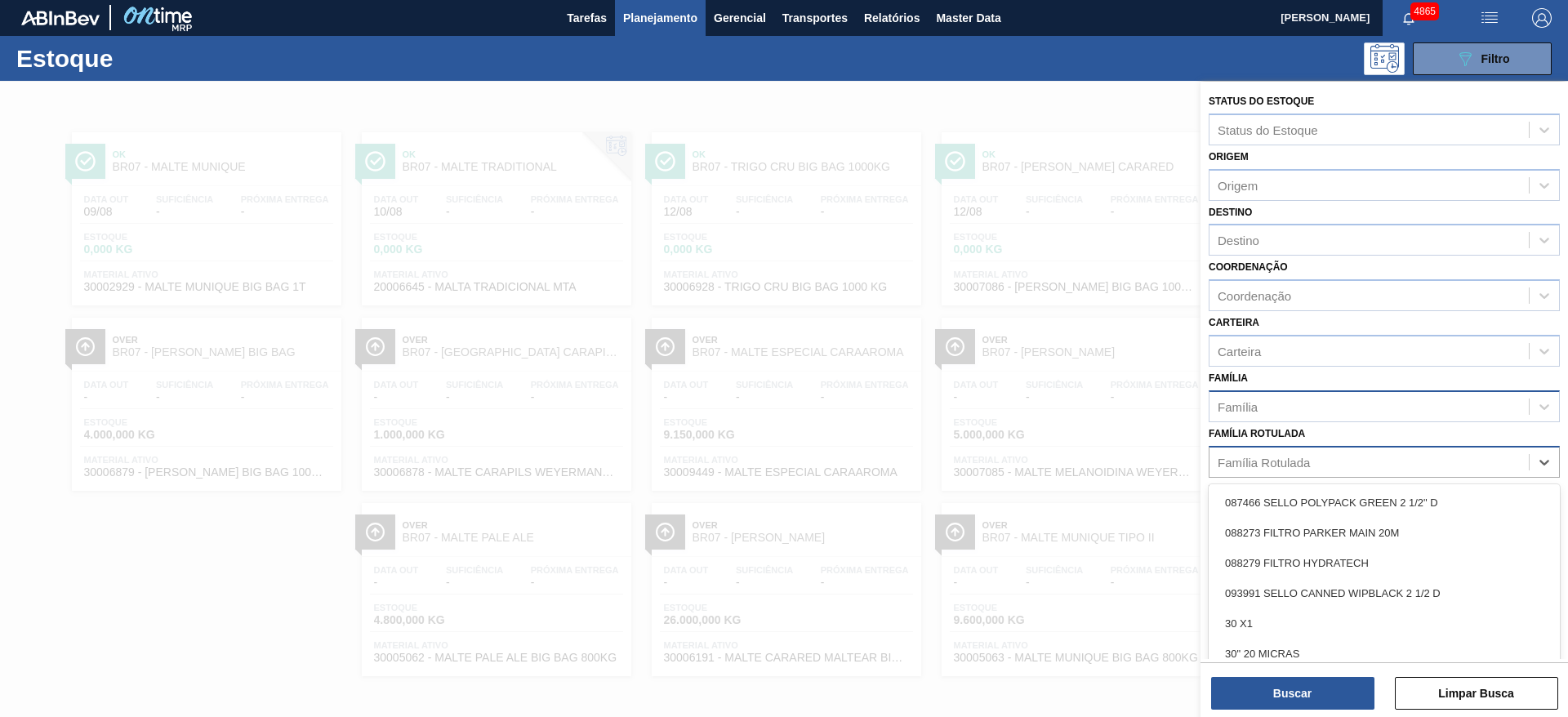
type Rotulada "á"
click at [1345, 537] on div "ÁCIDO CÍTRICO" at bounding box center [1384, 533] width 351 height 30
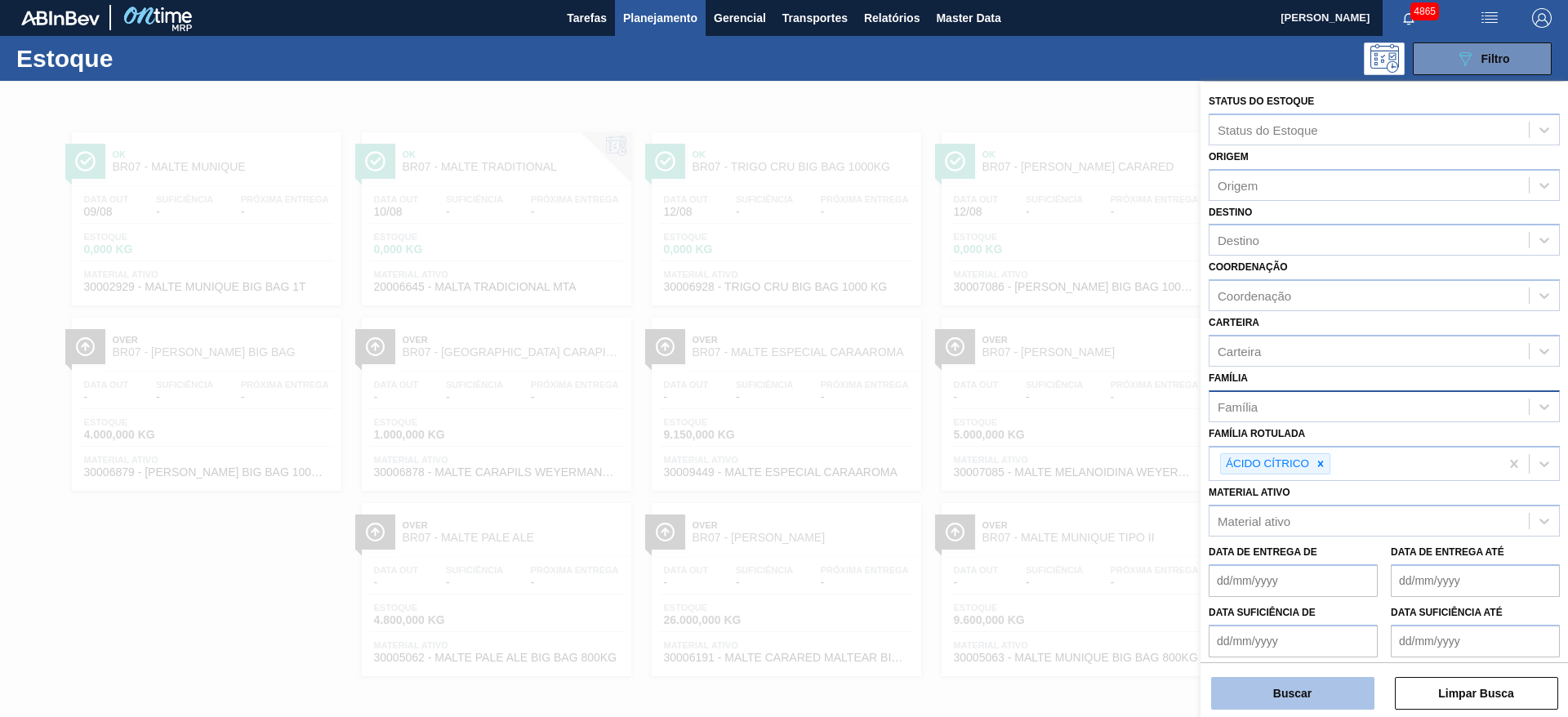
click at [1317, 695] on button "Buscar" at bounding box center [1293, 693] width 164 height 32
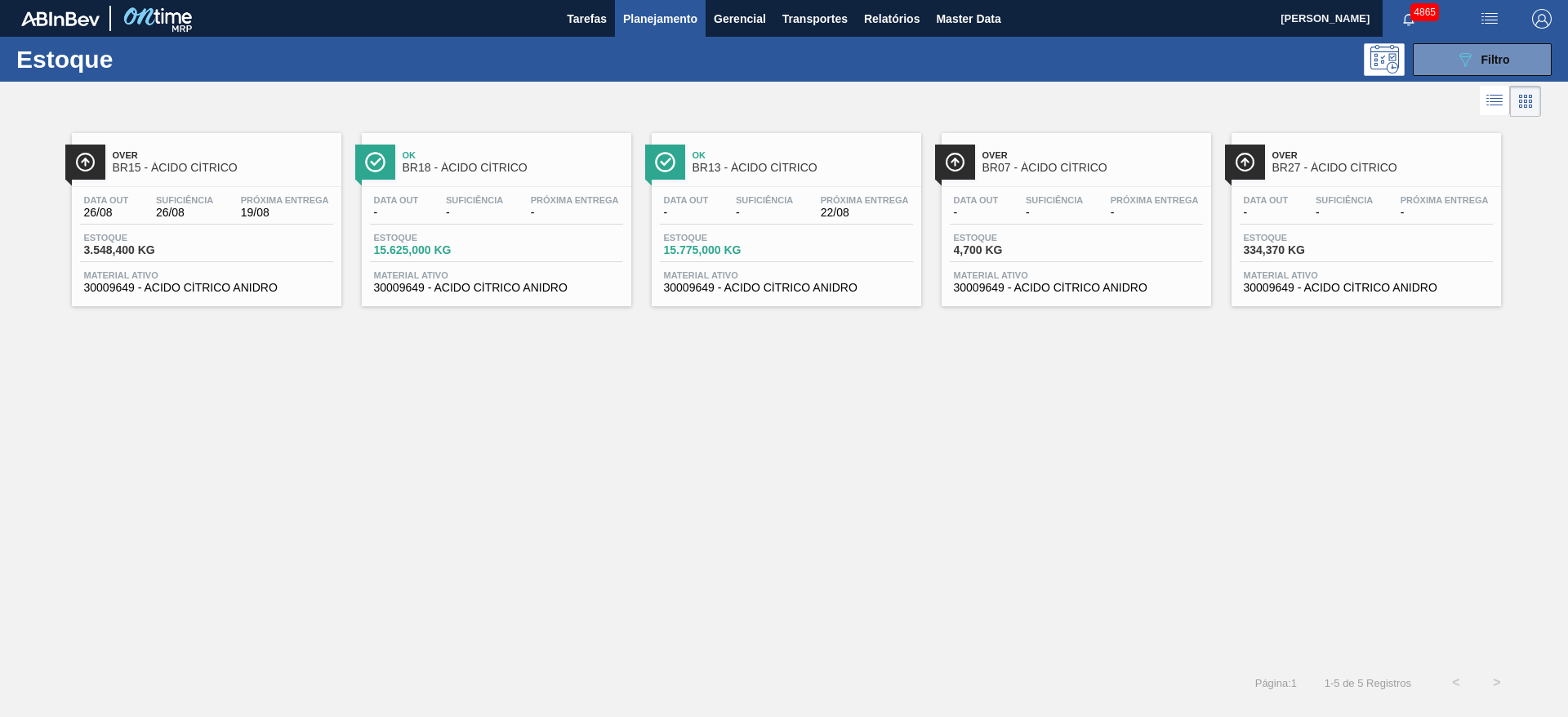
click at [1118, 261] on div "Estoque 4,700 KG" at bounding box center [1076, 247] width 253 height 29
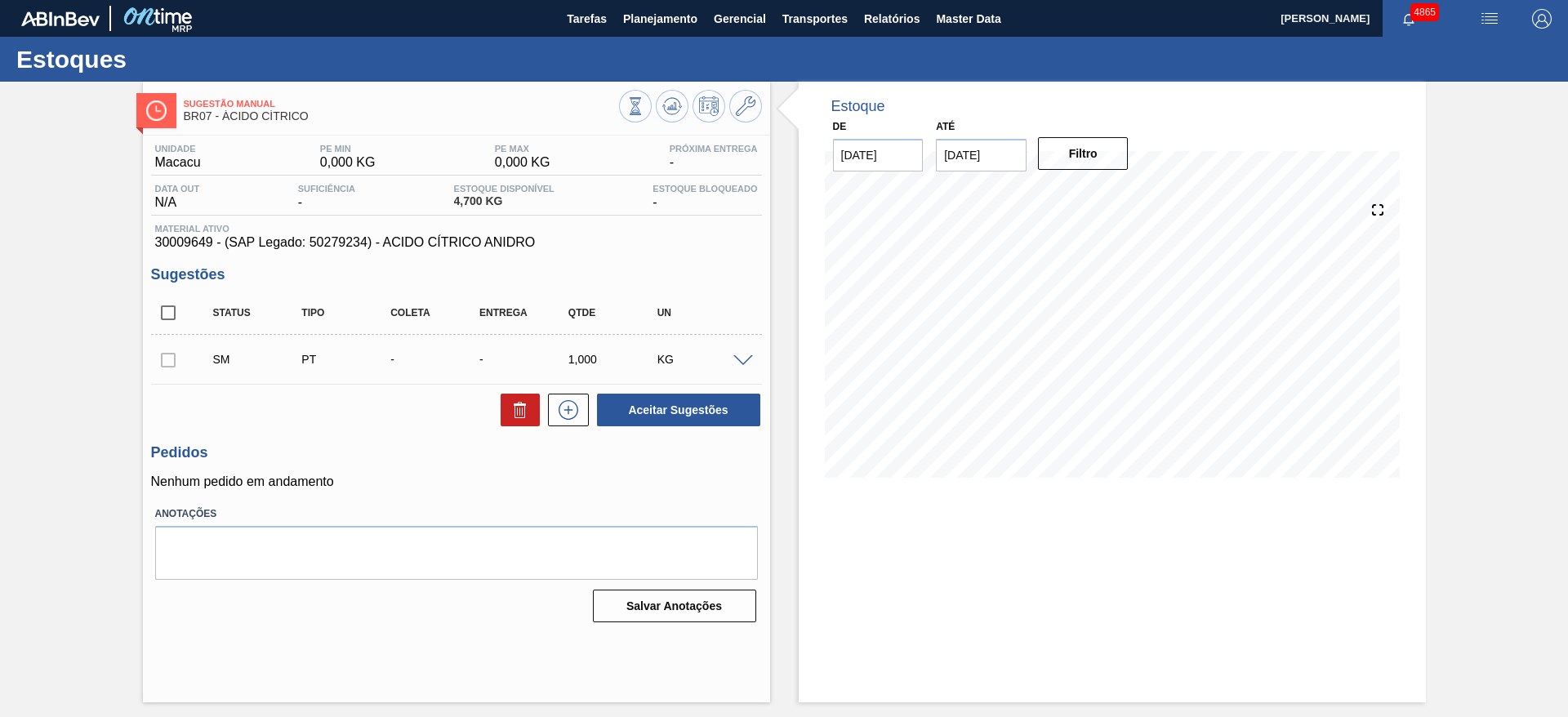
click at [726, 117] on div at bounding box center [690, 107] width 143 height 37
click at [738, 117] on button at bounding box center [745, 106] width 32 height 32
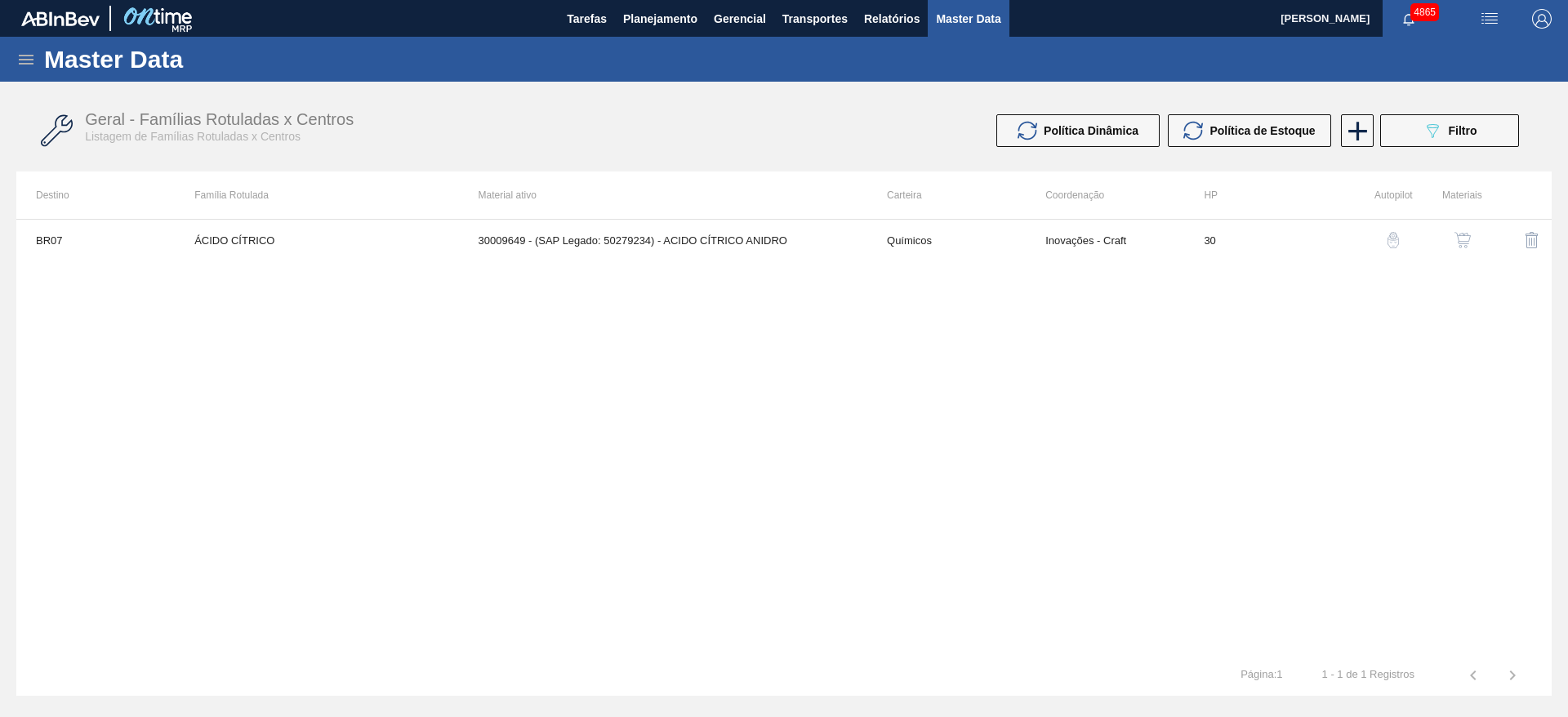
click at [1461, 235] on img "button" at bounding box center [1462, 240] width 16 height 16
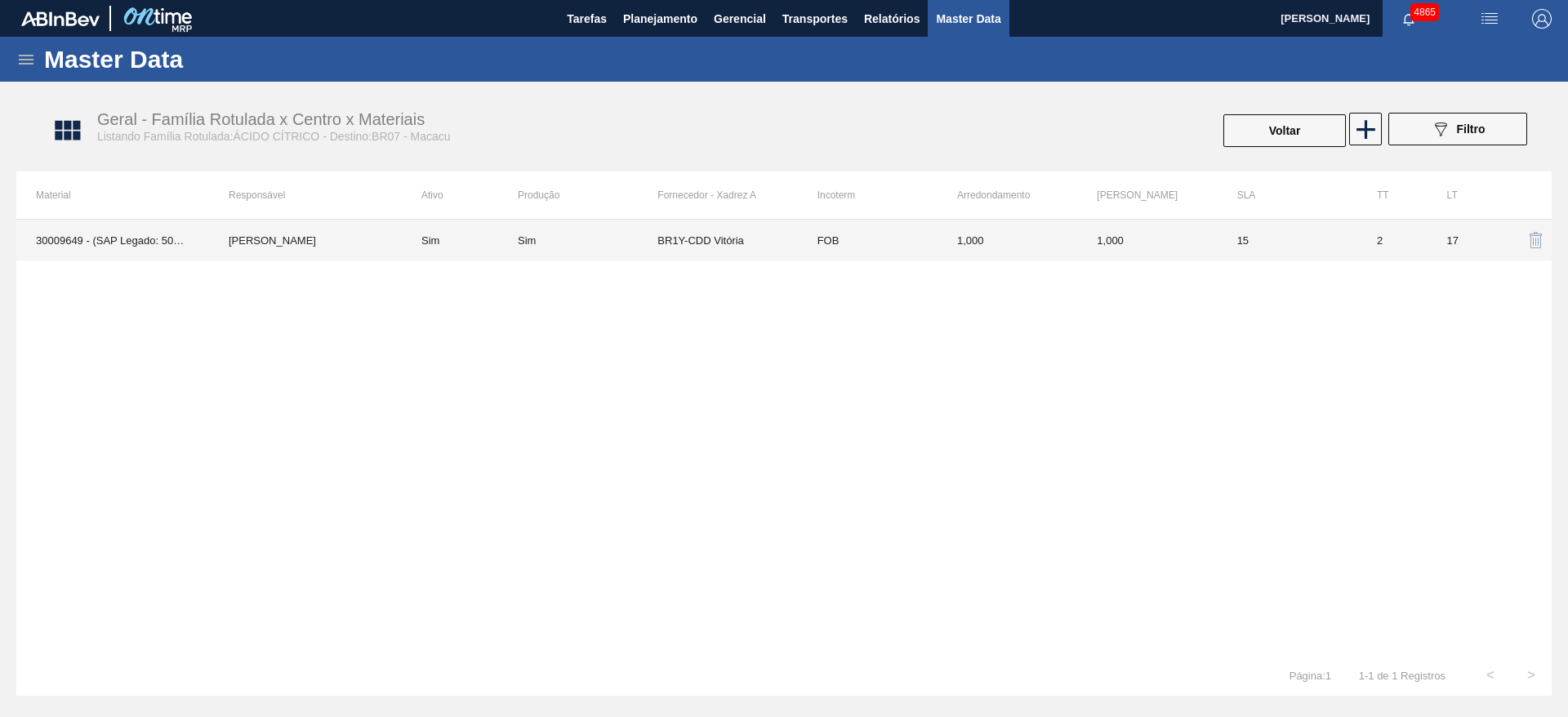
click at [864, 234] on td "FOB" at bounding box center [867, 240] width 140 height 41
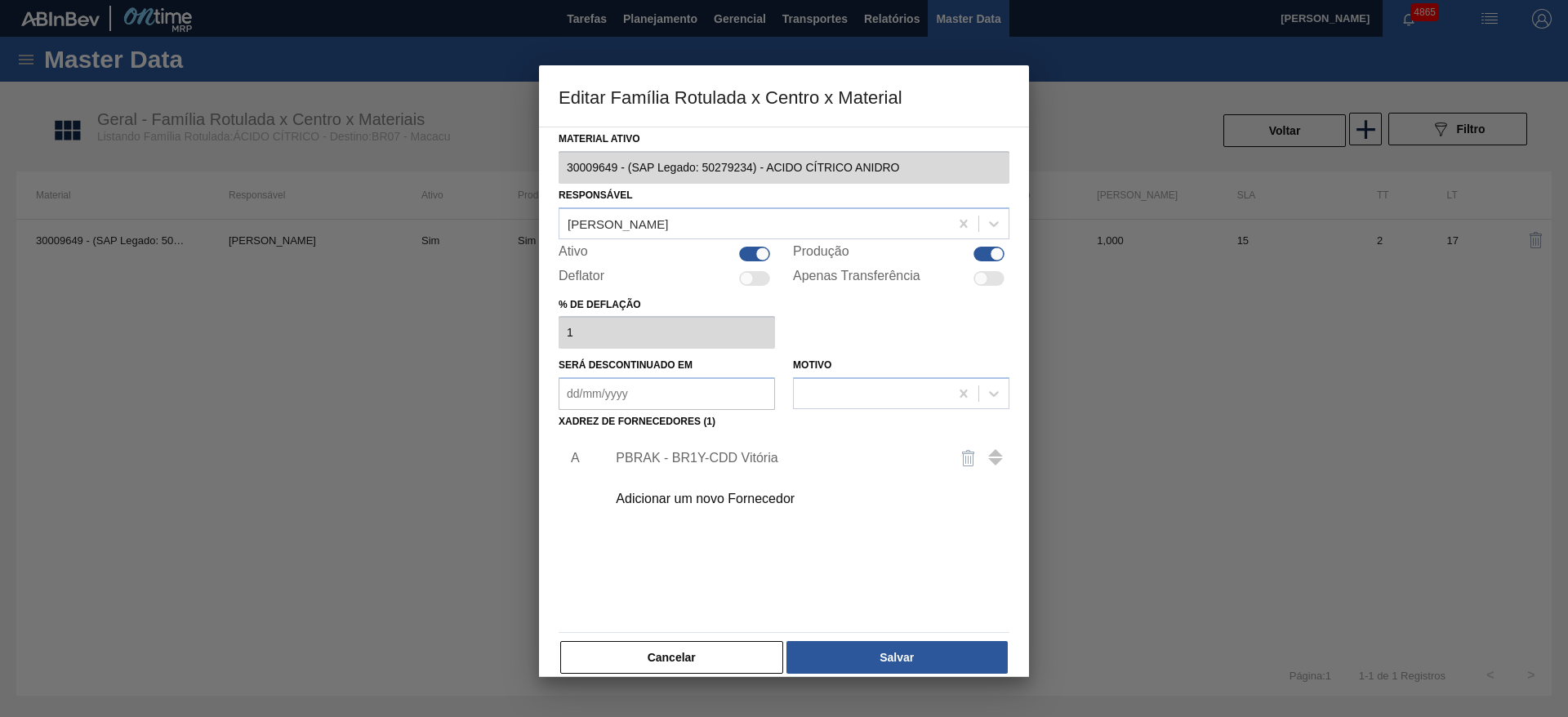
click at [794, 494] on div "Adicionar um novo Fornecedor" at bounding box center [776, 498] width 320 height 14
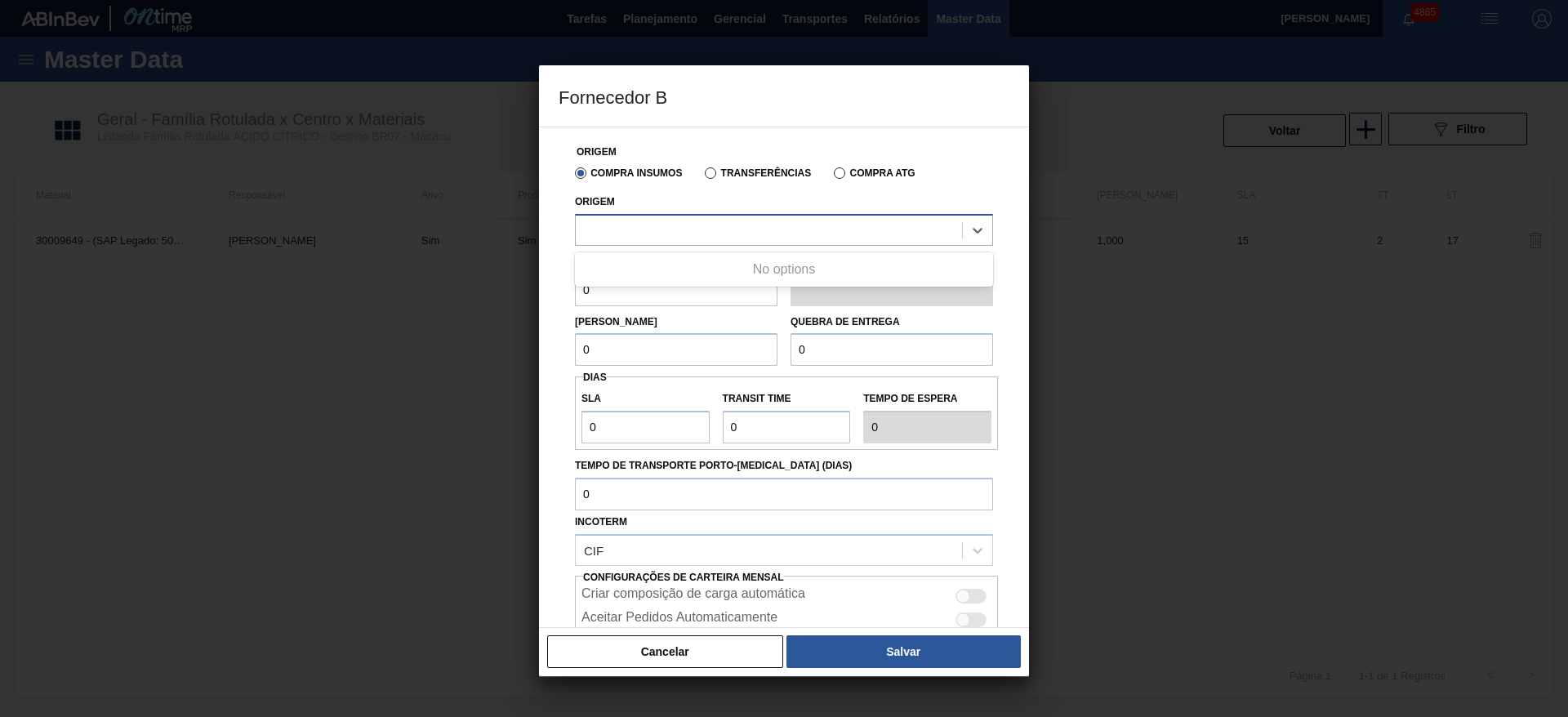
click at [797, 234] on div at bounding box center [769, 229] width 386 height 24
click at [805, 229] on div at bounding box center [769, 229] width 386 height 24
click at [807, 229] on div at bounding box center [769, 229] width 386 height 24
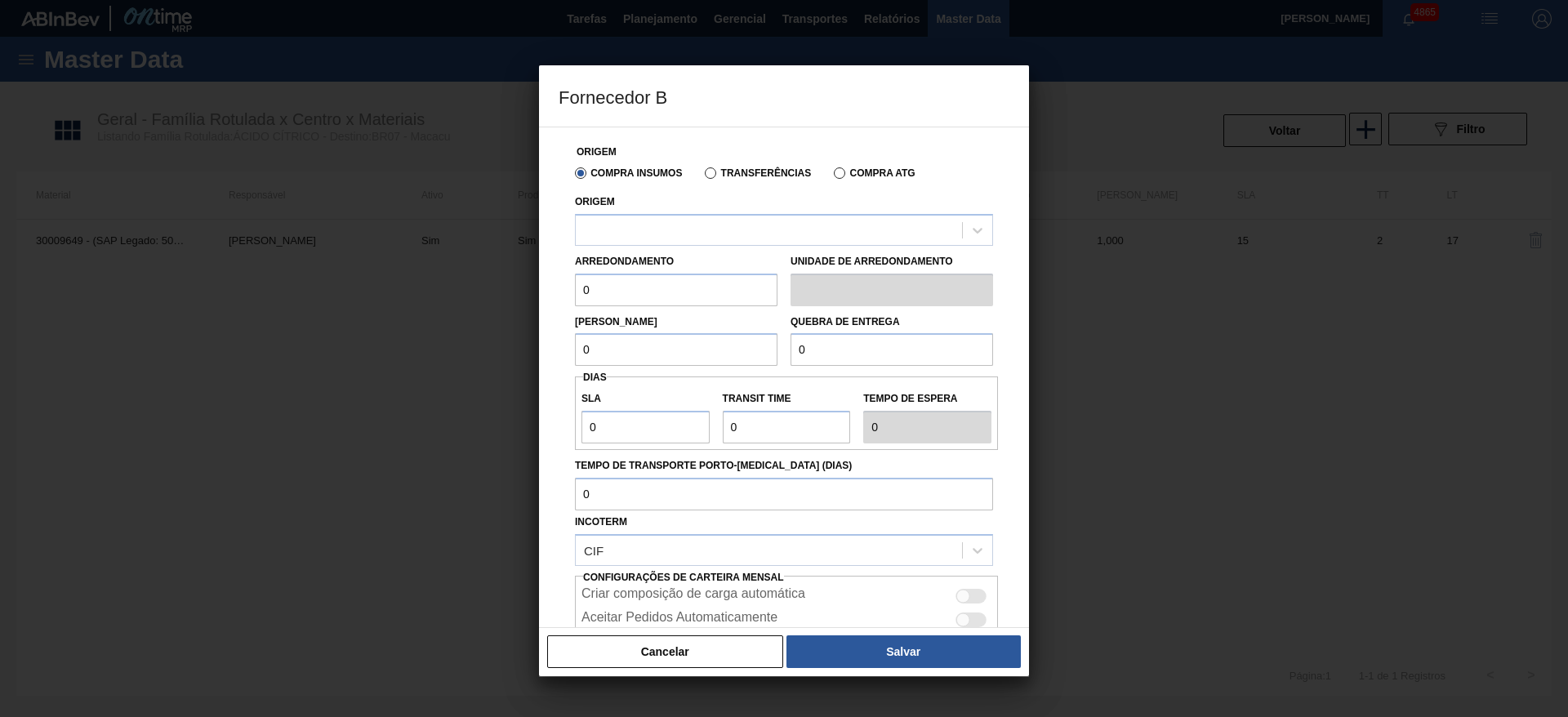
click at [663, 646] on button "Cancelar" at bounding box center [666, 651] width 236 height 32
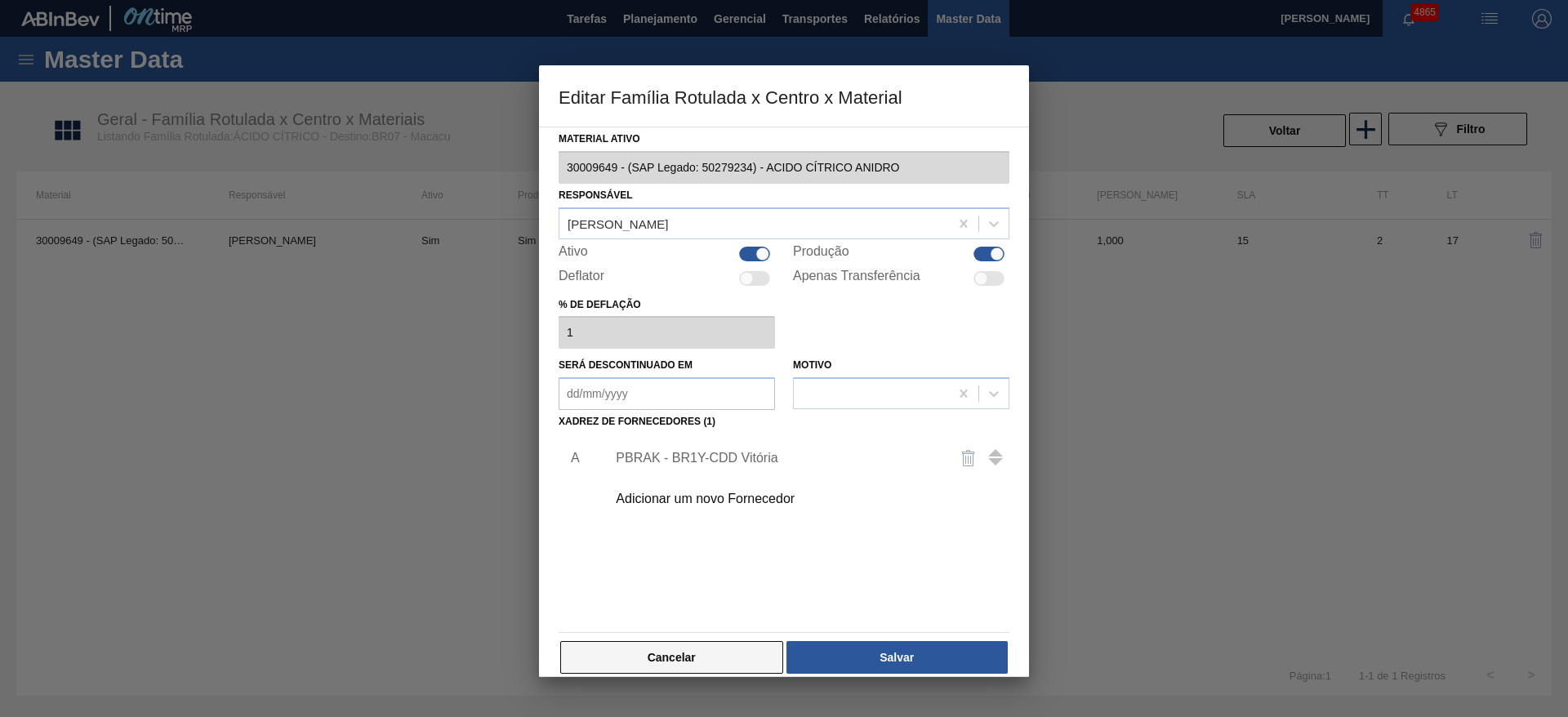
click at [682, 652] on button "Cancelar" at bounding box center [671, 657] width 223 height 32
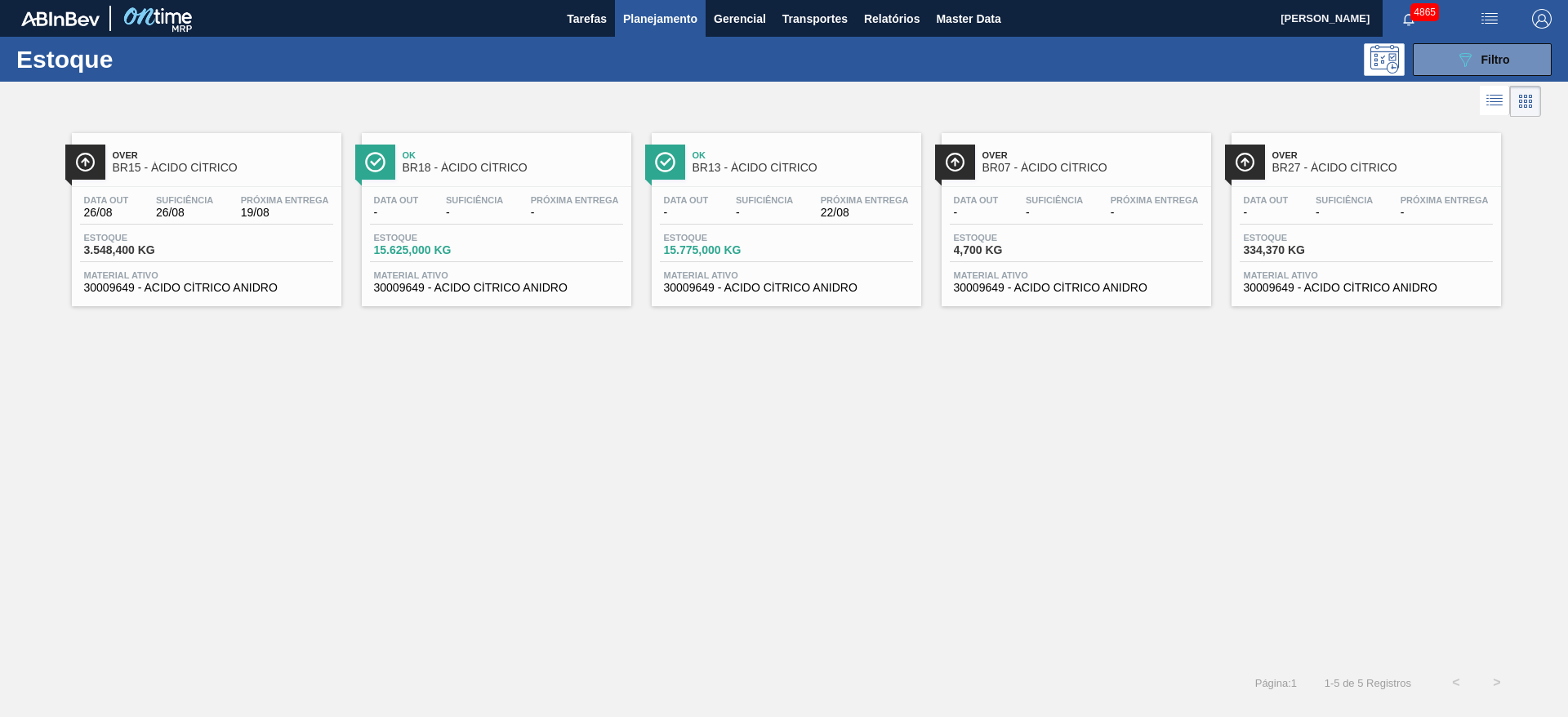
click at [881, 266] on div "Data out - Suficiência - Próxima Entrega 22/08 Estoque 15.775,000 KG Material a…" at bounding box center [785, 242] width 269 height 111
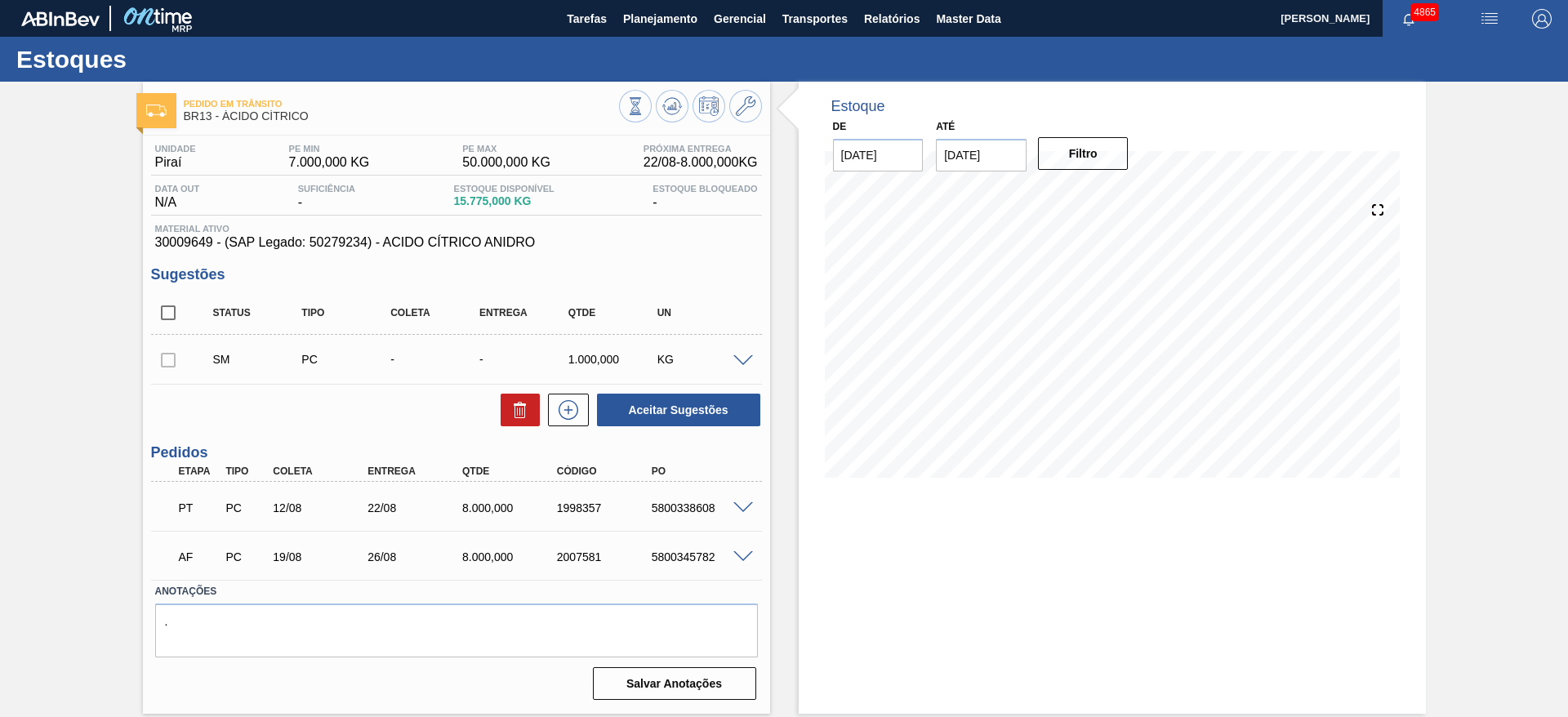
click at [745, 362] on span at bounding box center [743, 361] width 20 height 12
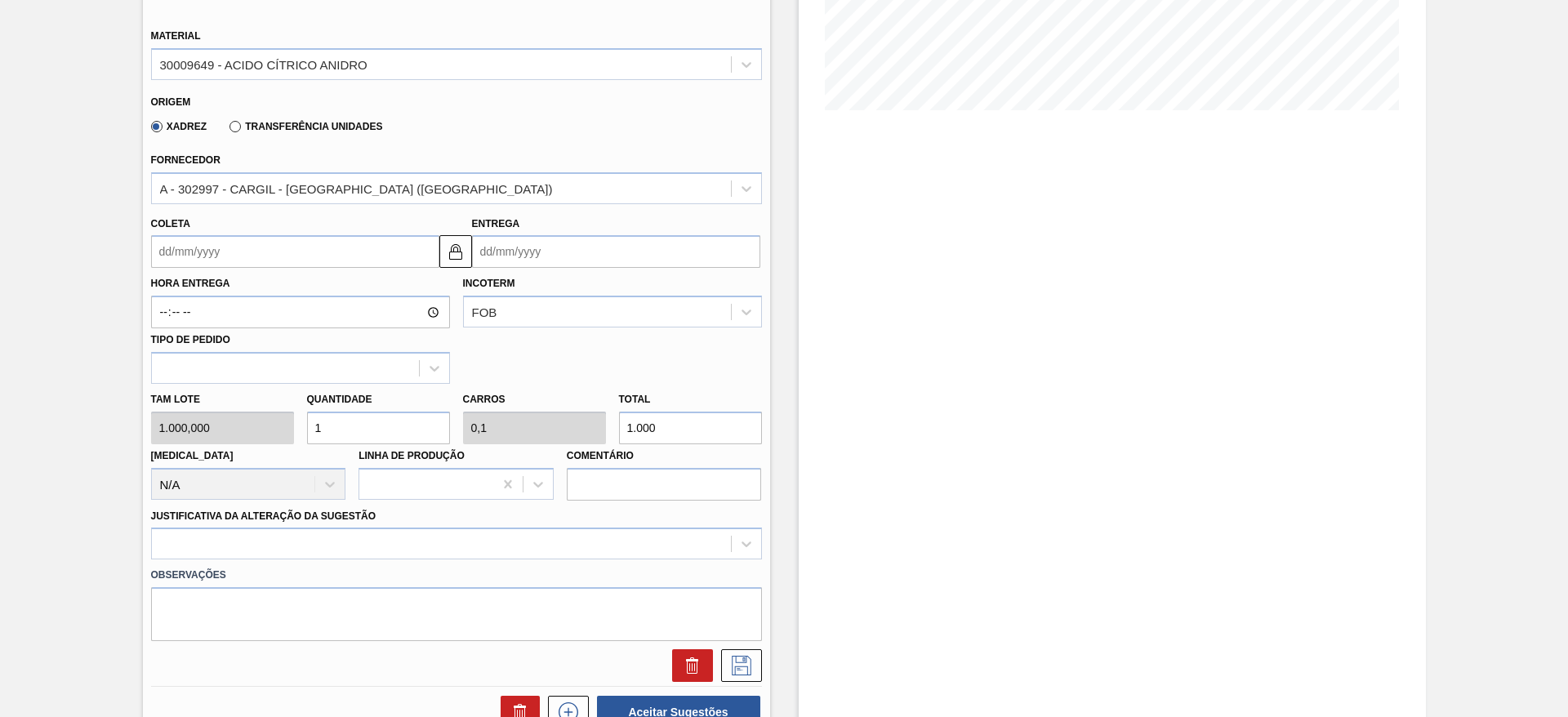
scroll to position [123, 0]
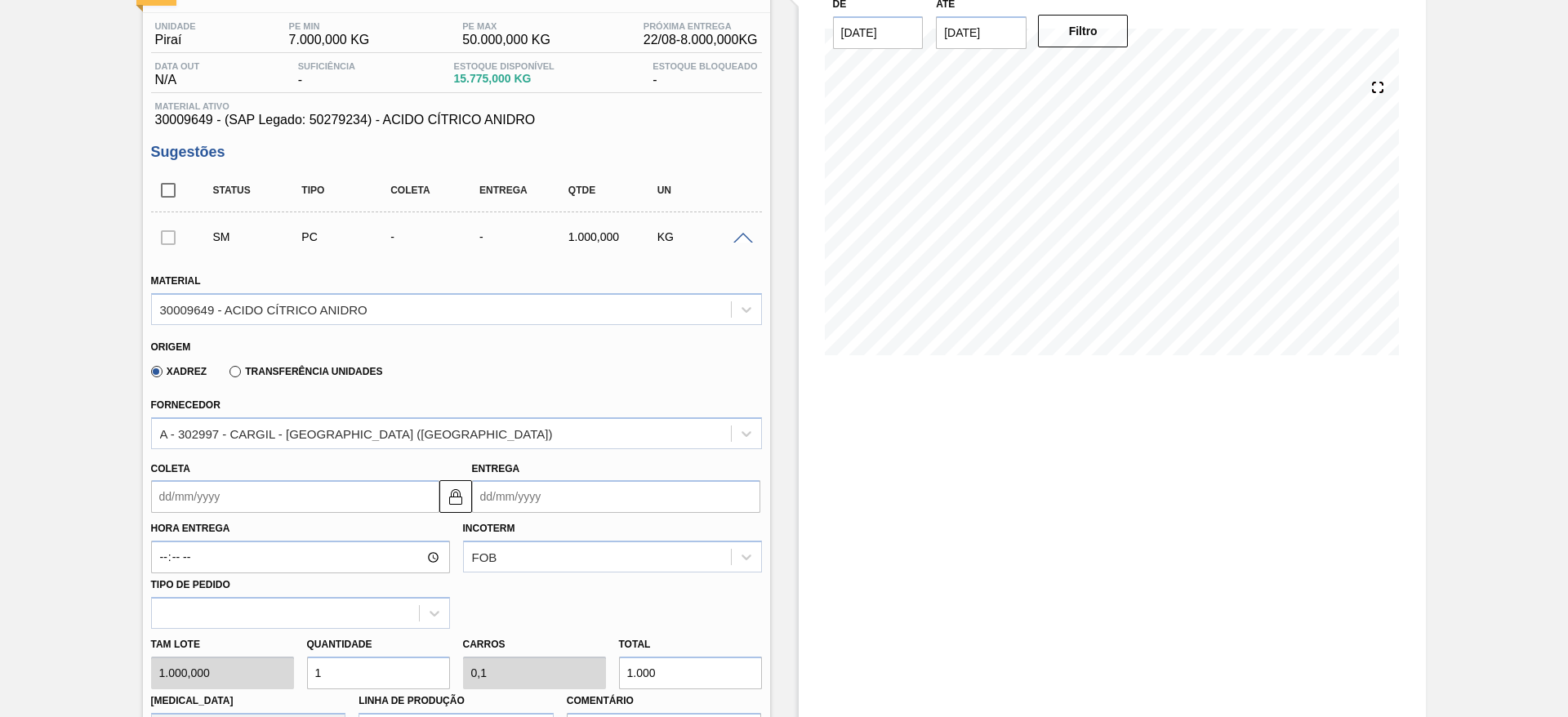
click at [744, 241] on span at bounding box center [743, 239] width 20 height 12
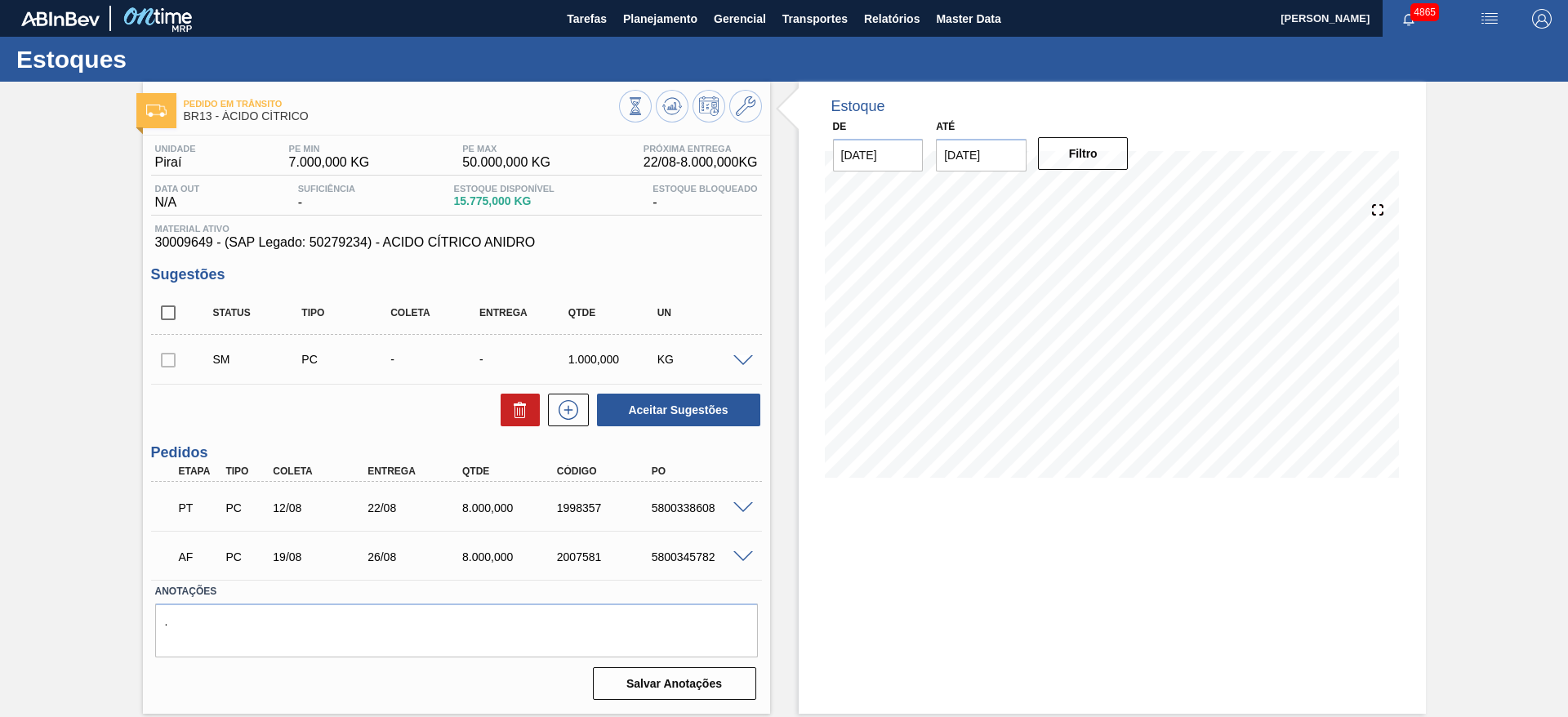
scroll to position [0, 0]
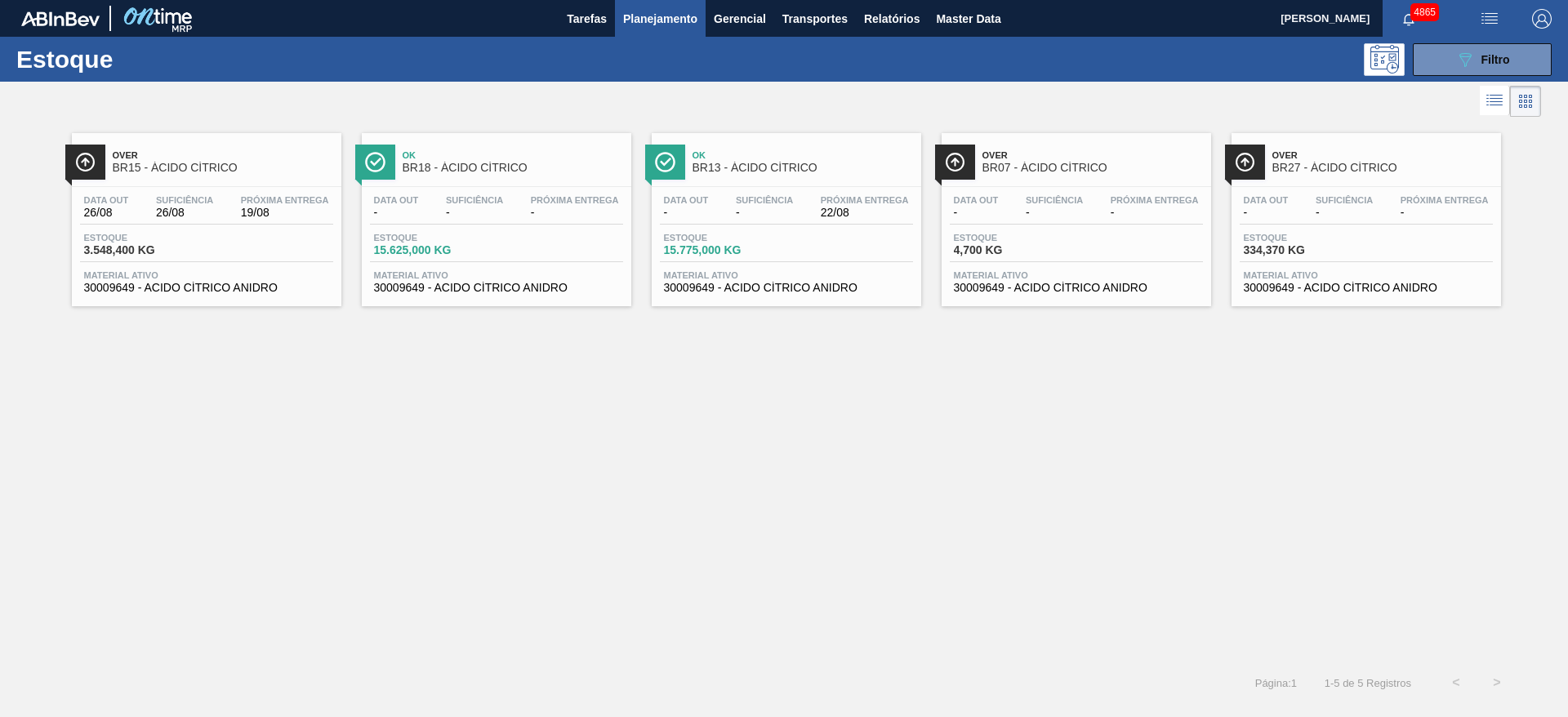
click at [1267, 194] on div "Data out - Suficiência - Próxima Entrega - Estoque 334,370 KG Material ativo 30…" at bounding box center [1365, 242] width 269 height 111
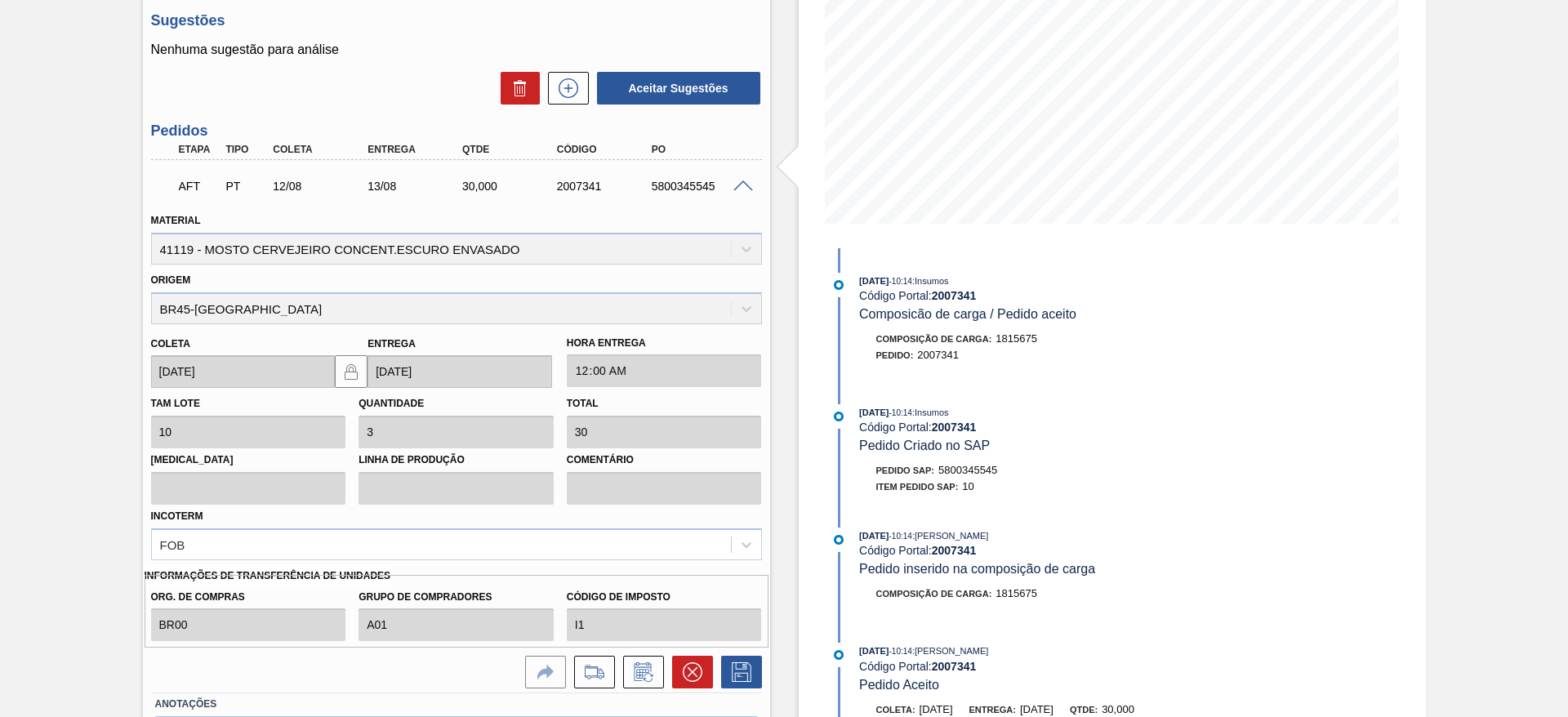
scroll to position [363, 0]
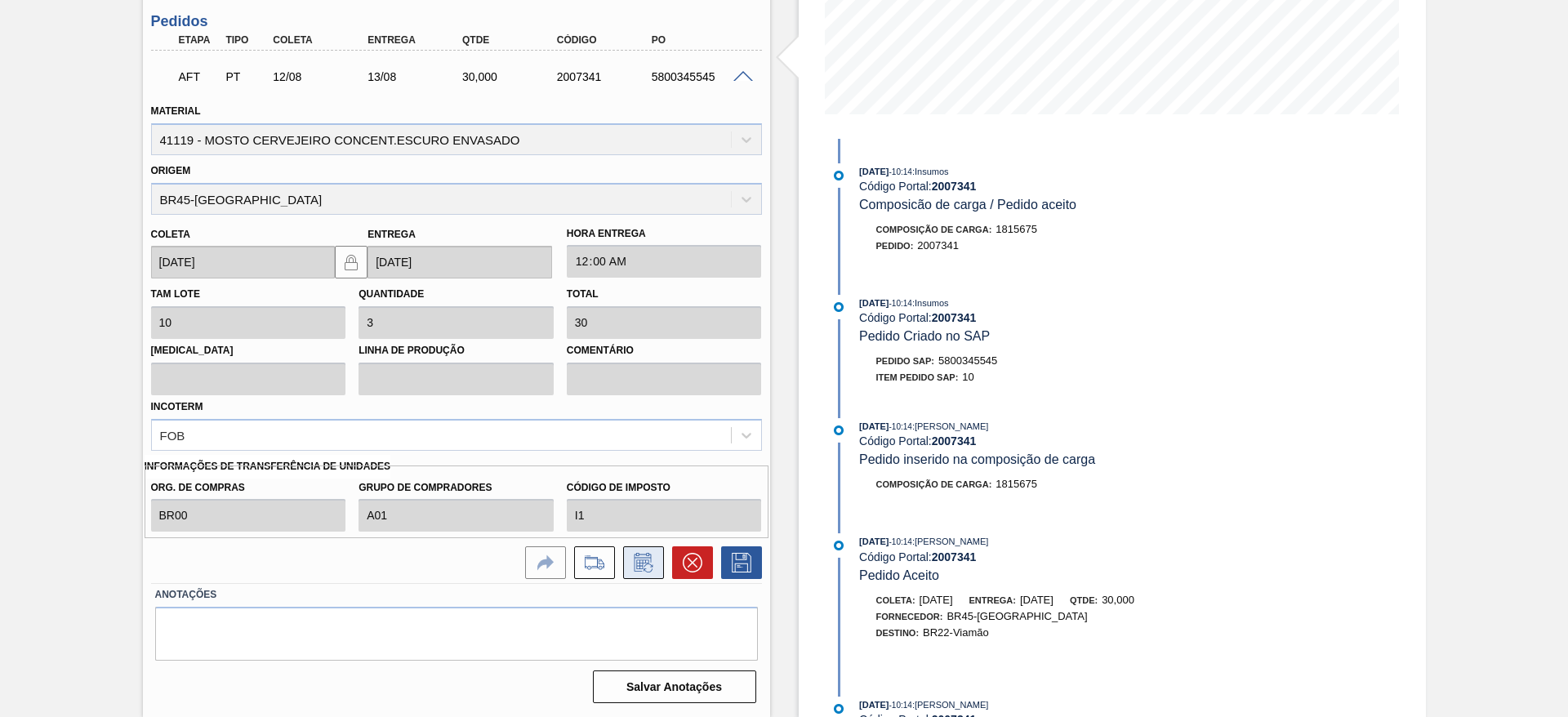
click at [648, 575] on button at bounding box center [643, 563] width 41 height 32
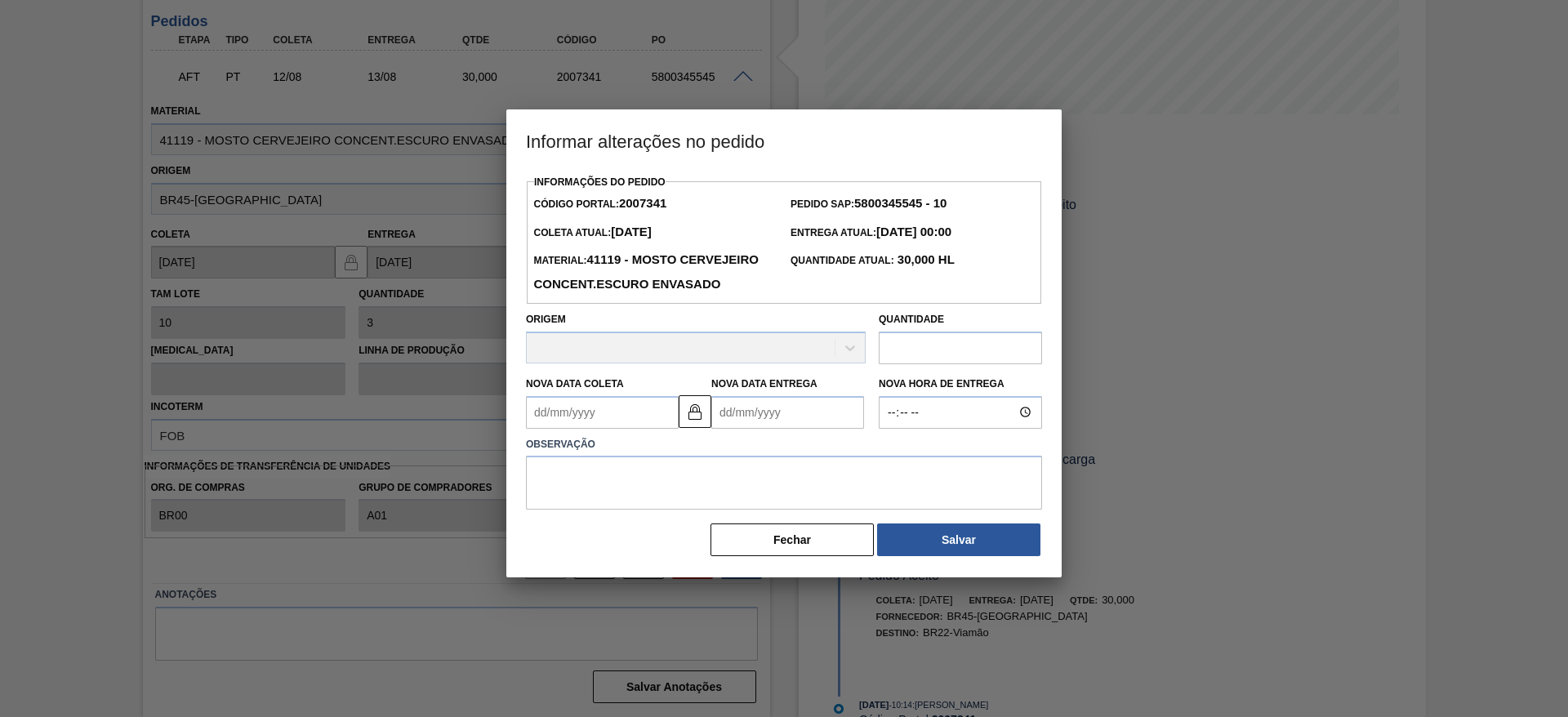
click at [925, 364] on input "text" at bounding box center [960, 348] width 164 height 32
type input "20"
click at [663, 507] on textarea at bounding box center [784, 483] width 516 height 54
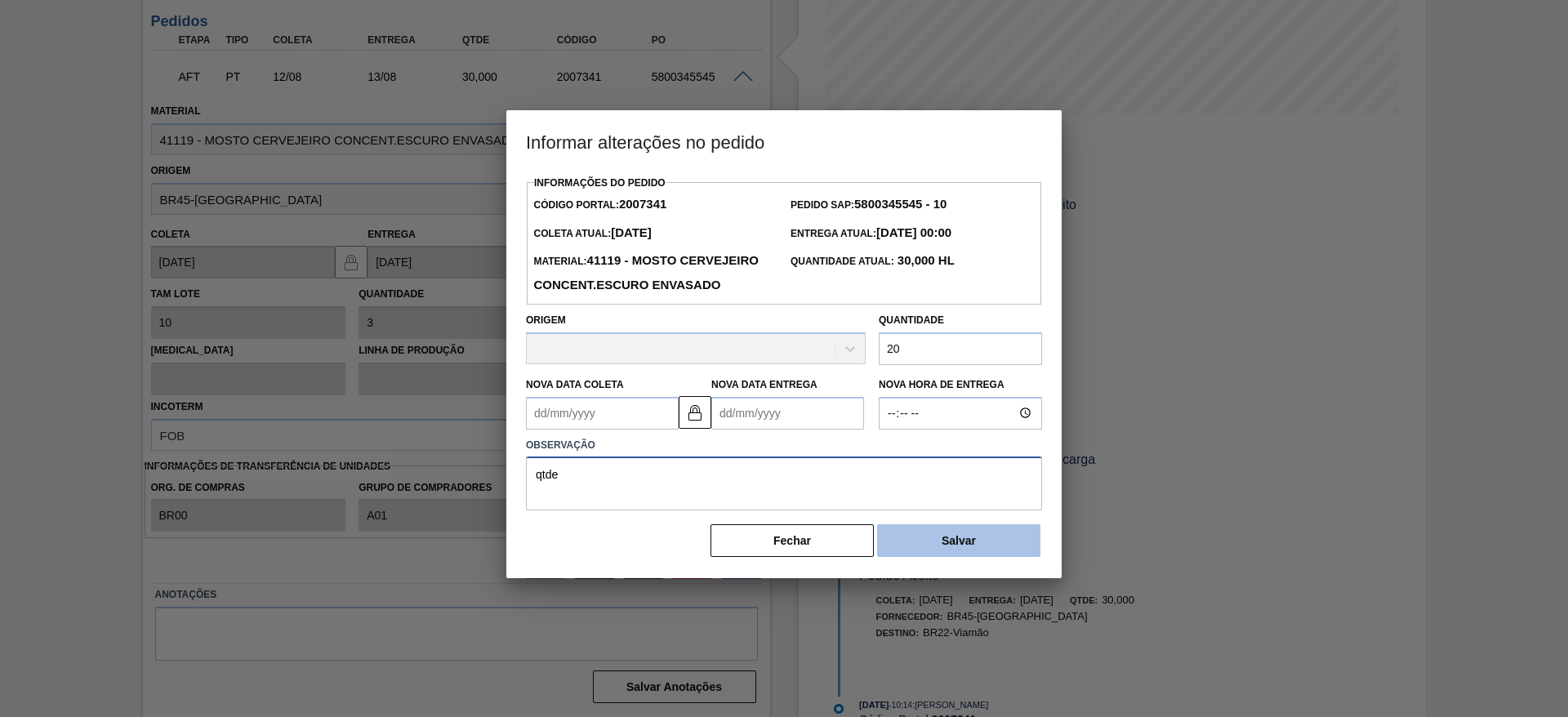
type textarea "qtde"
click at [920, 557] on button "Salvar" at bounding box center [959, 540] width 164 height 32
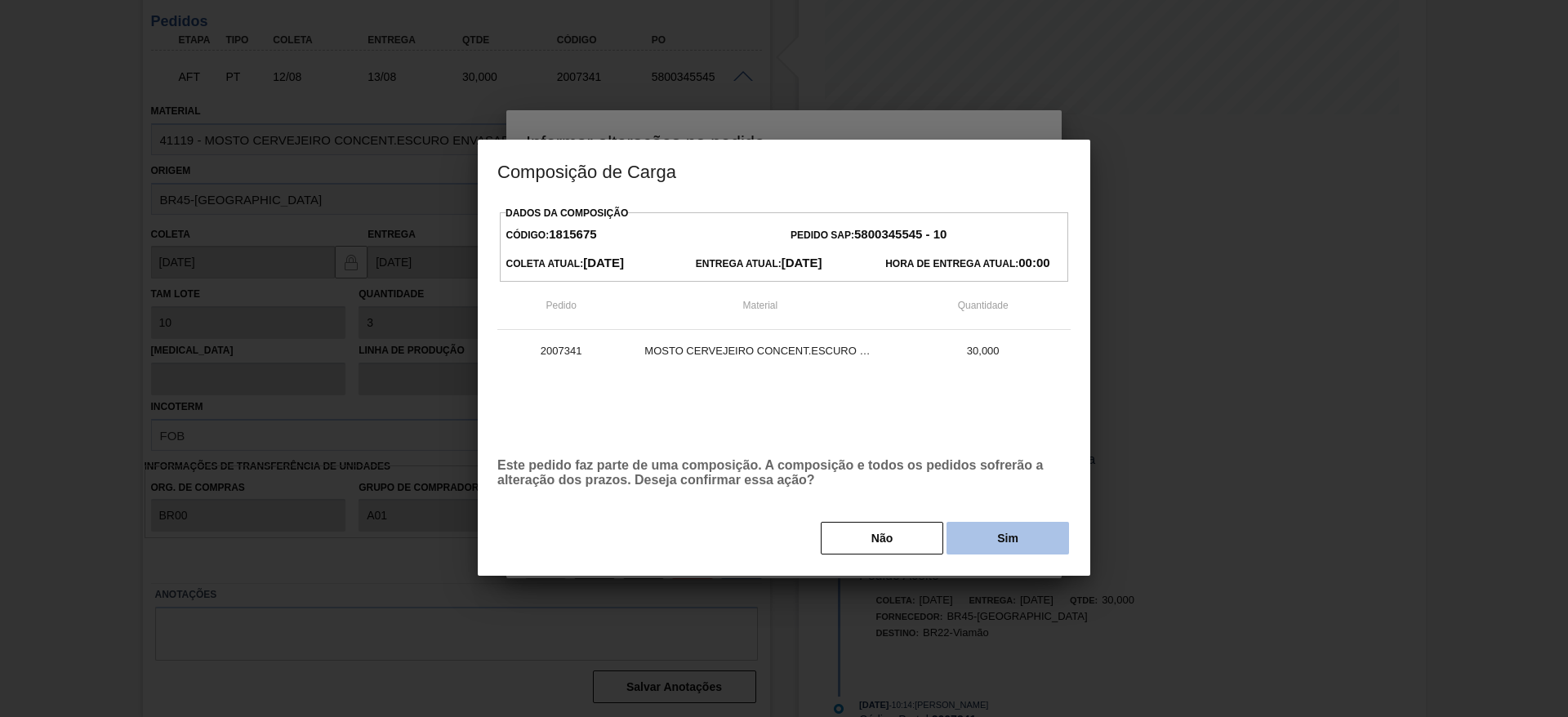
click at [977, 535] on button "Sim" at bounding box center [1008, 538] width 123 height 32
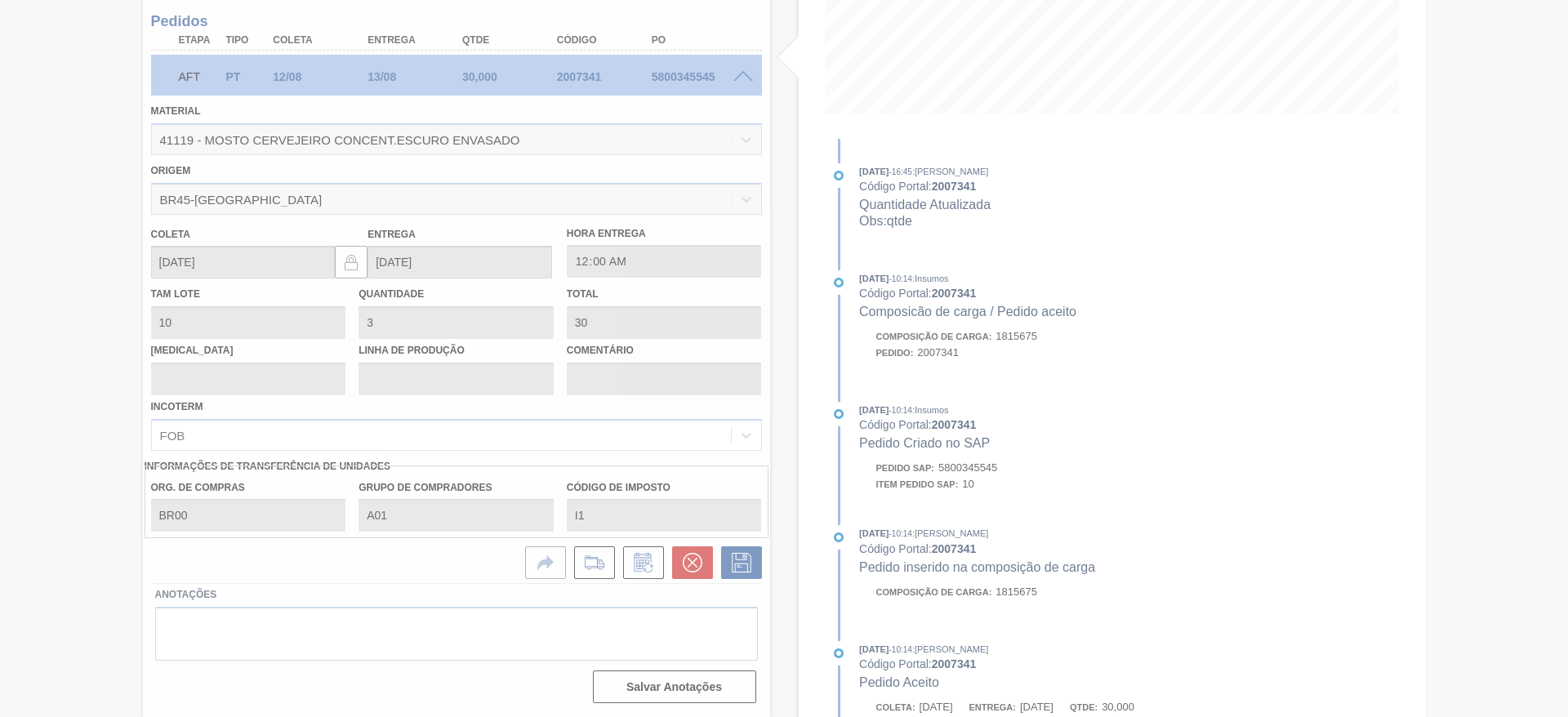
type input "2"
type input "20"
type input "qtde"
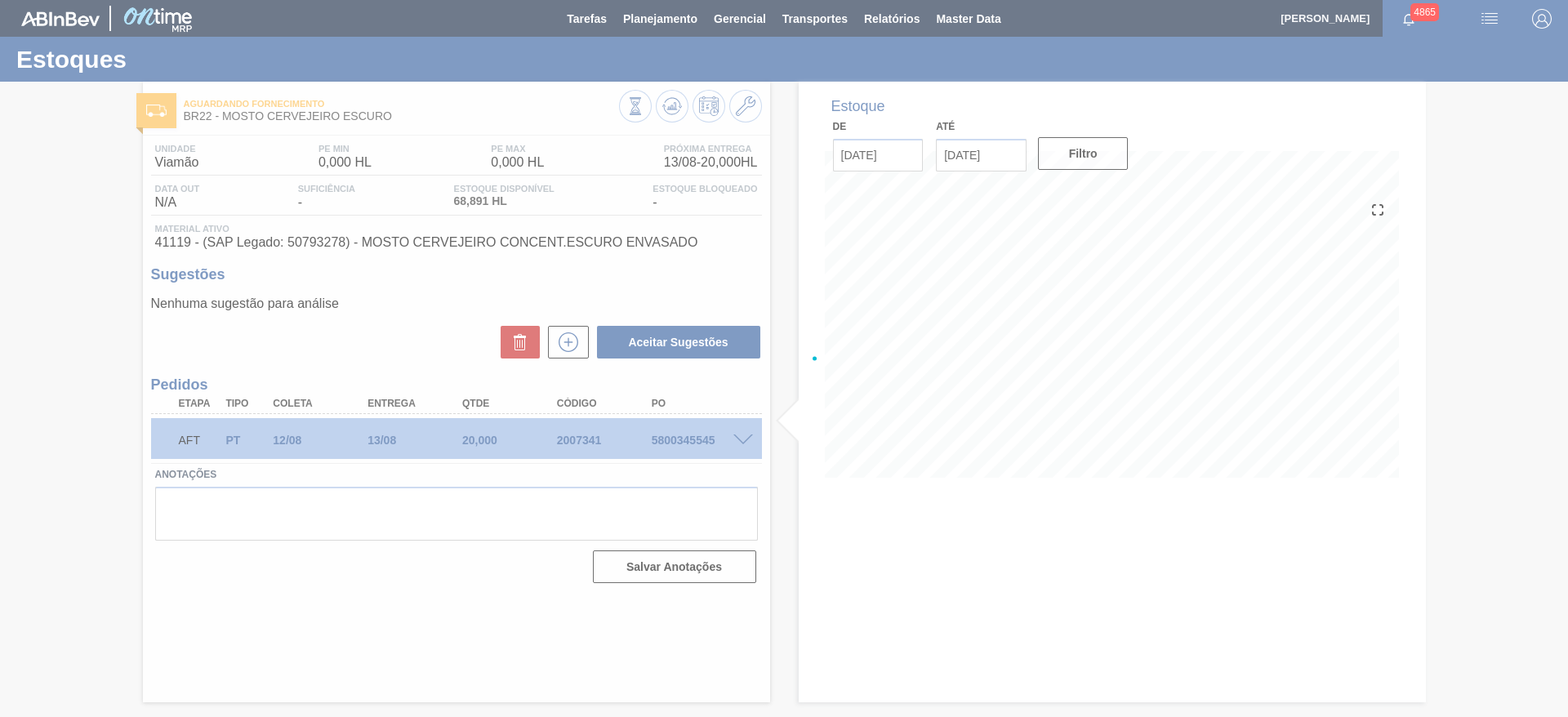
scroll to position [0, 0]
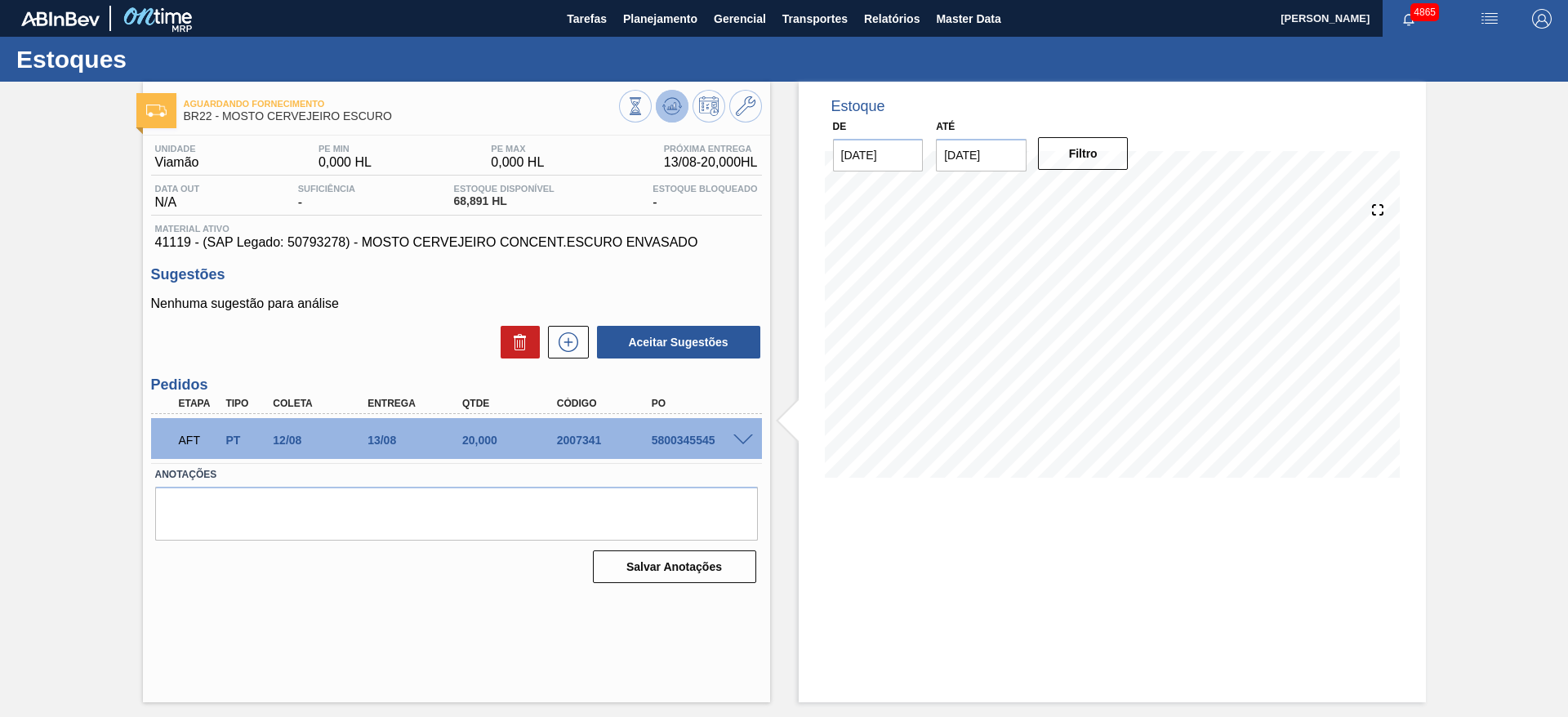
click at [645, 102] on icon at bounding box center [635, 106] width 18 height 18
